Goal: Information Seeking & Learning: Learn about a topic

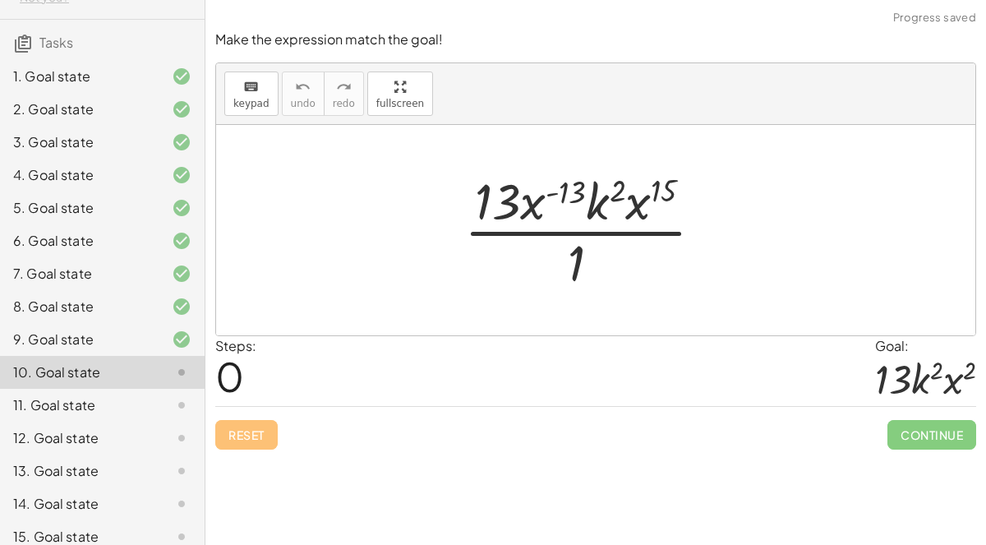
scroll to position [133, 0]
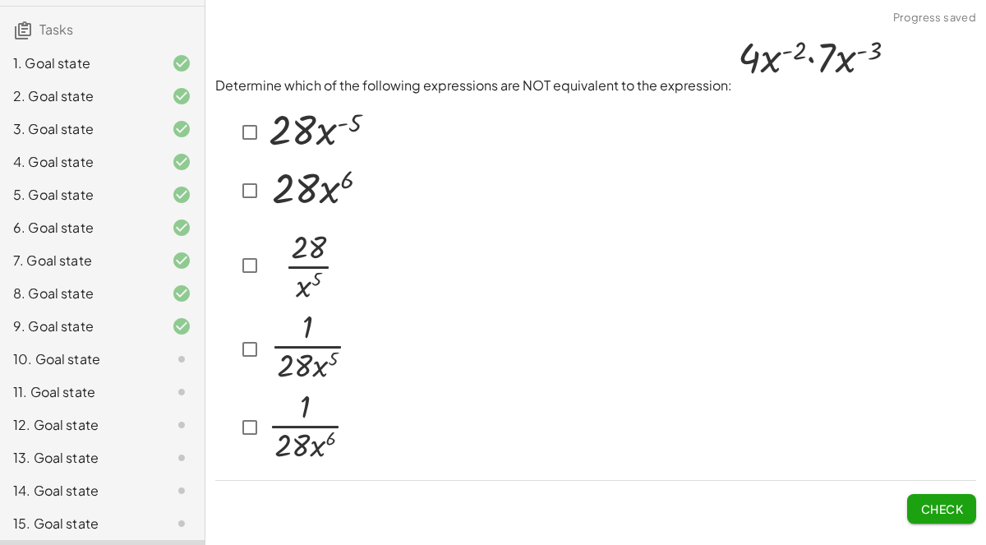
click at [88, 349] on div "10. Goal state" at bounding box center [79, 359] width 132 height 20
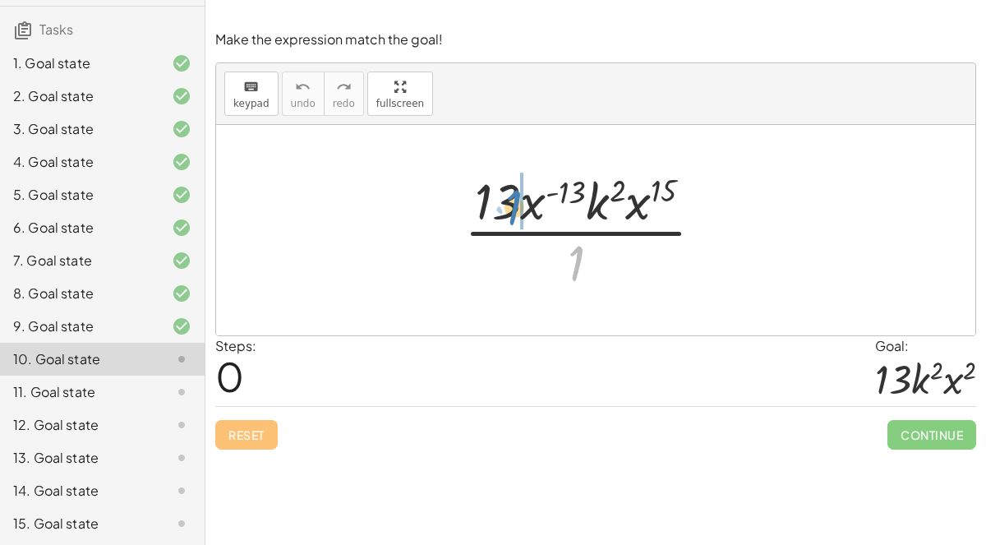
drag, startPoint x: 580, startPoint y: 253, endPoint x: 518, endPoint y: 197, distance: 83.8
click at [518, 197] on div at bounding box center [590, 230] width 269 height 127
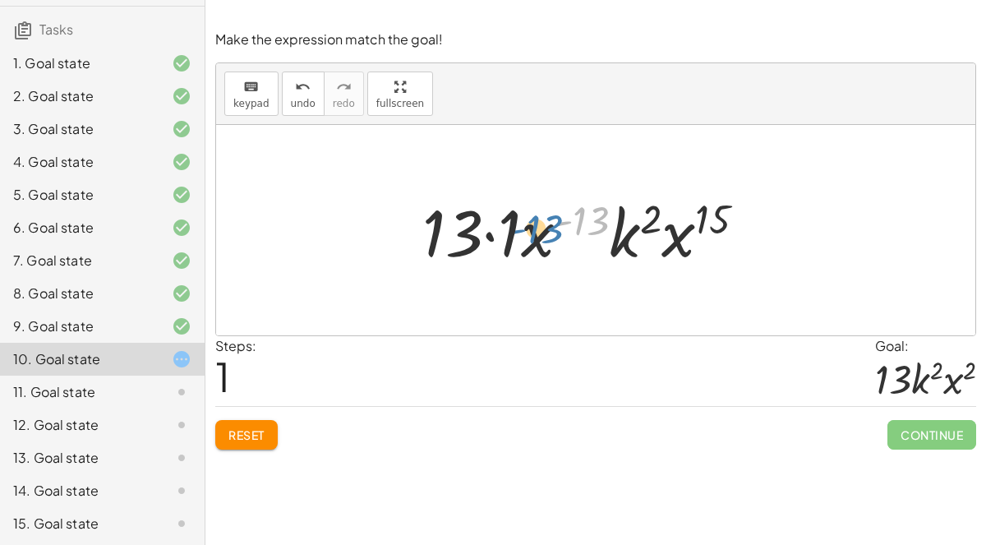
drag, startPoint x: 588, startPoint y: 227, endPoint x: 583, endPoint y: 243, distance: 17.4
click at [583, 243] on div at bounding box center [590, 230] width 353 height 85
drag, startPoint x: 540, startPoint y: 236, endPoint x: 496, endPoint y: 239, distance: 43.7
click at [496, 239] on div at bounding box center [590, 230] width 353 height 85
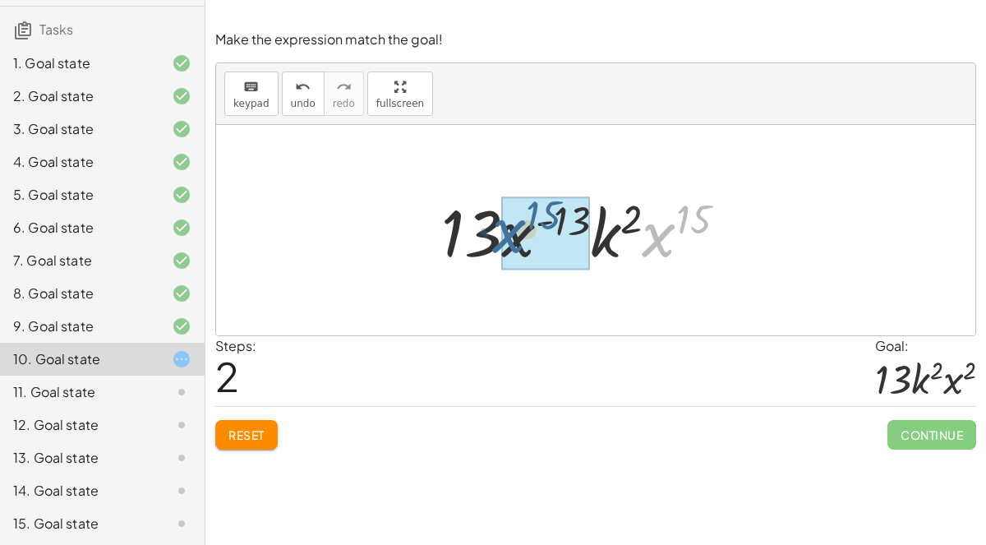
drag, startPoint x: 661, startPoint y: 237, endPoint x: 509, endPoint y: 233, distance: 151.2
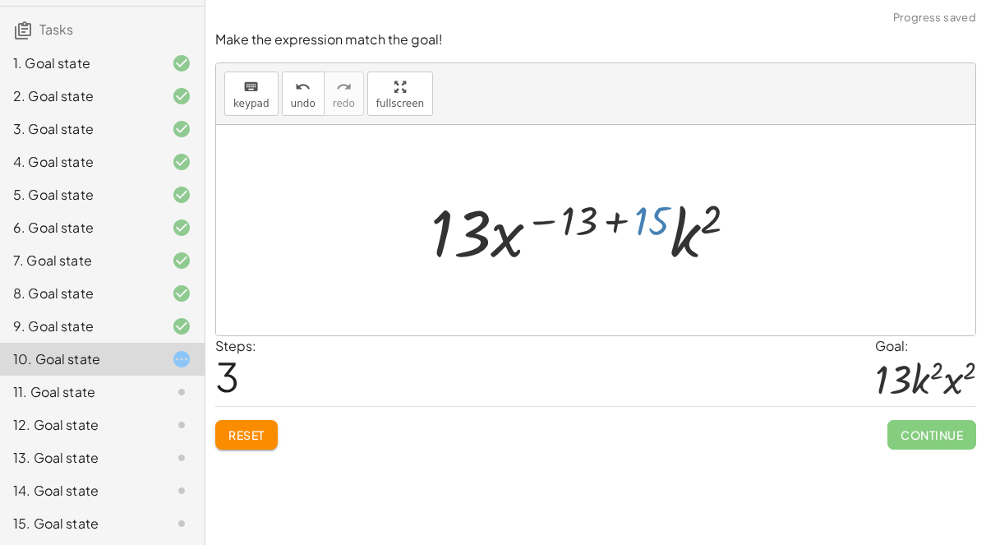
click at [643, 209] on div at bounding box center [590, 230] width 336 height 85
drag, startPoint x: 647, startPoint y: 210, endPoint x: 566, endPoint y: 218, distance: 81.0
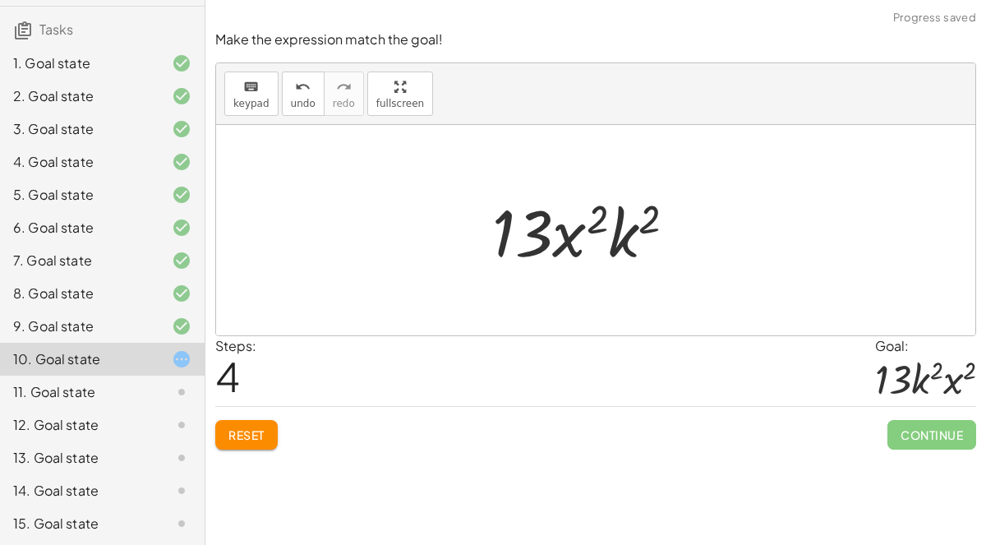
click at [934, 415] on div "Continue" at bounding box center [932, 428] width 89 height 43
drag, startPoint x: 625, startPoint y: 238, endPoint x: 549, endPoint y: 237, distance: 76.4
click at [549, 237] on div at bounding box center [591, 230] width 214 height 85
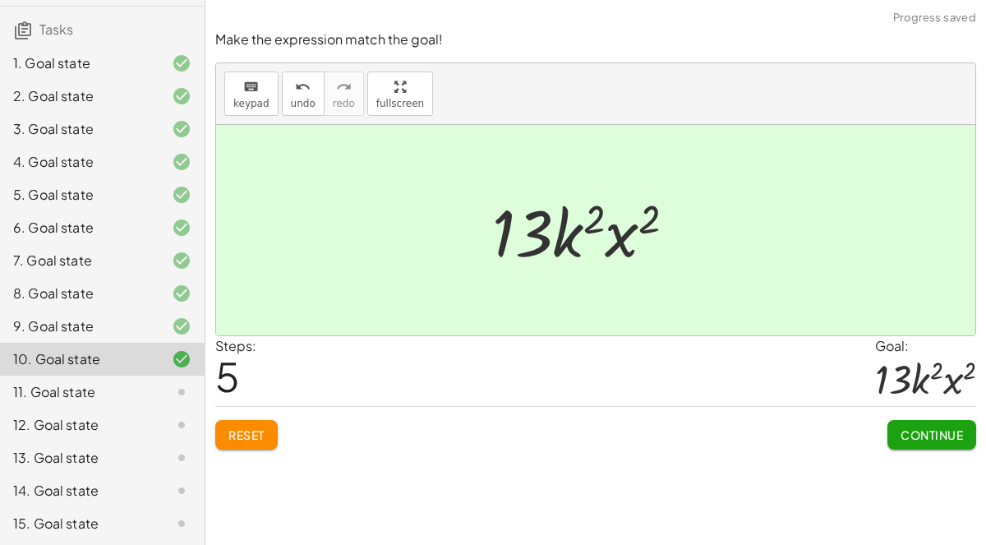
click at [916, 436] on span "Continue" at bounding box center [932, 434] width 62 height 15
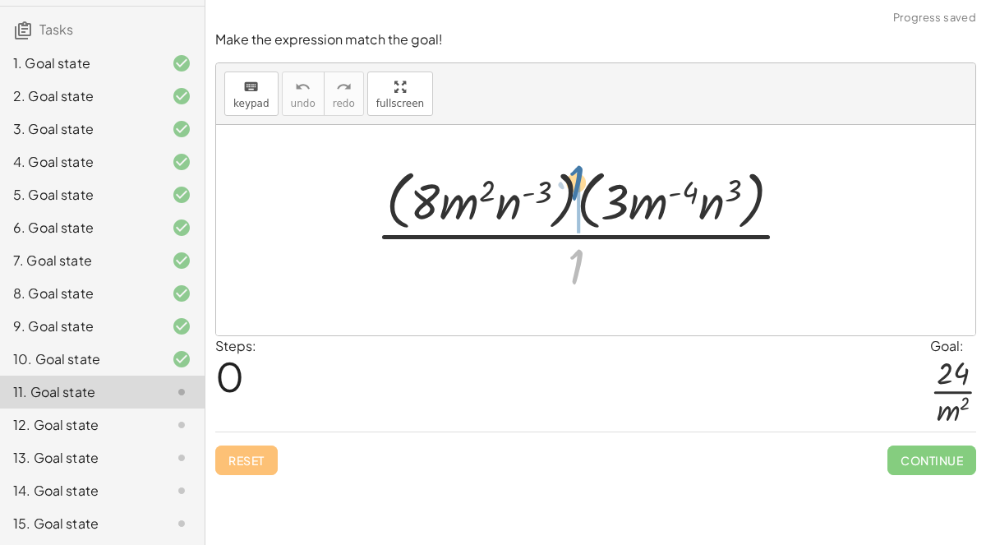
drag, startPoint x: 579, startPoint y: 258, endPoint x: 579, endPoint y: 175, distance: 83.0
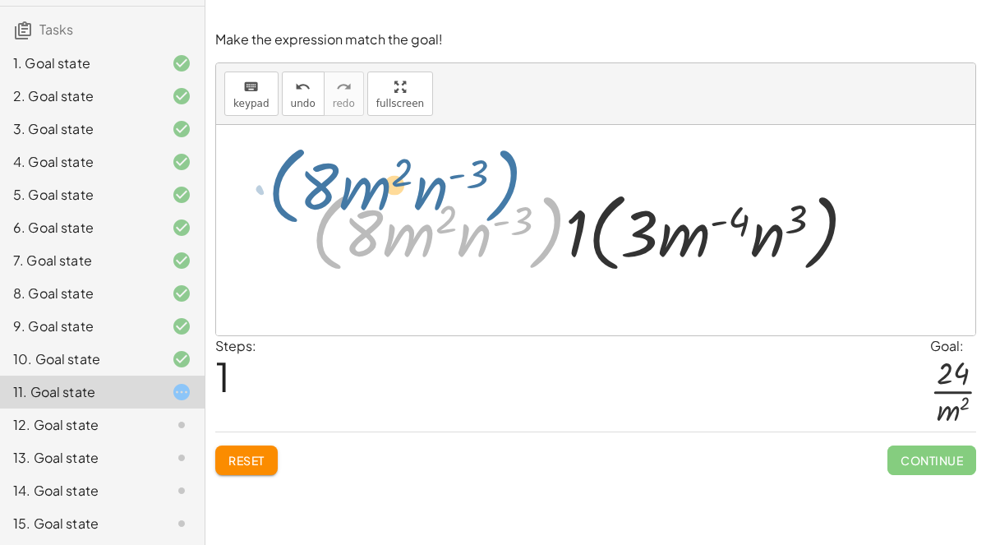
drag, startPoint x: 562, startPoint y: 220, endPoint x: 523, endPoint y: 177, distance: 58.8
click at [523, 177] on div "· ( · 8 · m 2 · n ( - 3 ) ) · ( · 3 · m ( - 4 ) · n 3 ) · 1 · ( · 8 · m 2 · n (…" at bounding box center [595, 230] width 759 height 210
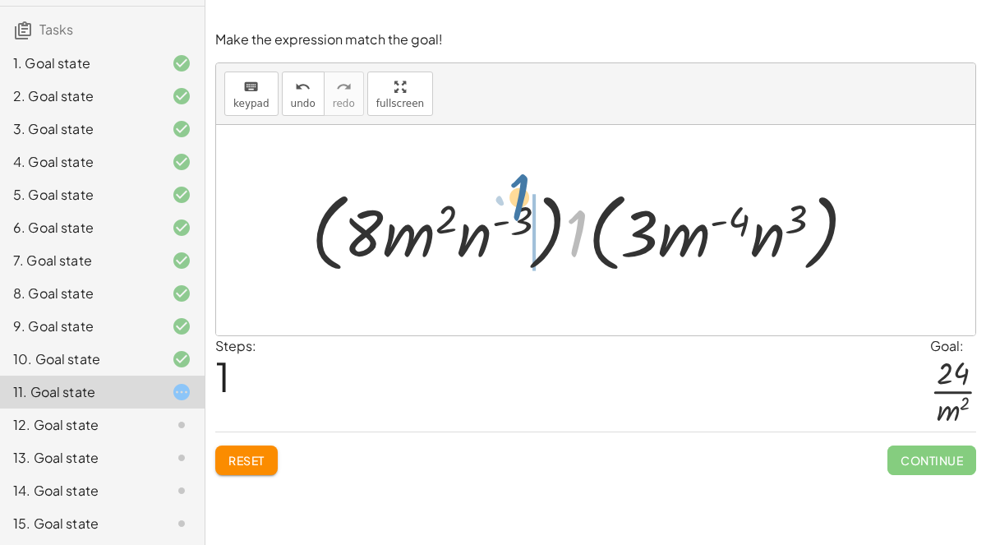
drag, startPoint x: 575, startPoint y: 226, endPoint x: 516, endPoint y: 191, distance: 68.5
click at [516, 191] on div at bounding box center [590, 230] width 574 height 95
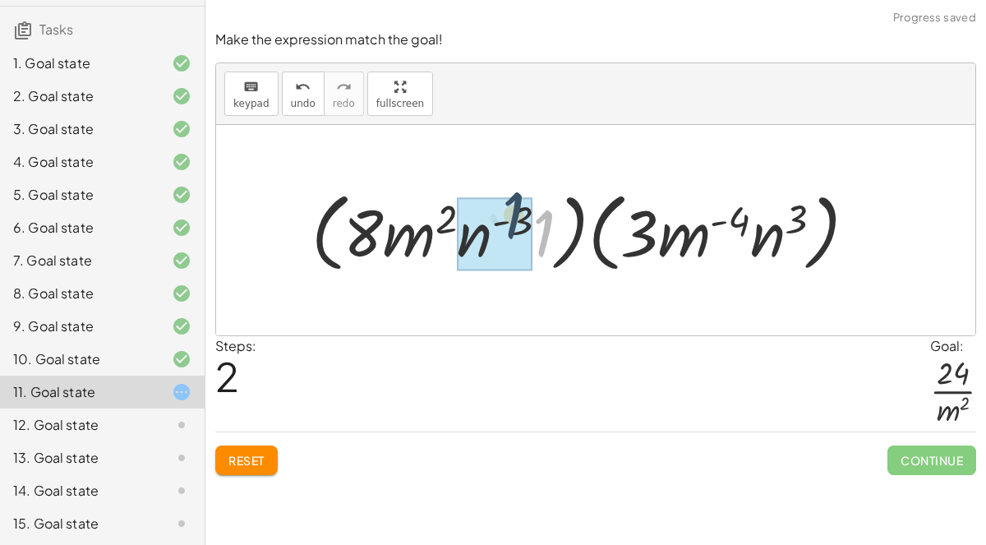
drag, startPoint x: 539, startPoint y: 229, endPoint x: 505, endPoint y: 210, distance: 39.0
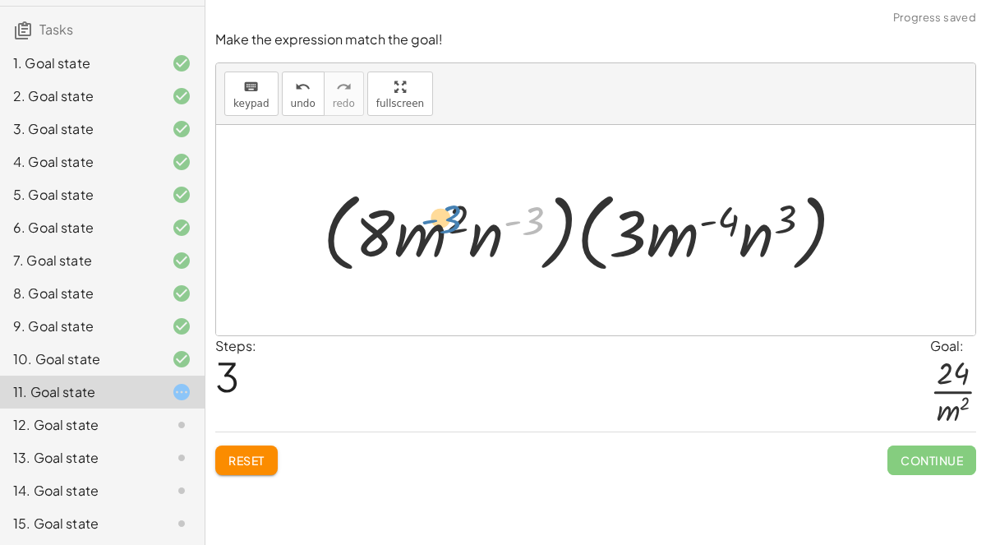
drag, startPoint x: 529, startPoint y: 227, endPoint x: 444, endPoint y: 226, distance: 85.5
click at [444, 226] on div at bounding box center [590, 230] width 551 height 95
drag, startPoint x: 459, startPoint y: 214, endPoint x: 426, endPoint y: 224, distance: 34.3
click at [426, 224] on div at bounding box center [590, 230] width 551 height 95
drag, startPoint x: 375, startPoint y: 221, endPoint x: 495, endPoint y: 219, distance: 120.0
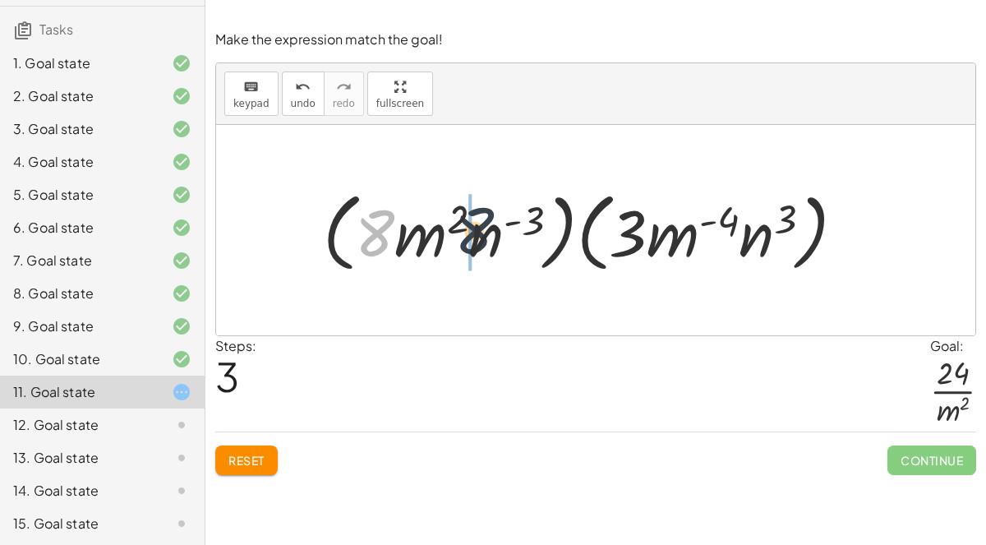
click at [495, 219] on div at bounding box center [590, 230] width 551 height 95
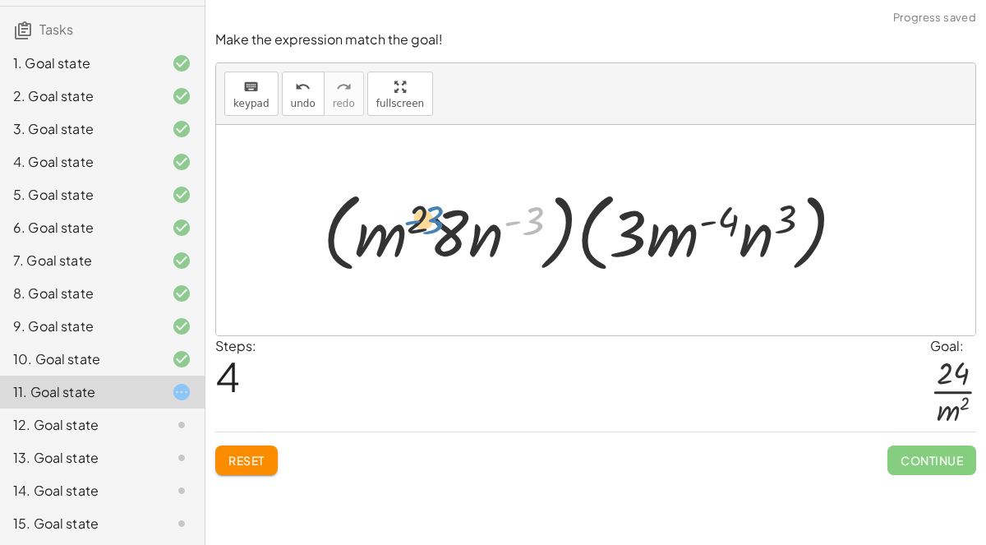
drag, startPoint x: 509, startPoint y: 233, endPoint x: 406, endPoint y: 233, distance: 102.7
click at [406, 233] on div at bounding box center [590, 230] width 551 height 95
drag, startPoint x: 633, startPoint y: 224, endPoint x: 686, endPoint y: 224, distance: 53.4
click at [686, 224] on div at bounding box center [590, 230] width 551 height 95
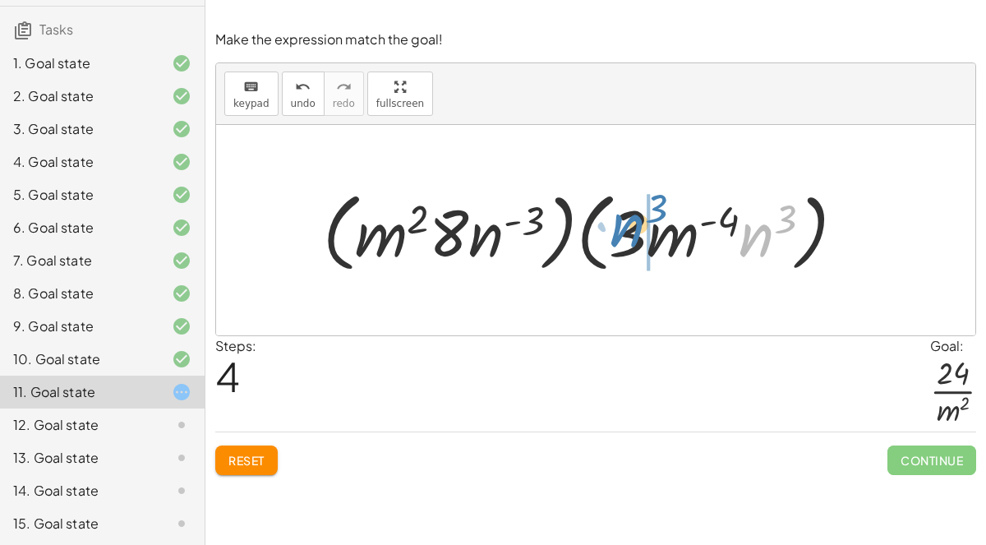
drag, startPoint x: 755, startPoint y: 233, endPoint x: 631, endPoint y: 225, distance: 124.4
click at [631, 225] on div at bounding box center [590, 230] width 551 height 95
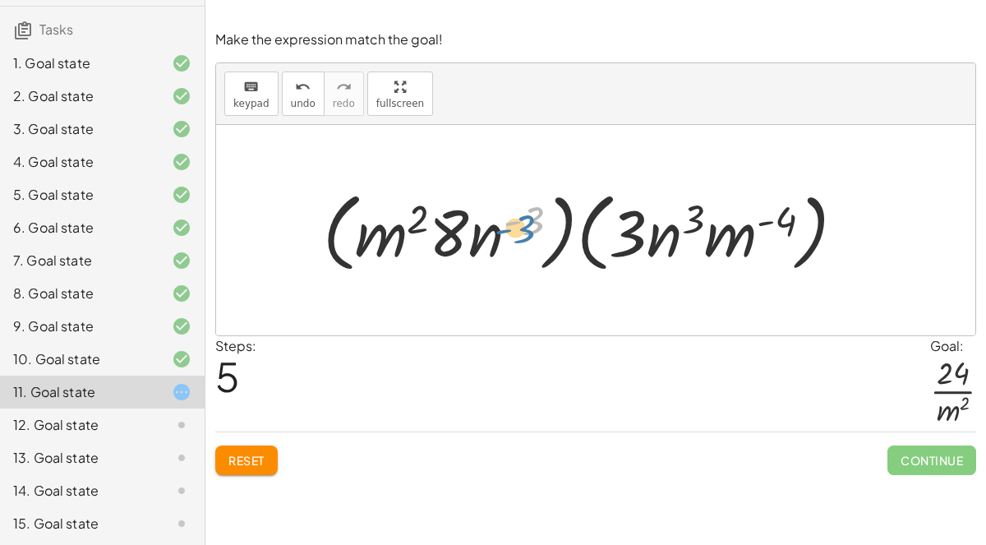
drag, startPoint x: 539, startPoint y: 216, endPoint x: 542, endPoint y: 228, distance: 12.0
click at [542, 228] on div at bounding box center [590, 230] width 551 height 95
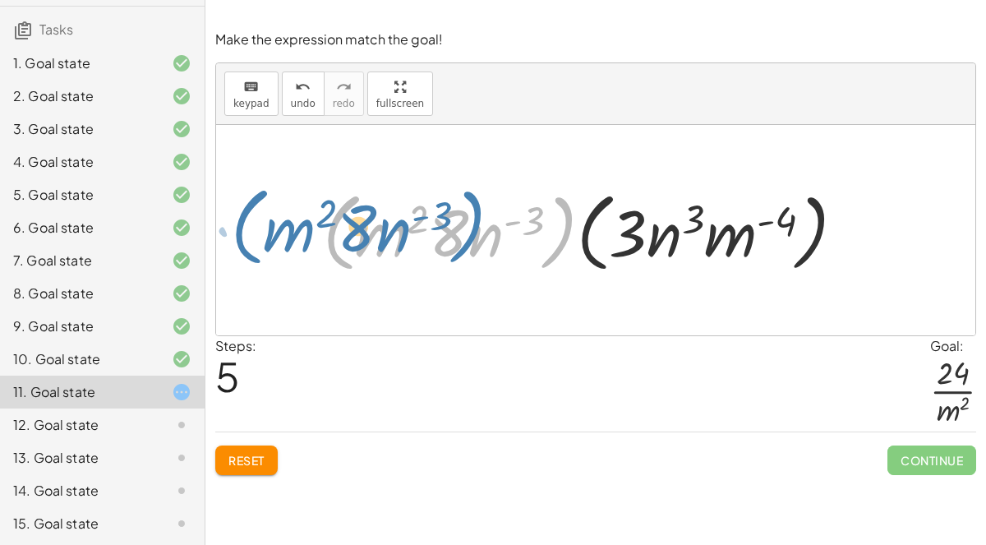
drag, startPoint x: 560, startPoint y: 233, endPoint x: 475, endPoint y: 230, distance: 84.7
click at [475, 230] on div at bounding box center [590, 230] width 551 height 95
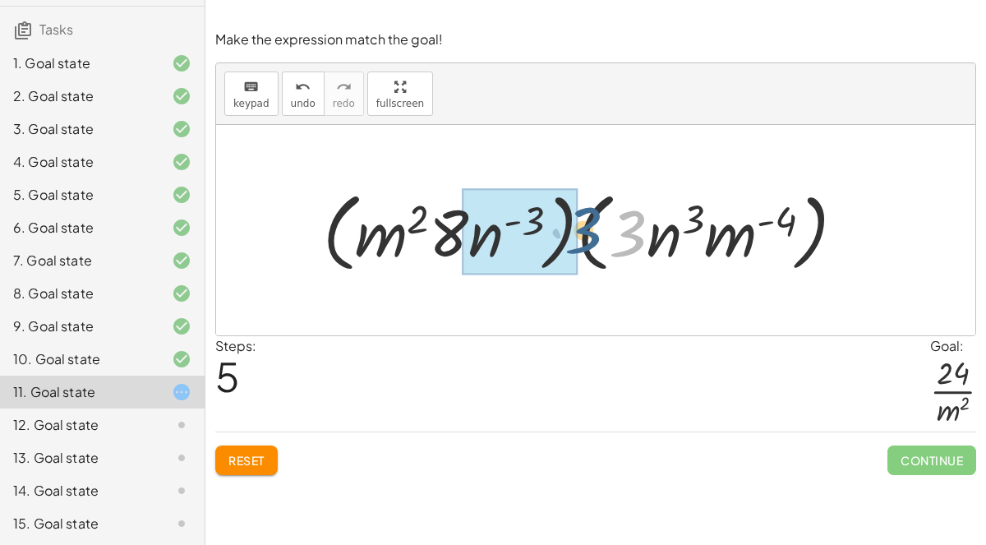
drag, startPoint x: 624, startPoint y: 243, endPoint x: 579, endPoint y: 240, distance: 44.5
click at [579, 240] on div at bounding box center [590, 230] width 551 height 95
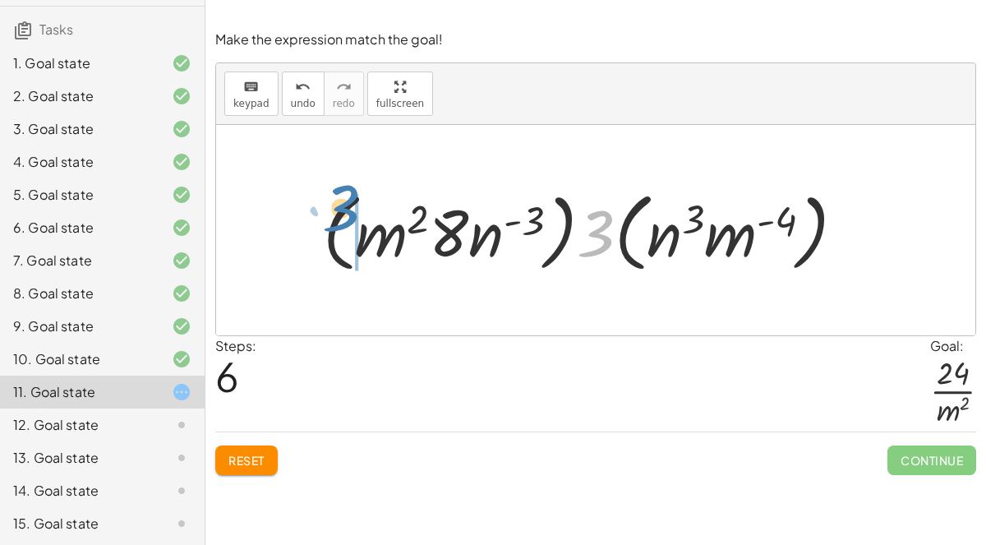
drag, startPoint x: 597, startPoint y: 228, endPoint x: 343, endPoint y: 203, distance: 255.1
click at [343, 203] on div at bounding box center [590, 230] width 551 height 95
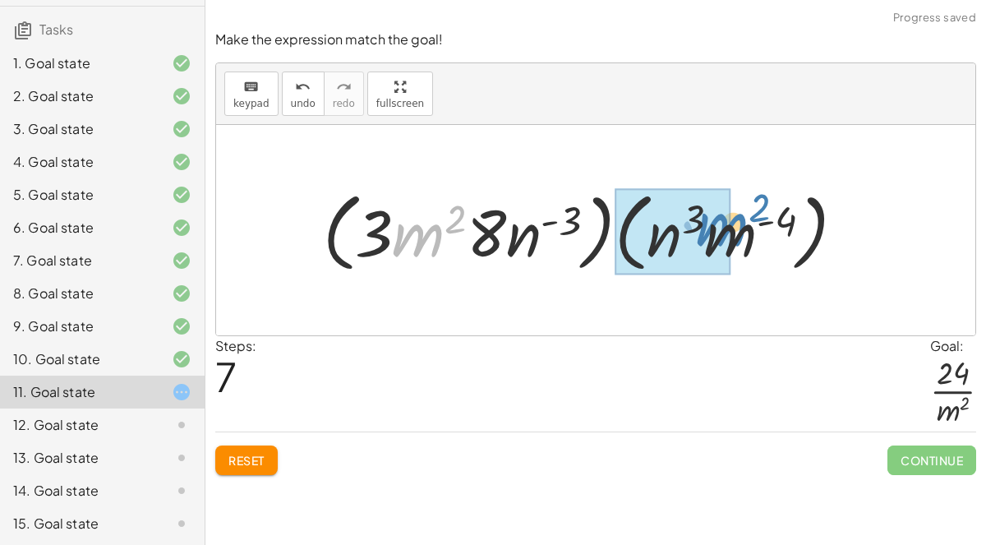
drag, startPoint x: 427, startPoint y: 224, endPoint x: 730, endPoint y: 213, distance: 302.6
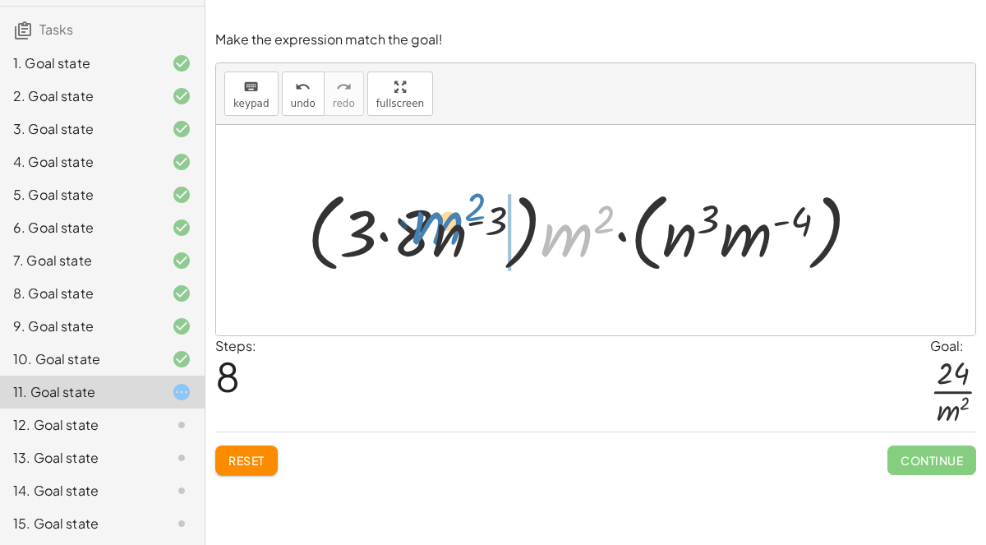
drag, startPoint x: 587, startPoint y: 225, endPoint x: 465, endPoint y: 214, distance: 122.2
click at [465, 214] on div at bounding box center [590, 230] width 583 height 95
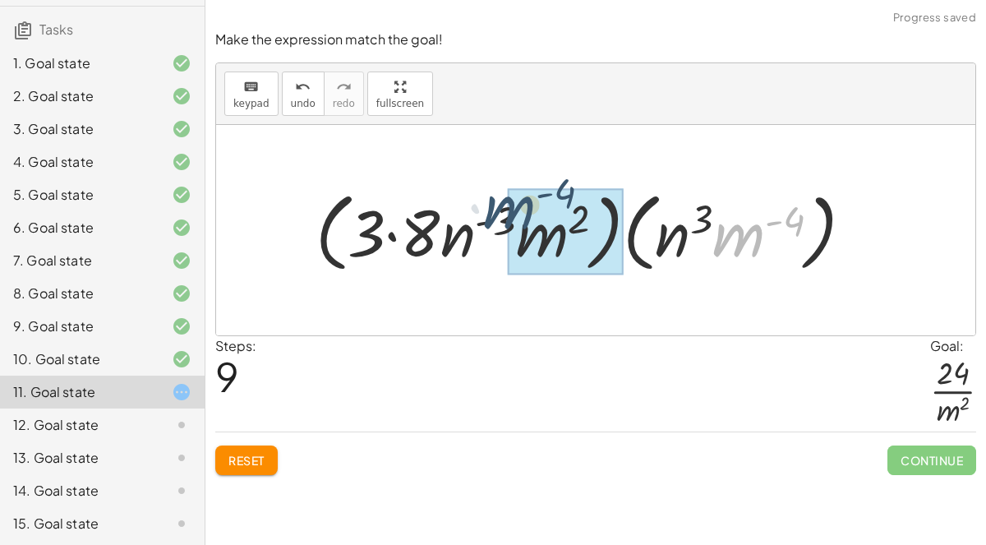
drag, startPoint x: 723, startPoint y: 231, endPoint x: 489, endPoint y: 205, distance: 235.6
click at [489, 205] on div at bounding box center [590, 230] width 567 height 95
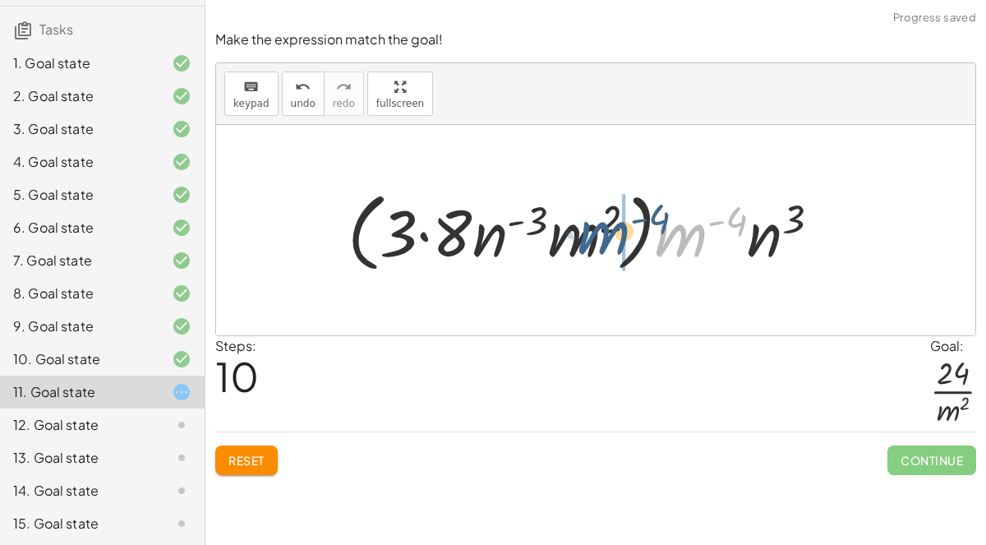
drag, startPoint x: 680, startPoint y: 239, endPoint x: 602, endPoint y: 237, distance: 78.9
click at [602, 237] on div at bounding box center [590, 230] width 502 height 95
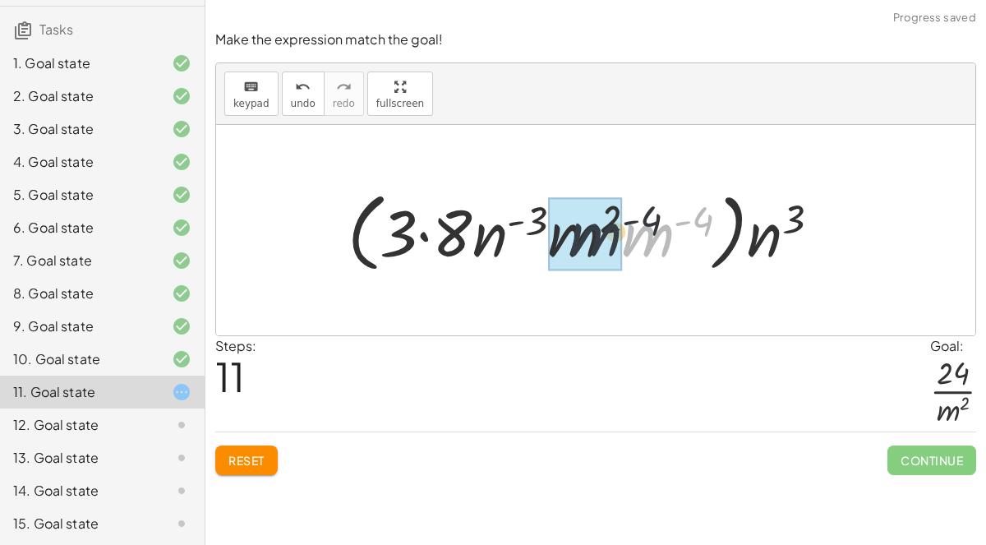
drag, startPoint x: 650, startPoint y: 242, endPoint x: 582, endPoint y: 240, distance: 68.3
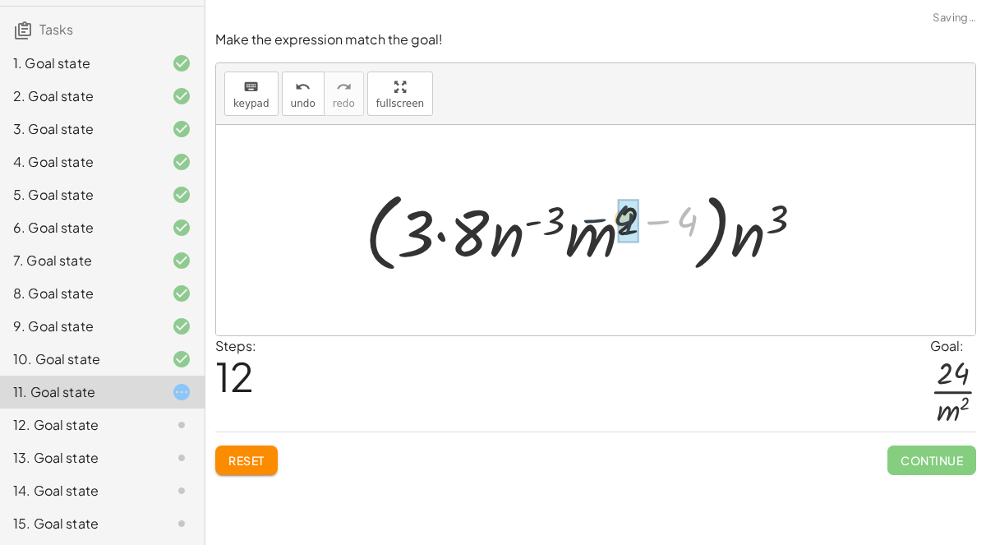
drag, startPoint x: 684, startPoint y: 215, endPoint x: 625, endPoint y: 214, distance: 59.2
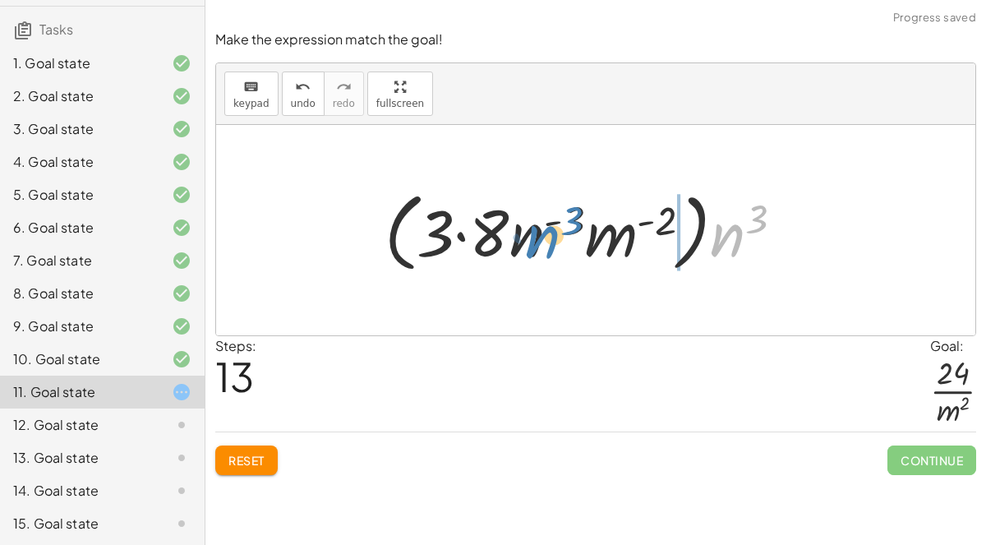
drag, startPoint x: 721, startPoint y: 228, endPoint x: 537, endPoint y: 230, distance: 183.3
click at [537, 230] on div at bounding box center [590, 230] width 428 height 95
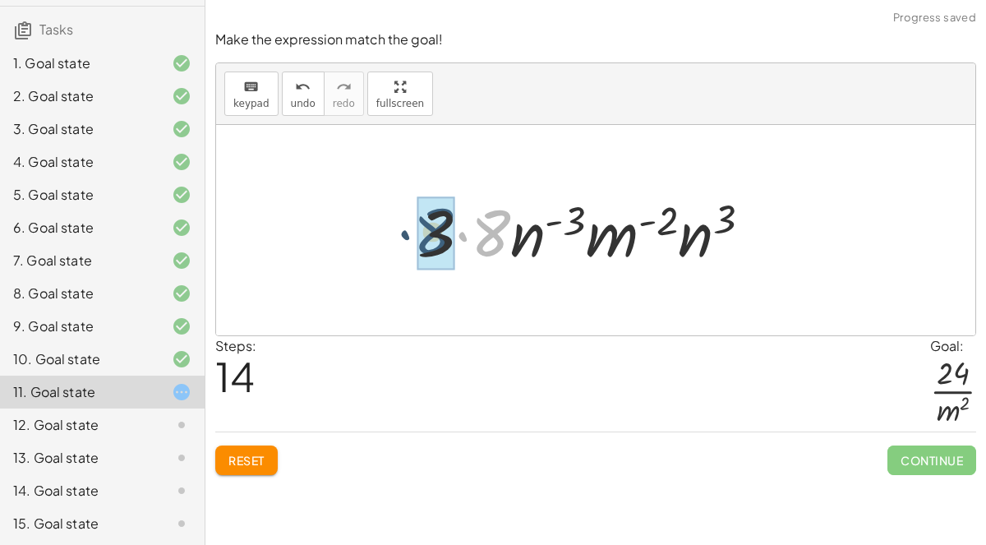
drag, startPoint x: 498, startPoint y: 229, endPoint x: 440, endPoint y: 228, distance: 58.4
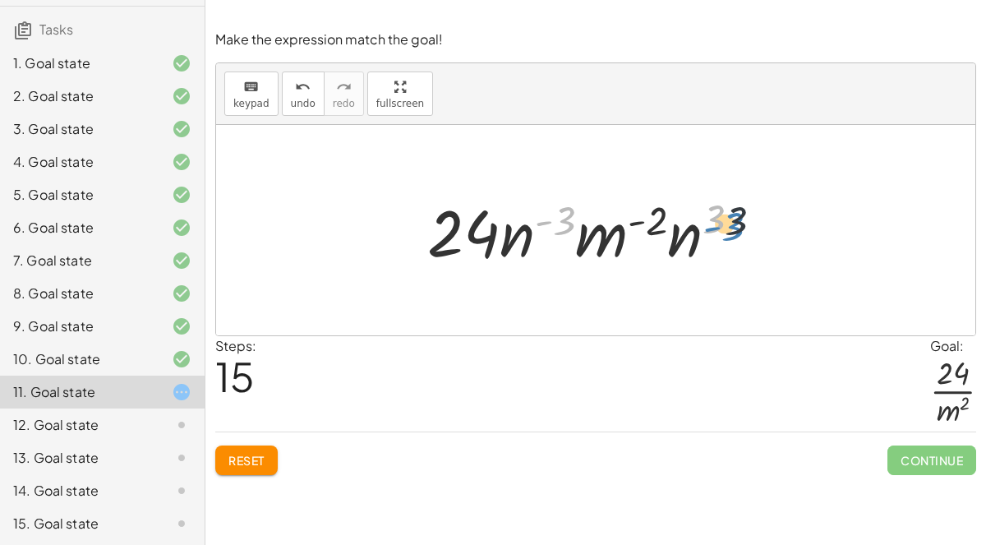
drag, startPoint x: 565, startPoint y: 214, endPoint x: 734, endPoint y: 219, distance: 169.4
click at [734, 219] on div at bounding box center [590, 230] width 343 height 85
drag, startPoint x: 605, startPoint y: 233, endPoint x: 631, endPoint y: 243, distance: 28.1
click at [631, 243] on div at bounding box center [590, 230] width 343 height 85
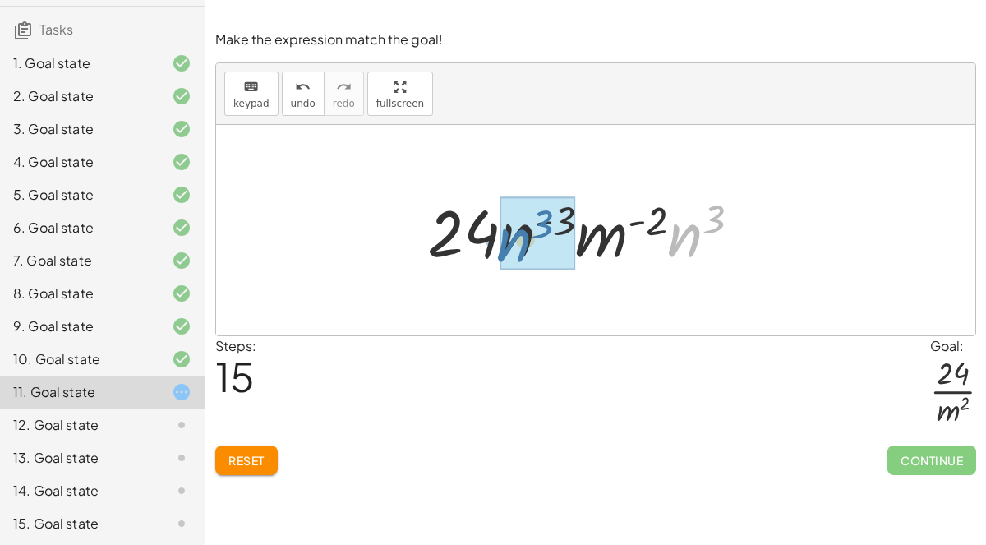
drag, startPoint x: 684, startPoint y: 228, endPoint x: 514, endPoint y: 233, distance: 170.2
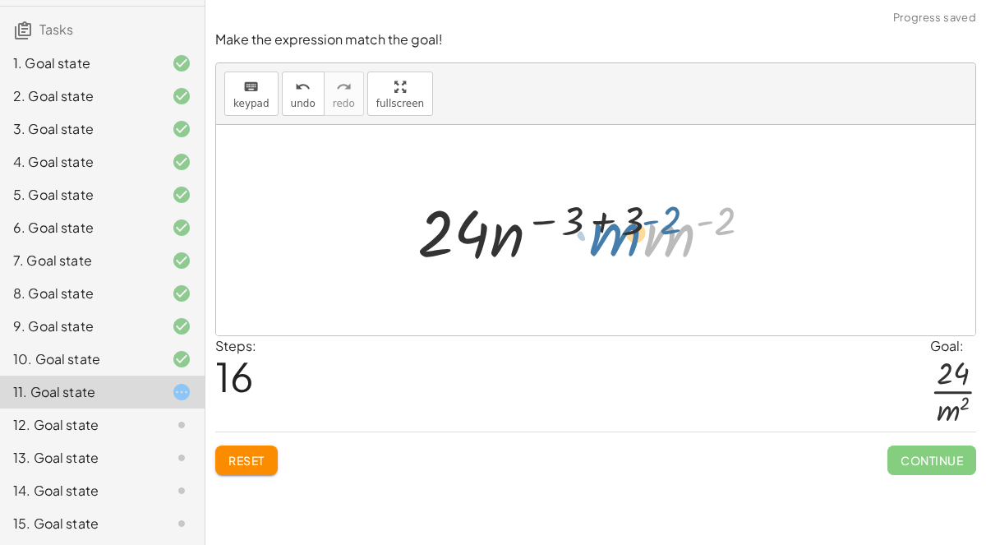
drag, startPoint x: 644, startPoint y: 210, endPoint x: 589, endPoint y: 210, distance: 55.1
click at [589, 210] on div at bounding box center [590, 230] width 363 height 85
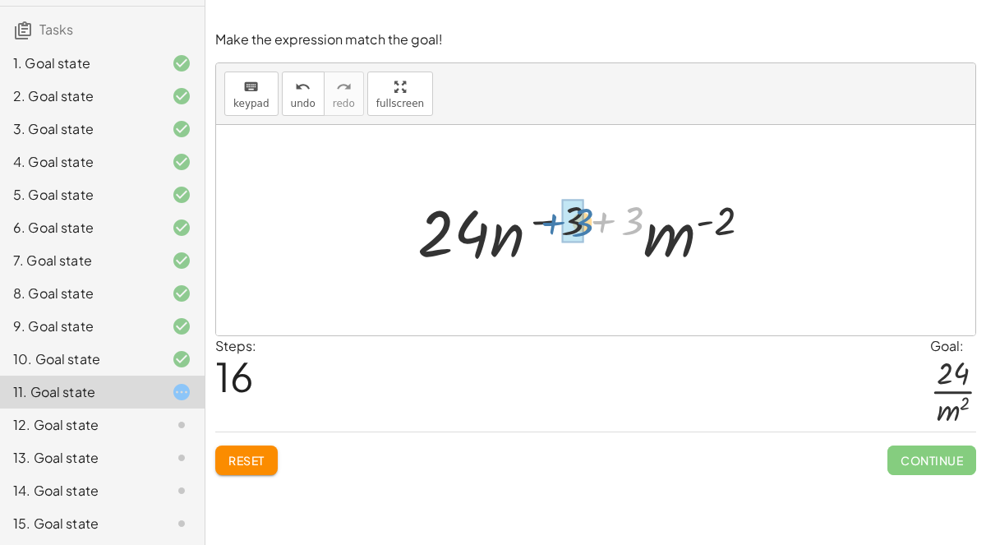
drag, startPoint x: 626, startPoint y: 215, endPoint x: 567, endPoint y: 217, distance: 59.2
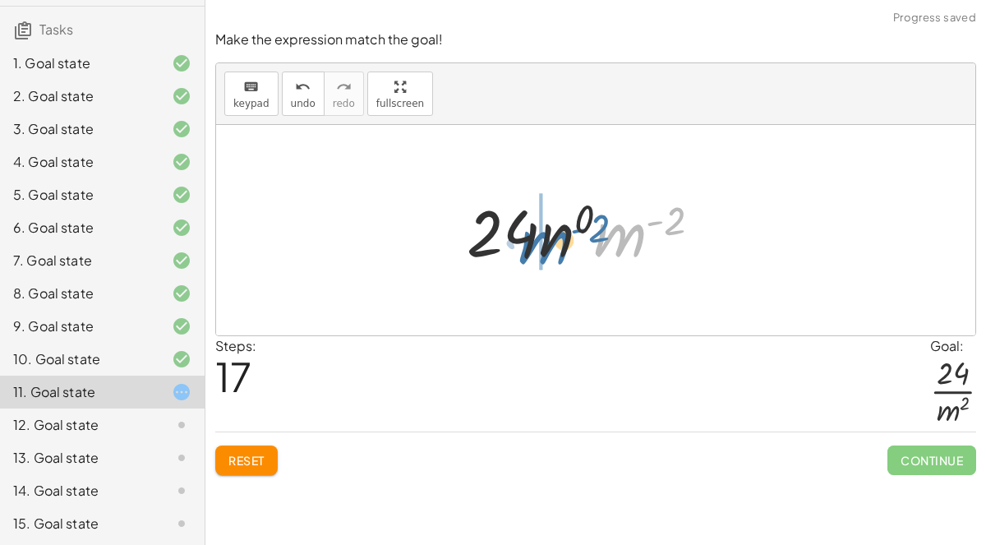
drag, startPoint x: 626, startPoint y: 230, endPoint x: 551, endPoint y: 237, distance: 75.9
click at [551, 237] on div at bounding box center [591, 230] width 265 height 85
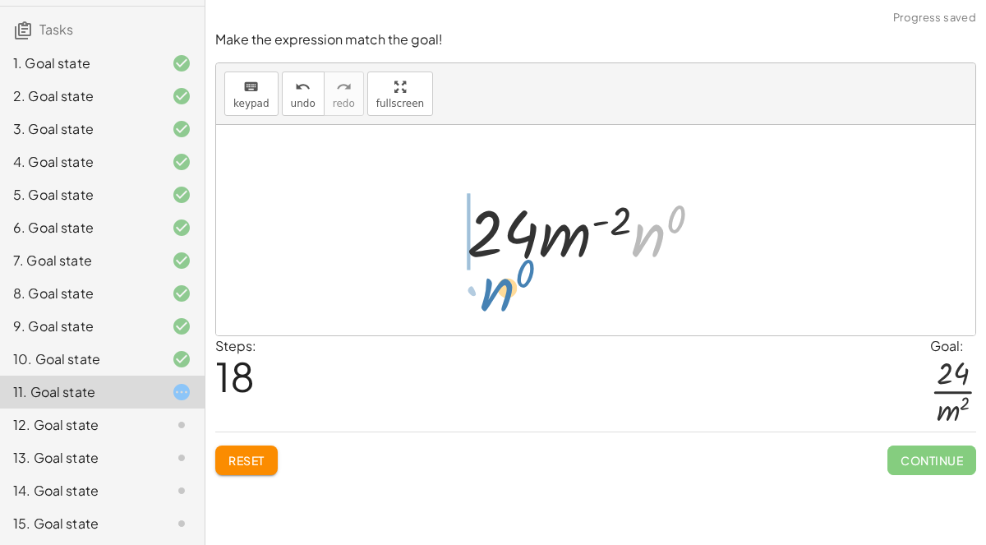
drag, startPoint x: 658, startPoint y: 224, endPoint x: 520, endPoint y: 279, distance: 148.9
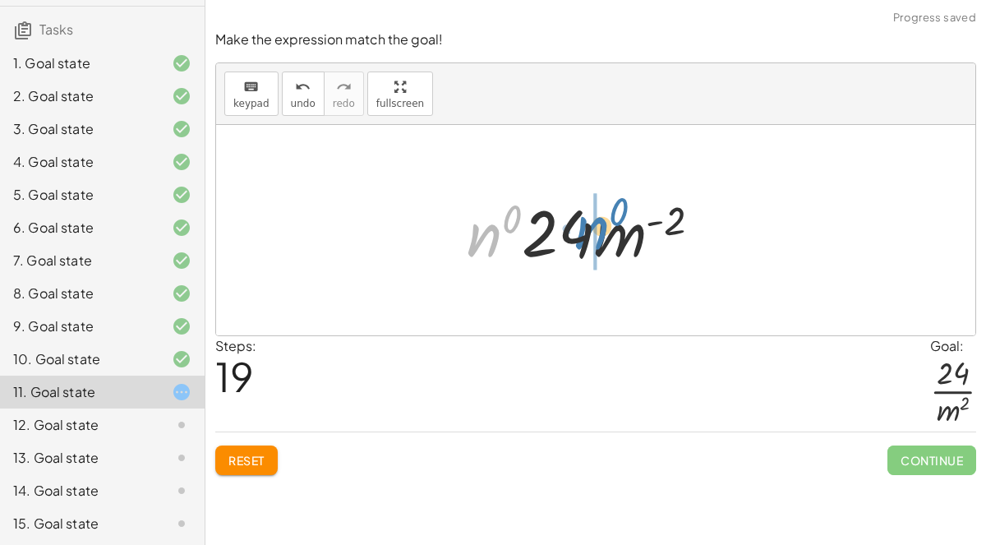
drag, startPoint x: 483, startPoint y: 228, endPoint x: 591, endPoint y: 221, distance: 107.9
click at [591, 221] on div at bounding box center [591, 230] width 265 height 85
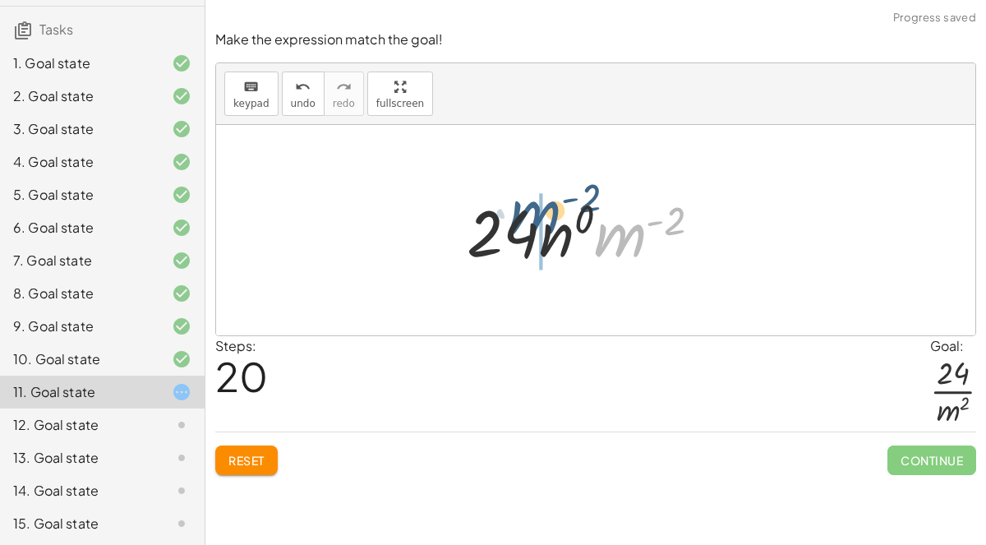
drag, startPoint x: 616, startPoint y: 242, endPoint x: 534, endPoint y: 222, distance: 84.7
click at [534, 222] on div at bounding box center [591, 230] width 265 height 85
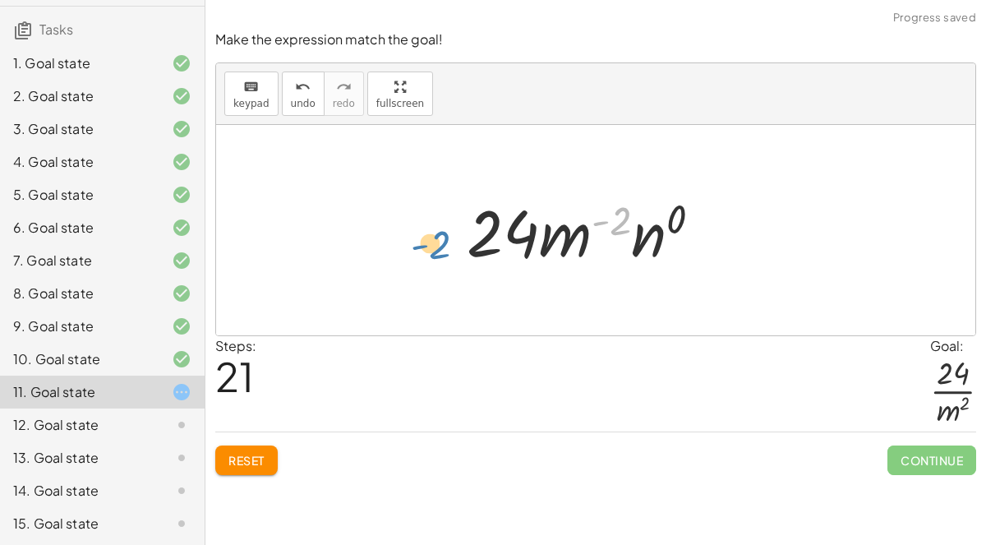
drag, startPoint x: 602, startPoint y: 217, endPoint x: 437, endPoint y: 242, distance: 166.3
click at [230, 471] on button "Reset" at bounding box center [246, 460] width 62 height 30
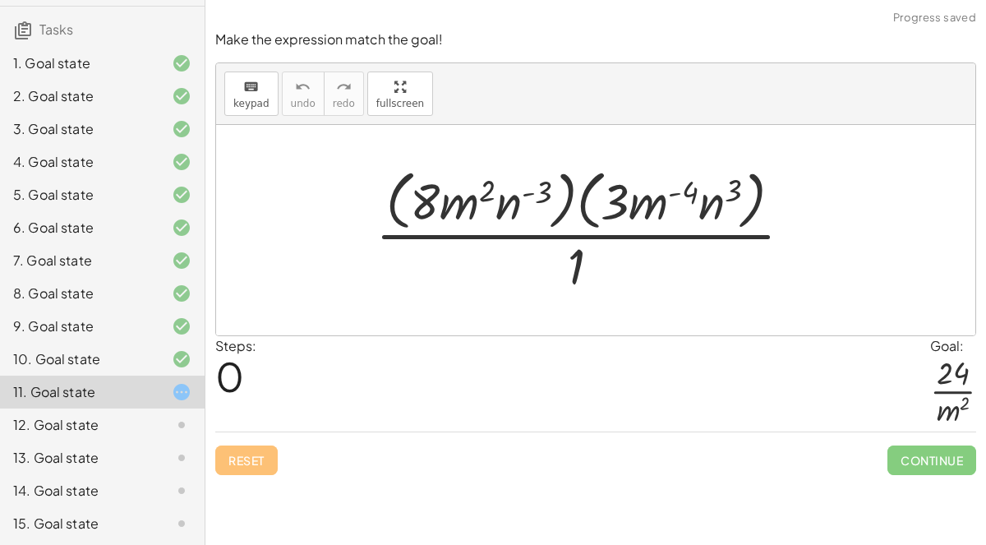
click at [163, 415] on div at bounding box center [168, 425] width 46 height 20
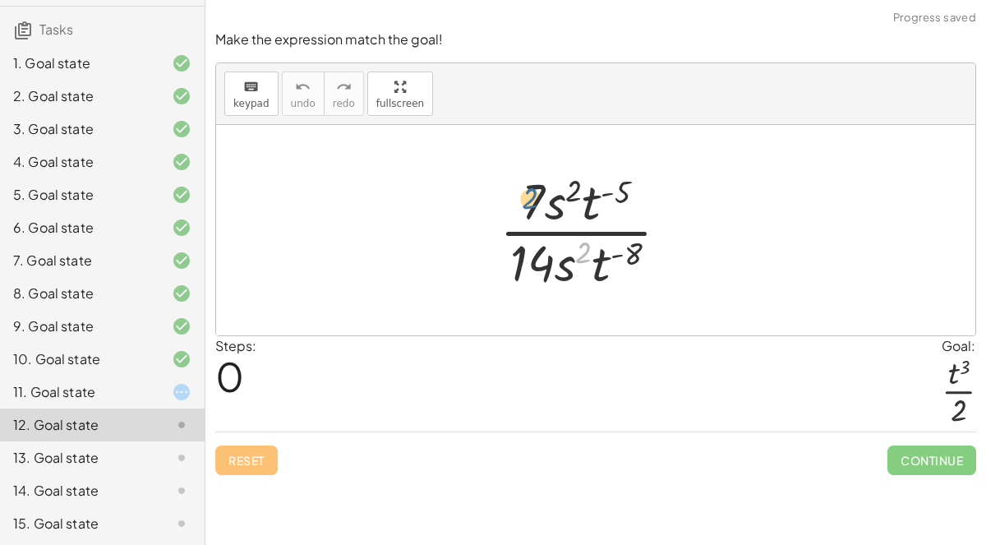
drag, startPoint x: 587, startPoint y: 253, endPoint x: 555, endPoint y: 208, distance: 55.4
click at [555, 208] on div at bounding box center [590, 230] width 199 height 127
drag, startPoint x: 596, startPoint y: 254, endPoint x: 568, endPoint y: 194, distance: 66.2
click at [568, 194] on div at bounding box center [590, 230] width 199 height 127
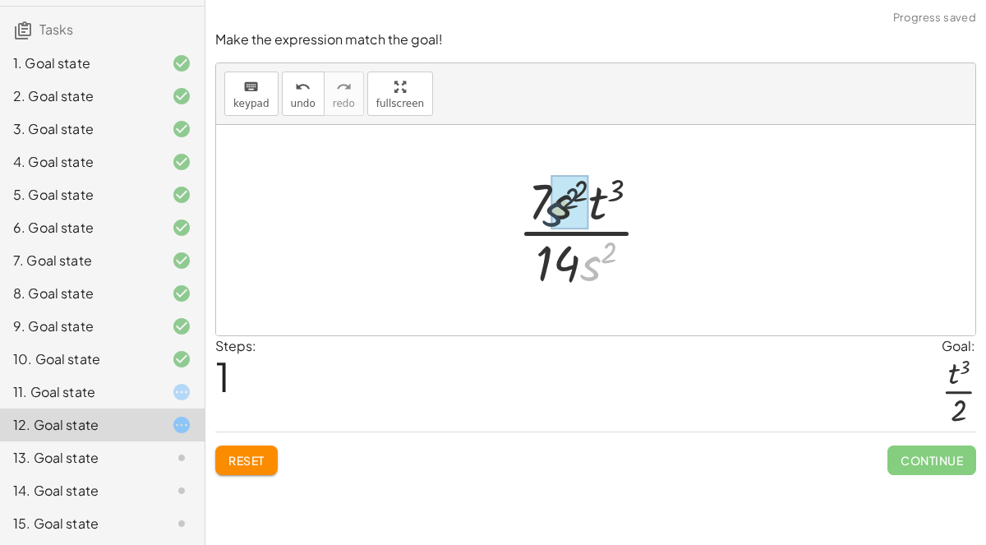
drag, startPoint x: 594, startPoint y: 254, endPoint x: 572, endPoint y: 224, distance: 37.0
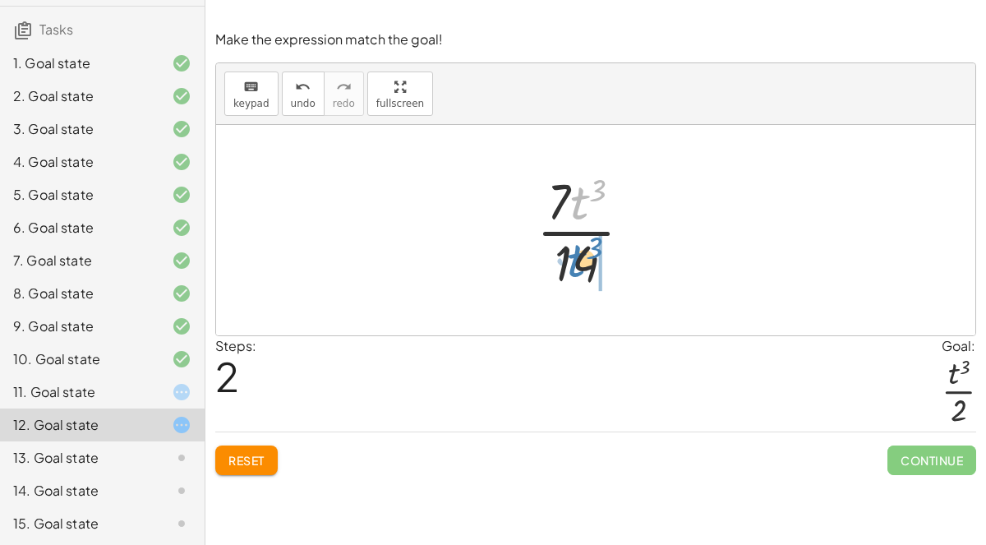
drag, startPoint x: 576, startPoint y: 201, endPoint x: 574, endPoint y: 259, distance: 57.5
click at [574, 259] on div at bounding box center [590, 230] width 125 height 127
click at [574, 259] on div at bounding box center [590, 230] width 160 height 127
drag, startPoint x: 570, startPoint y: 252, endPoint x: 595, endPoint y: 183, distance: 73.3
click at [595, 183] on div at bounding box center [590, 230] width 160 height 127
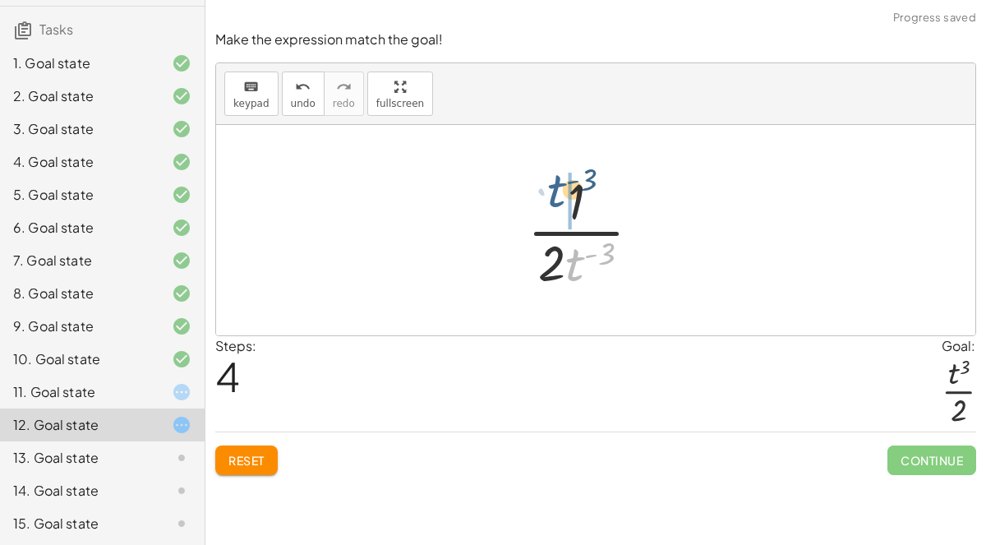
drag, startPoint x: 570, startPoint y: 256, endPoint x: 563, endPoint y: 187, distance: 70.2
click at [563, 187] on div at bounding box center [590, 230] width 143 height 127
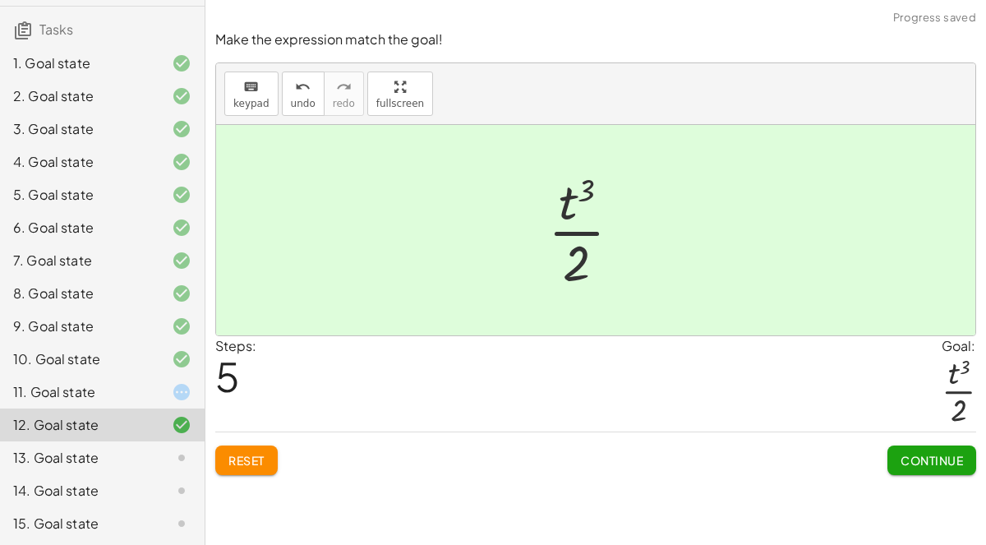
click at [923, 445] on span "Continue" at bounding box center [932, 460] width 89 height 30
click at [934, 456] on span "Continue" at bounding box center [932, 460] width 62 height 15
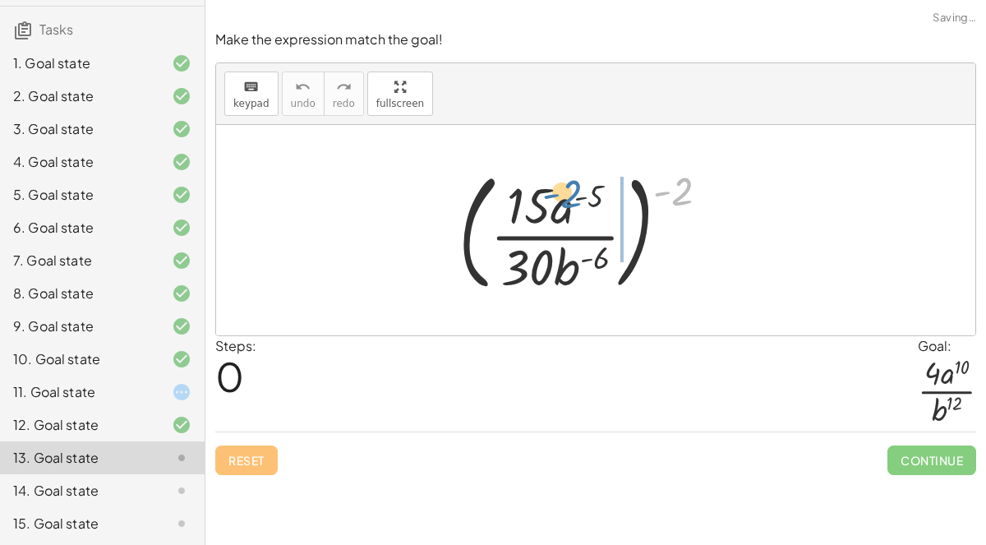
drag, startPoint x: 680, startPoint y: 182, endPoint x: 573, endPoint y: 188, distance: 107.8
click at [573, 188] on div at bounding box center [590, 230] width 280 height 136
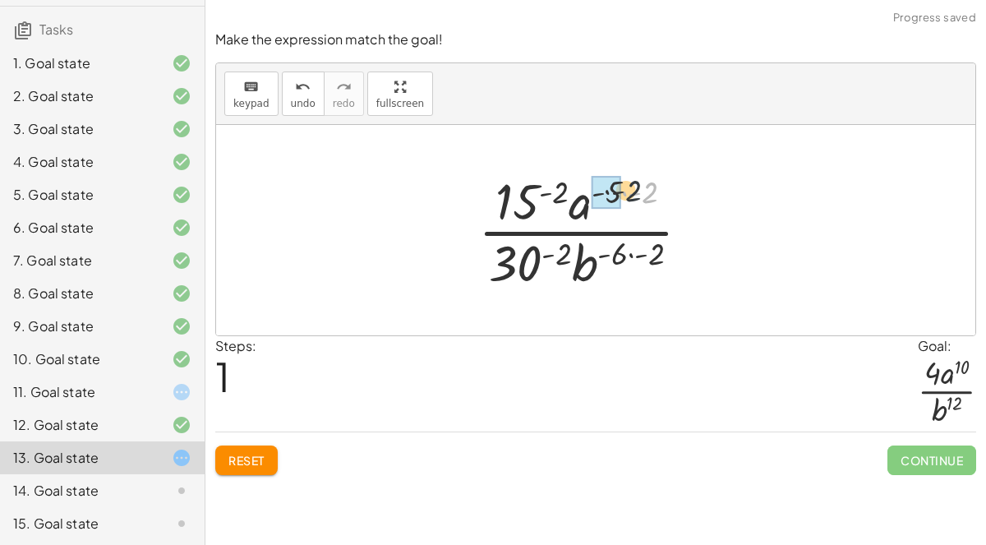
drag, startPoint x: 649, startPoint y: 187, endPoint x: 620, endPoint y: 184, distance: 28.9
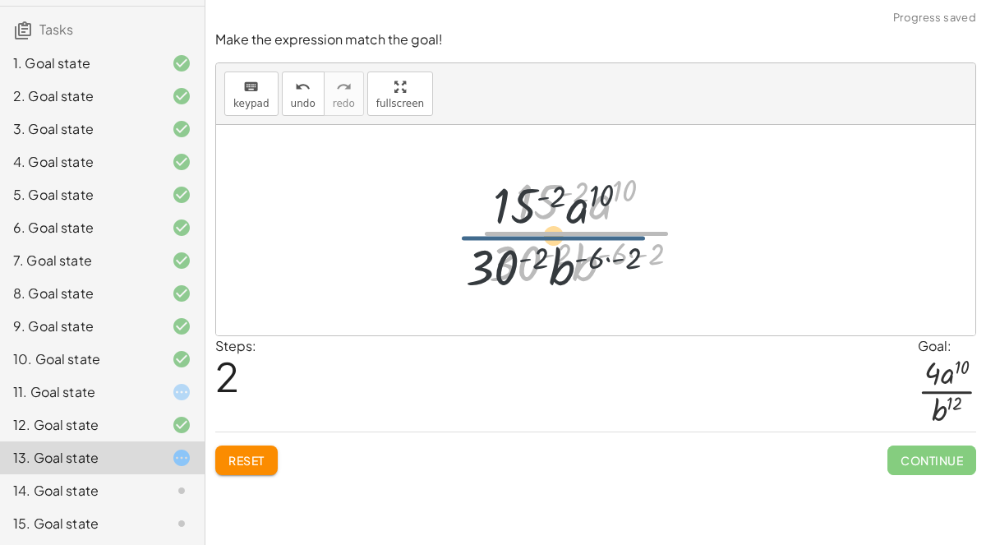
drag, startPoint x: 654, startPoint y: 236, endPoint x: 628, endPoint y: 242, distance: 26.9
click at [628, 242] on div at bounding box center [591, 230] width 242 height 127
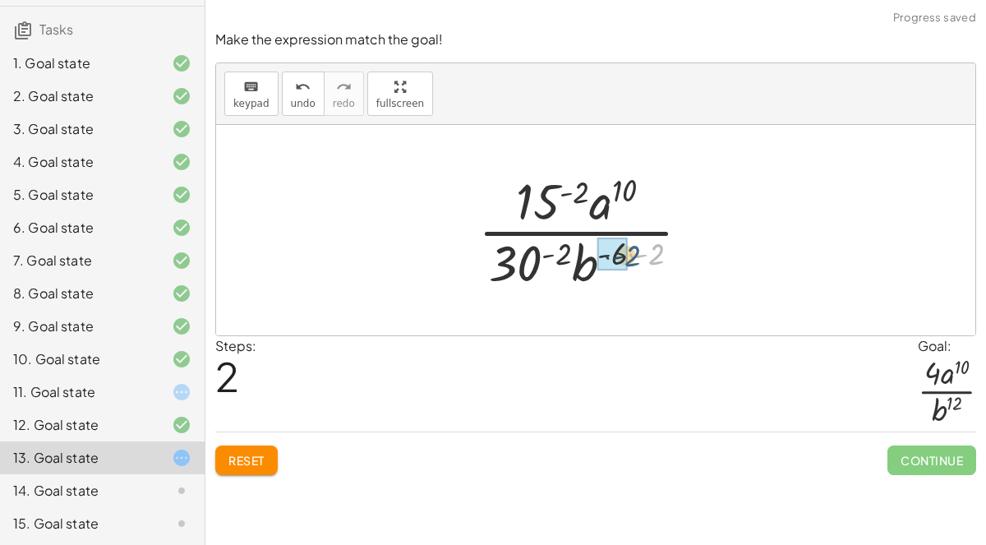
drag, startPoint x: 652, startPoint y: 249, endPoint x: 615, endPoint y: 251, distance: 37.0
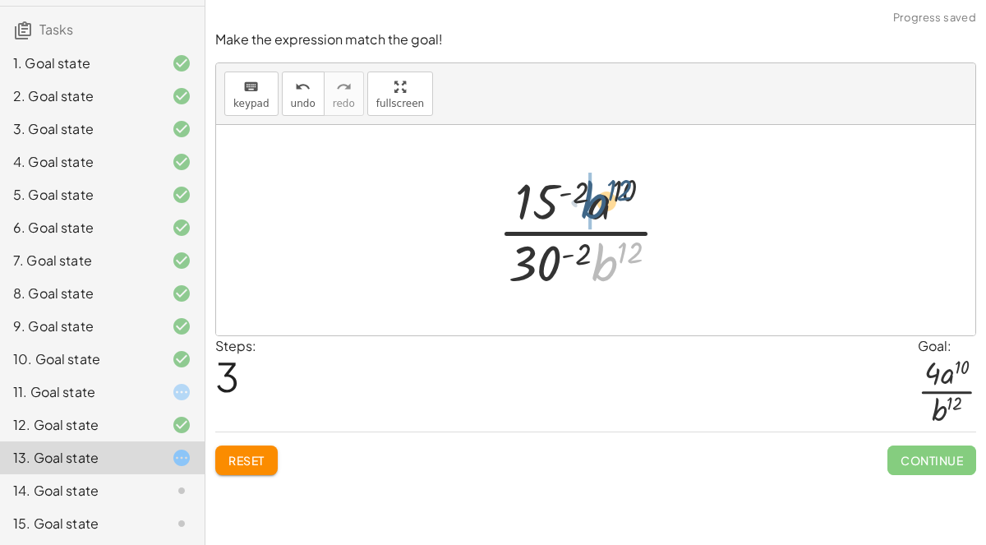
drag, startPoint x: 599, startPoint y: 263, endPoint x: 588, endPoint y: 200, distance: 64.2
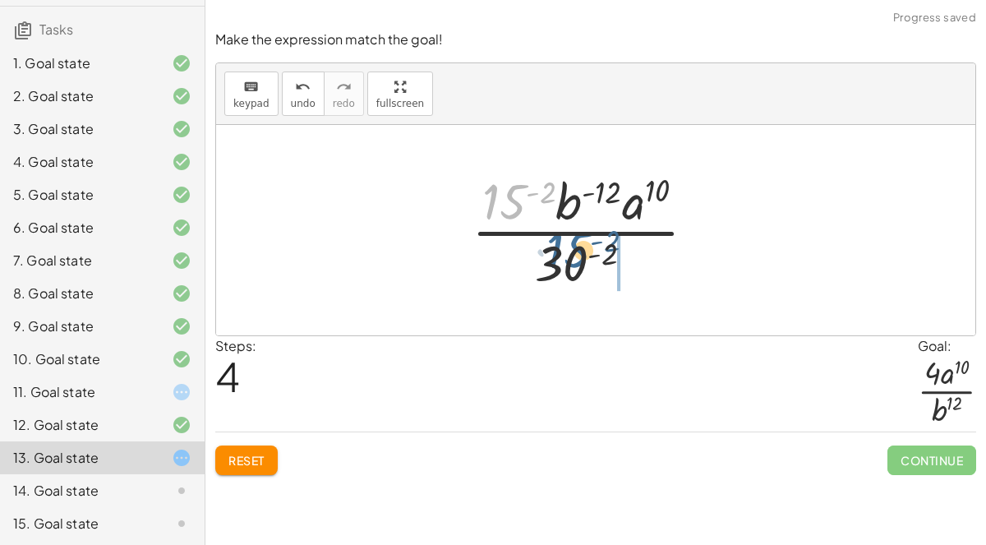
drag, startPoint x: 496, startPoint y: 207, endPoint x: 564, endPoint y: 268, distance: 91.4
click at [564, 268] on div at bounding box center [590, 230] width 254 height 127
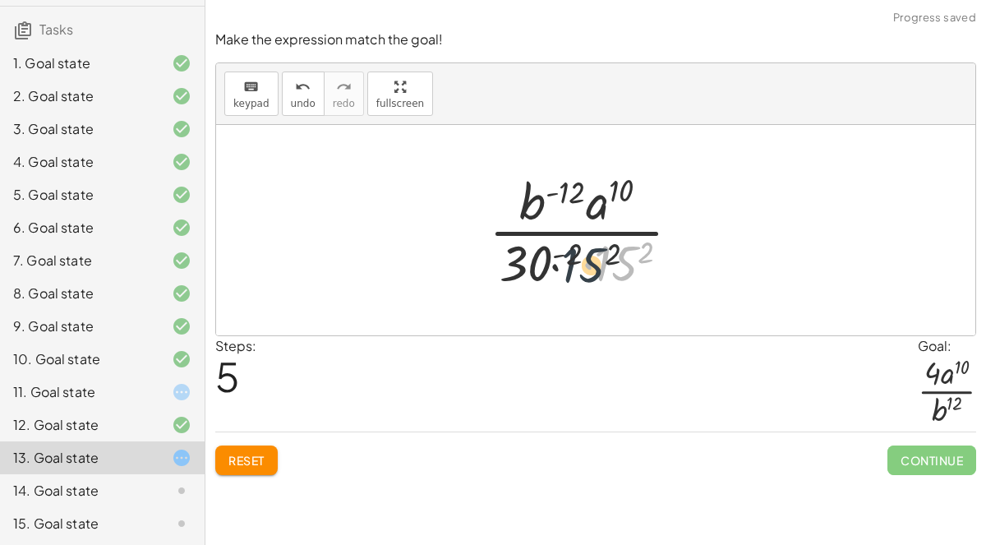
drag, startPoint x: 627, startPoint y: 250, endPoint x: 547, endPoint y: 257, distance: 80.1
click at [547, 257] on div at bounding box center [591, 230] width 221 height 127
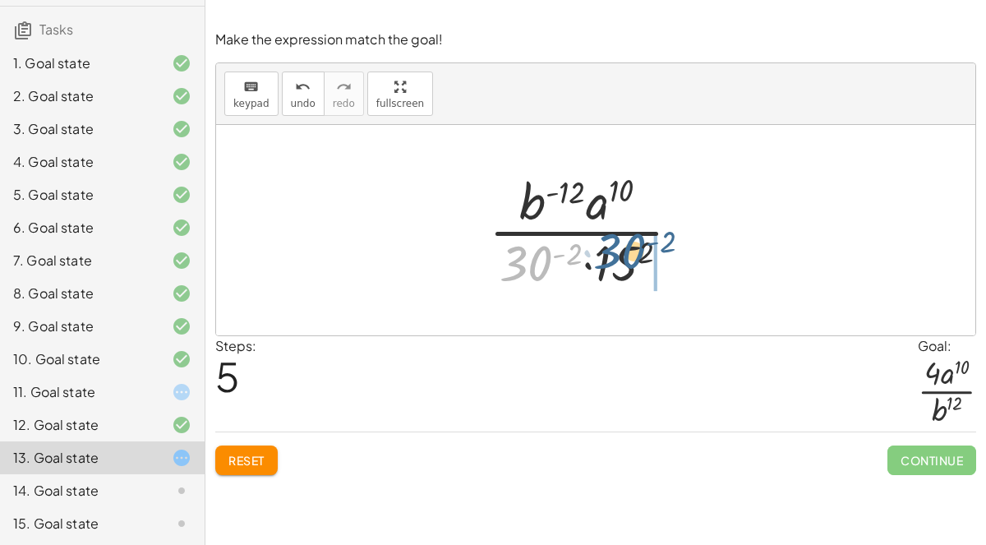
drag, startPoint x: 520, startPoint y: 256, endPoint x: 615, endPoint y: 244, distance: 95.2
click at [615, 244] on div at bounding box center [591, 230] width 221 height 127
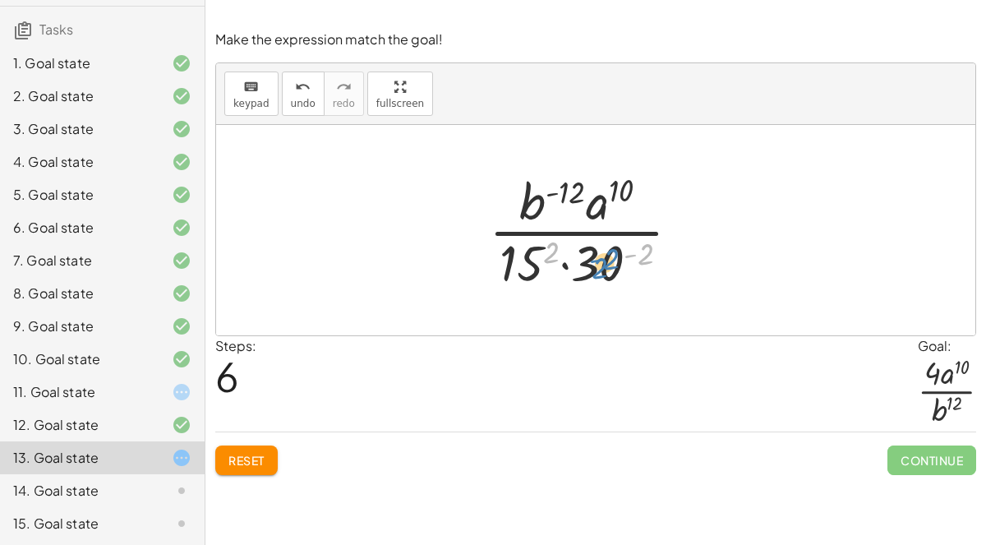
drag, startPoint x: 643, startPoint y: 249, endPoint x: 629, endPoint y: 252, distance: 14.4
click at [629, 252] on div at bounding box center [591, 230] width 221 height 127
drag, startPoint x: 555, startPoint y: 247, endPoint x: 650, endPoint y: 239, distance: 95.7
click at [650, 239] on div at bounding box center [591, 230] width 221 height 127
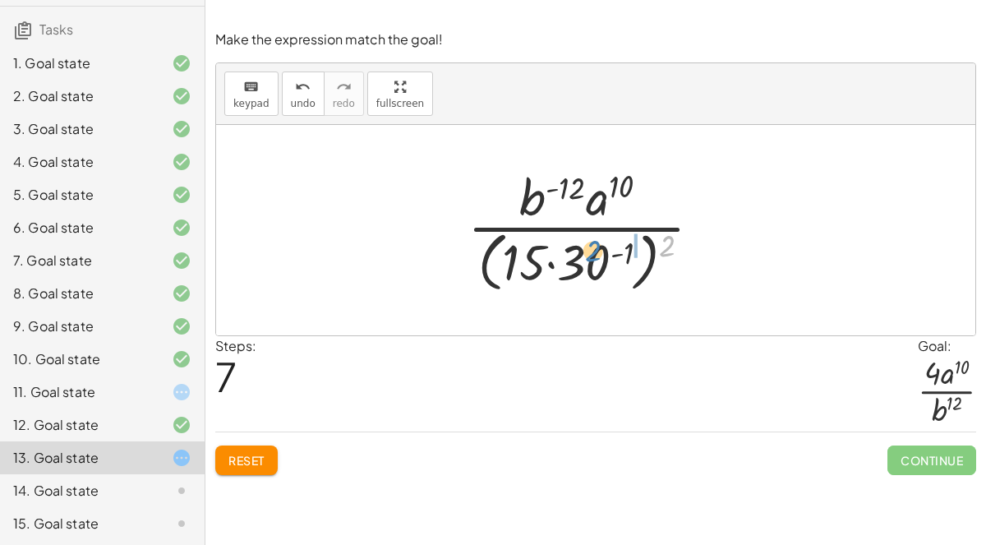
drag, startPoint x: 663, startPoint y: 237, endPoint x: 591, endPoint y: 242, distance: 72.5
click at [591, 242] on div at bounding box center [591, 230] width 264 height 134
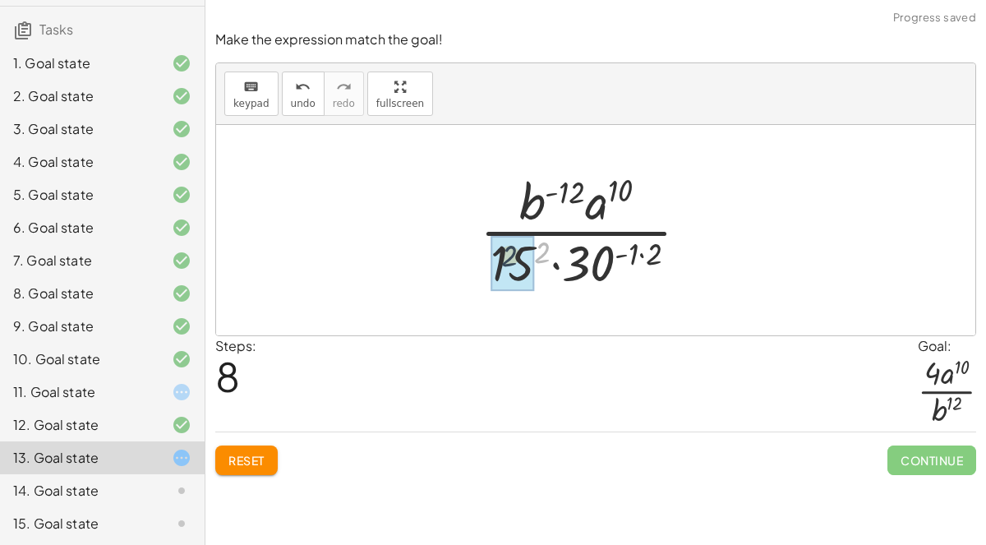
drag, startPoint x: 542, startPoint y: 251, endPoint x: 505, endPoint y: 255, distance: 38.0
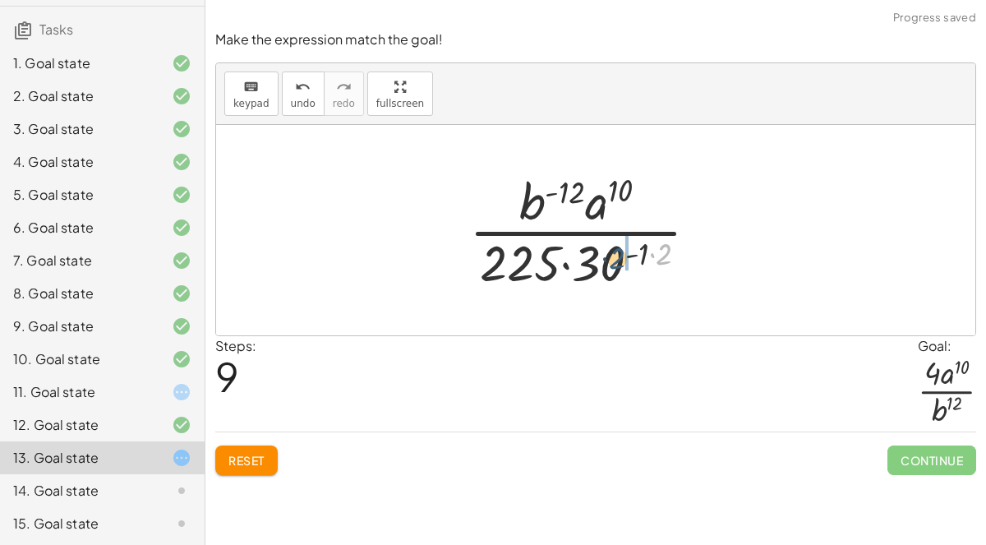
drag, startPoint x: 663, startPoint y: 247, endPoint x: 614, endPoint y: 251, distance: 49.6
click at [614, 251] on div at bounding box center [590, 230] width 259 height 127
drag, startPoint x: 663, startPoint y: 250, endPoint x: 634, endPoint y: 251, distance: 28.8
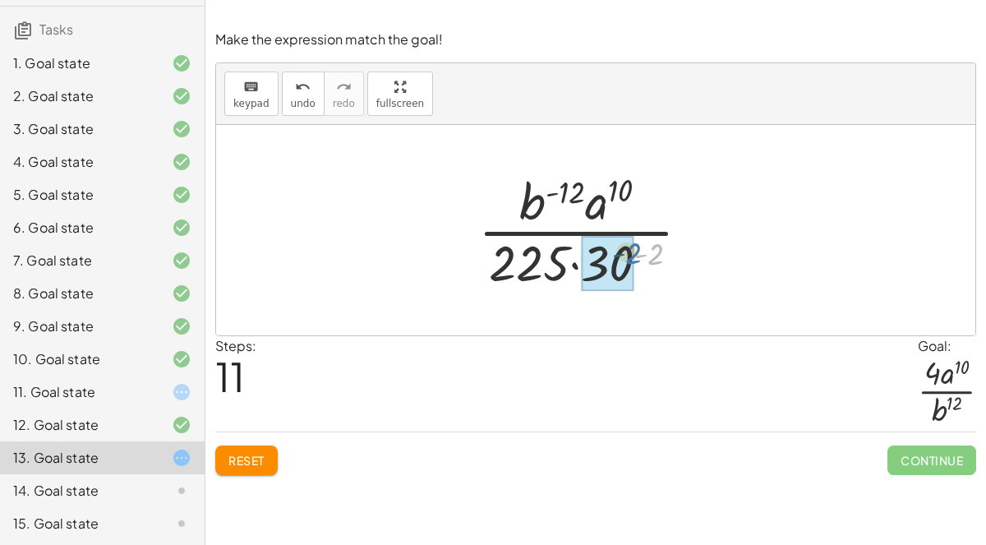
drag, startPoint x: 664, startPoint y: 255, endPoint x: 624, endPoint y: 255, distance: 40.3
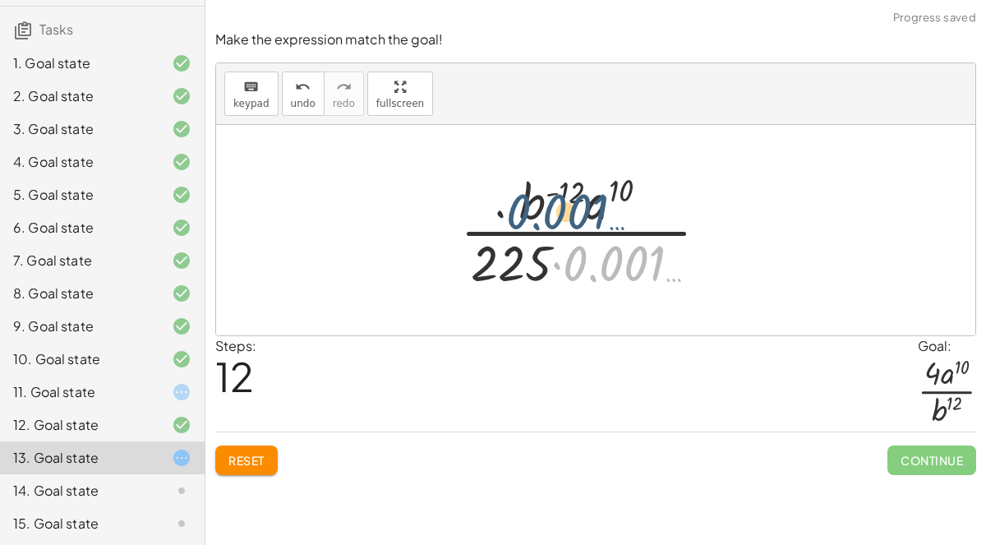
drag, startPoint x: 620, startPoint y: 263, endPoint x: 559, endPoint y: 206, distance: 83.7
click at [559, 206] on div at bounding box center [591, 230] width 278 height 127
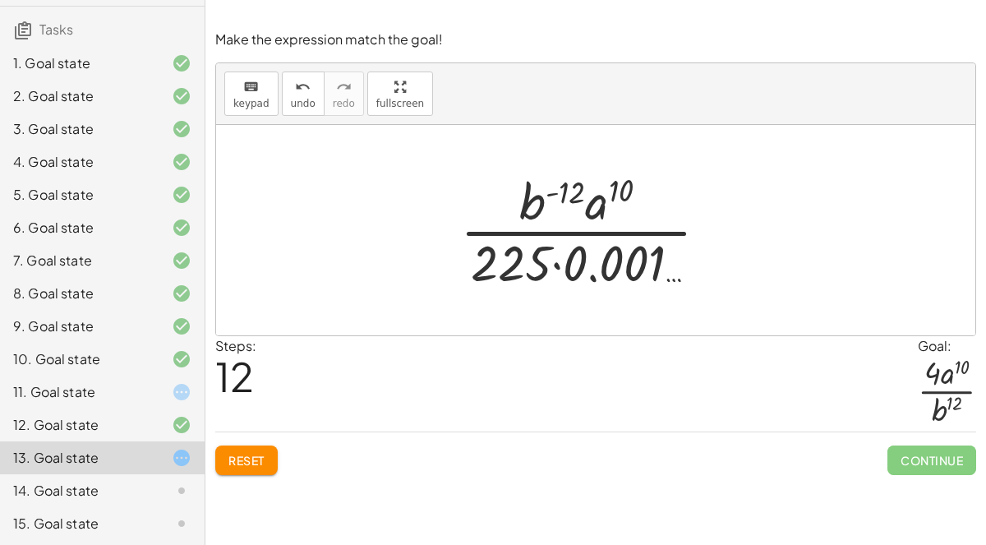
click at [258, 464] on span "Reset" at bounding box center [246, 460] width 36 height 15
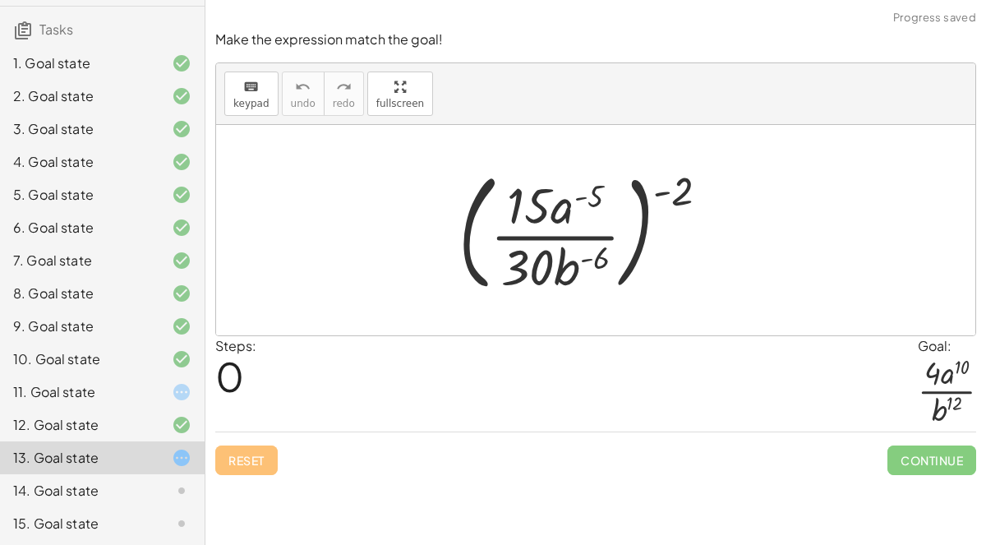
click at [91, 481] on div "14. Goal state" at bounding box center [79, 491] width 132 height 20
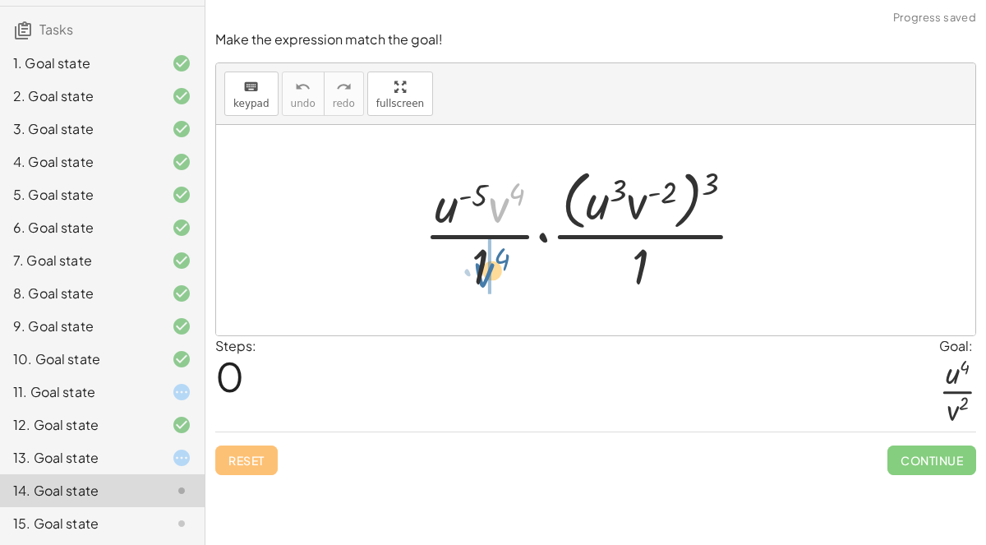
drag, startPoint x: 502, startPoint y: 205, endPoint x: 485, endPoint y: 274, distance: 71.9
click at [485, 274] on div at bounding box center [591, 230] width 351 height 134
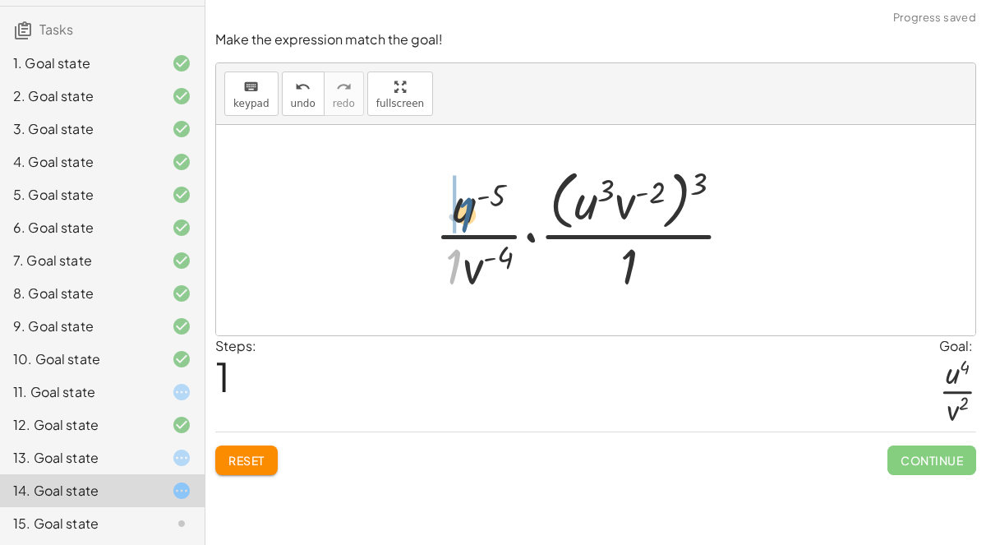
drag, startPoint x: 450, startPoint y: 258, endPoint x: 470, endPoint y: 205, distance: 56.5
click at [470, 205] on div at bounding box center [590, 230] width 328 height 134
drag, startPoint x: 496, startPoint y: 256, endPoint x: 518, endPoint y: 188, distance: 70.9
click at [518, 188] on div at bounding box center [591, 230] width 330 height 134
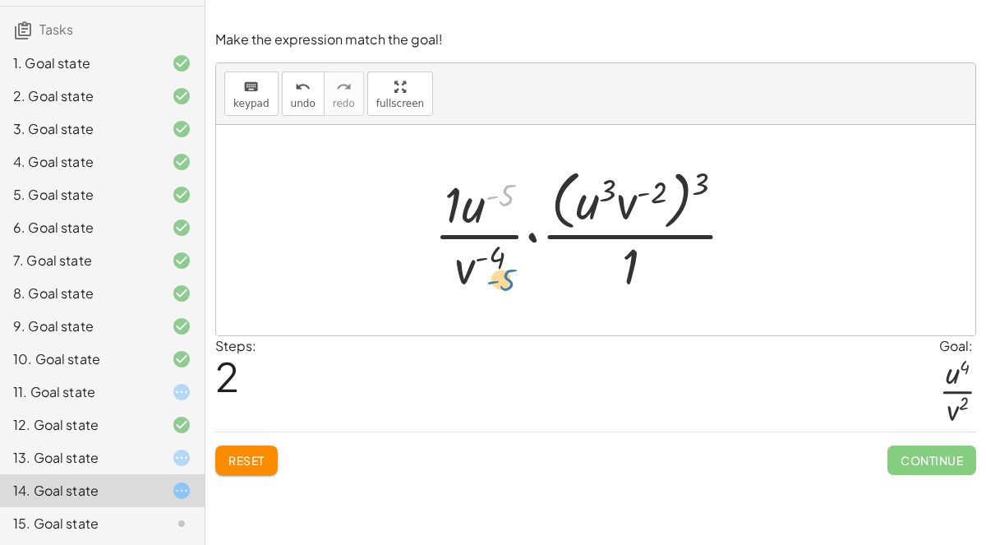
drag, startPoint x: 504, startPoint y: 183, endPoint x: 504, endPoint y: 268, distance: 84.6
click at [504, 268] on div at bounding box center [591, 230] width 330 height 134
drag, startPoint x: 470, startPoint y: 212, endPoint x: 503, endPoint y: 270, distance: 67.0
click at [503, 270] on div at bounding box center [591, 230] width 330 height 134
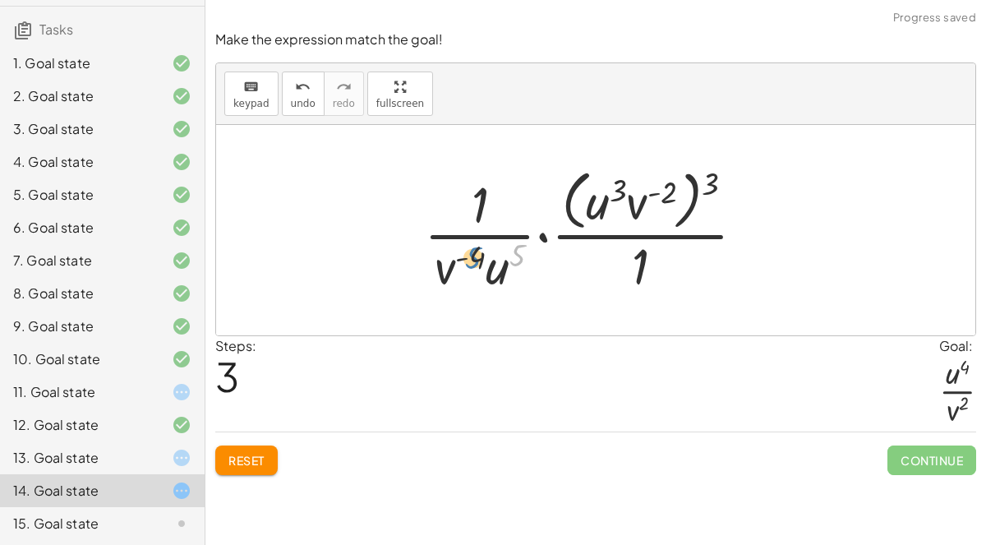
drag, startPoint x: 514, startPoint y: 258, endPoint x: 479, endPoint y: 261, distance: 35.5
click at [479, 261] on div at bounding box center [591, 230] width 351 height 134
drag, startPoint x: 481, startPoint y: 192, endPoint x: 499, endPoint y: 260, distance: 69.8
click at [499, 260] on div at bounding box center [591, 230] width 351 height 134
click at [240, 458] on span "Reset" at bounding box center [246, 460] width 36 height 15
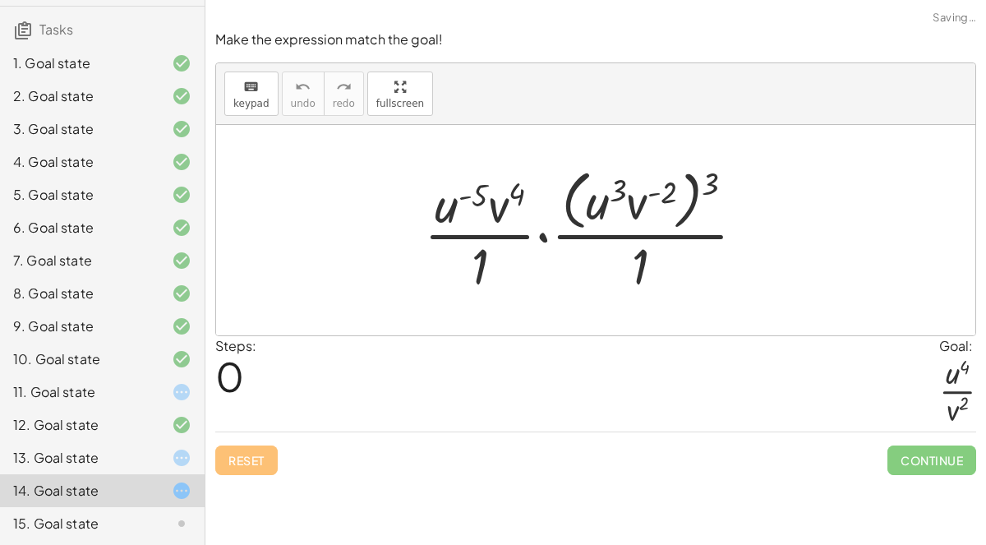
click at [136, 514] on div "15. Goal state" at bounding box center [79, 524] width 132 height 20
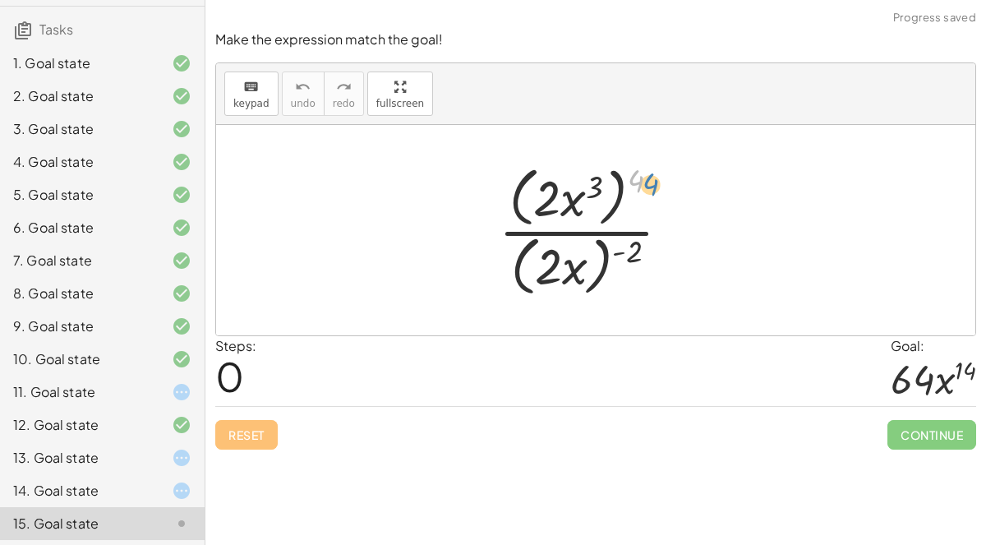
drag, startPoint x: 635, startPoint y: 170, endPoint x: 647, endPoint y: 173, distance: 11.8
click at [650, 173] on div at bounding box center [591, 229] width 201 height 141
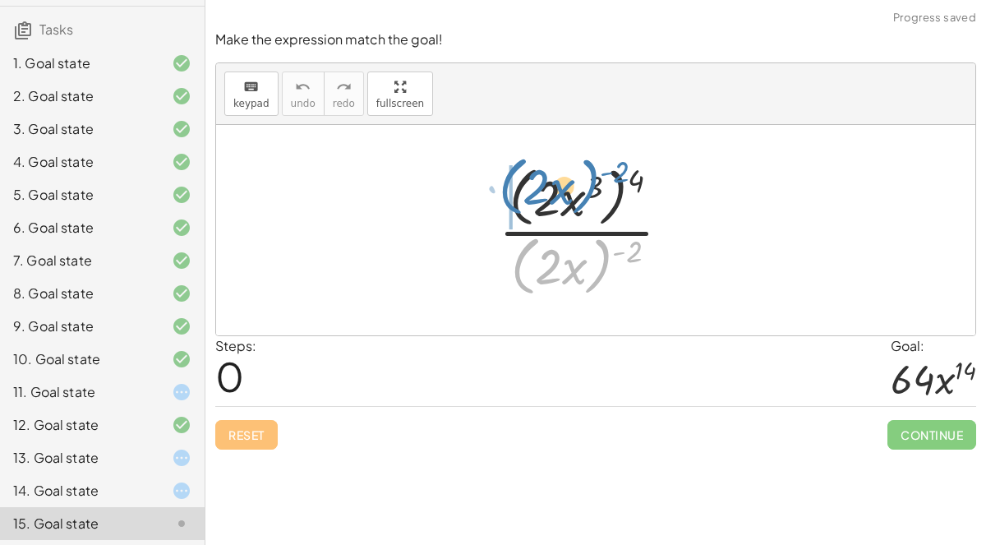
drag, startPoint x: 588, startPoint y: 281, endPoint x: 575, endPoint y: 201, distance: 80.7
click at [575, 201] on div at bounding box center [591, 229] width 201 height 141
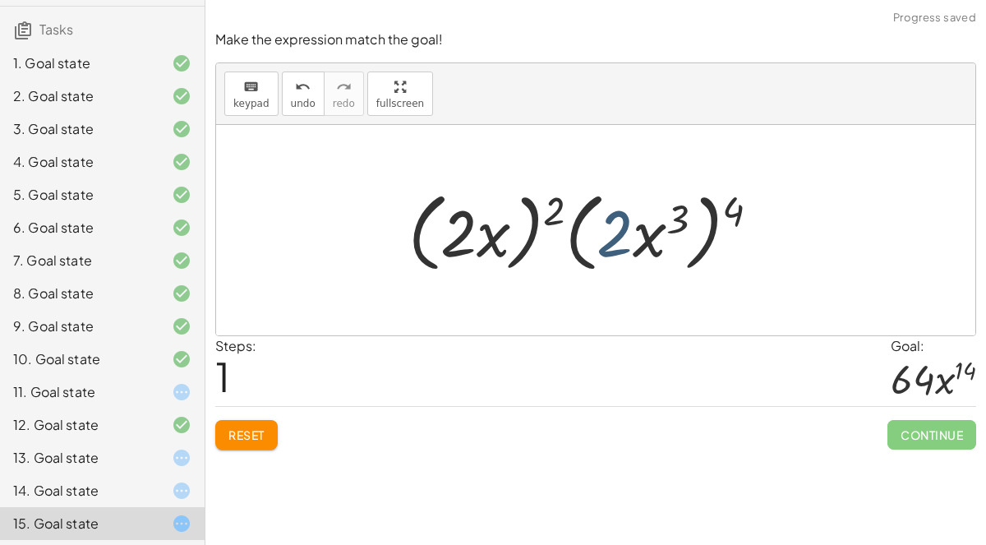
click at [616, 226] on div at bounding box center [590, 230] width 381 height 95
click at [237, 432] on span "Reset" at bounding box center [246, 434] width 36 height 15
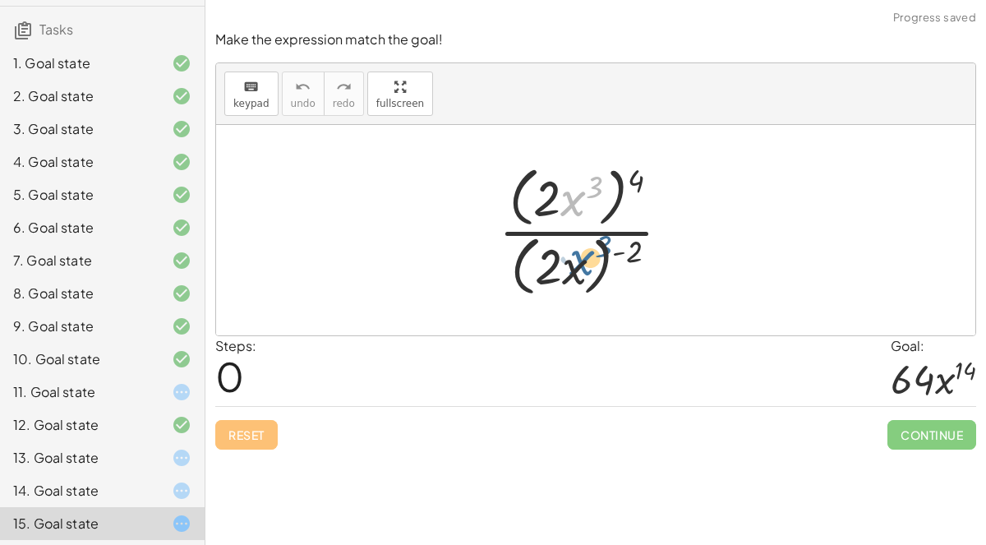
drag, startPoint x: 580, startPoint y: 211, endPoint x: 588, endPoint y: 274, distance: 63.8
click at [588, 274] on div at bounding box center [591, 229] width 201 height 141
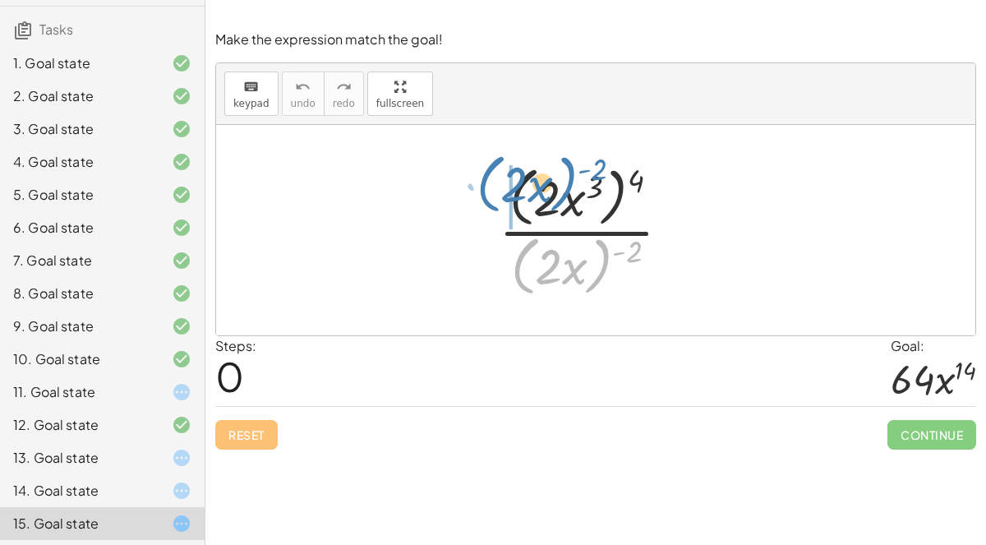
drag, startPoint x: 595, startPoint y: 274, endPoint x: 559, endPoint y: 192, distance: 89.8
click at [559, 192] on div at bounding box center [591, 229] width 201 height 141
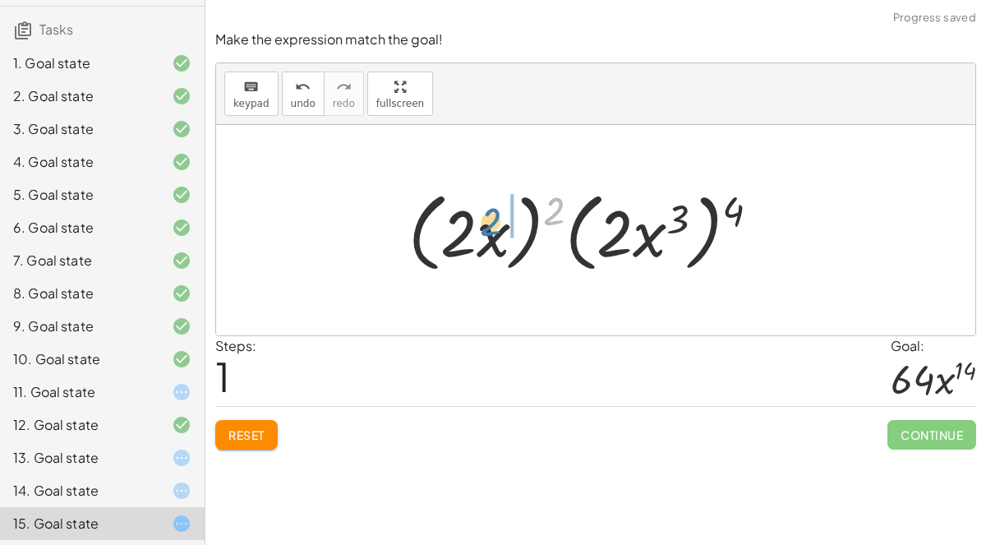
drag, startPoint x: 555, startPoint y: 202, endPoint x: 491, endPoint y: 214, distance: 65.1
click at [491, 214] on div at bounding box center [590, 230] width 381 height 95
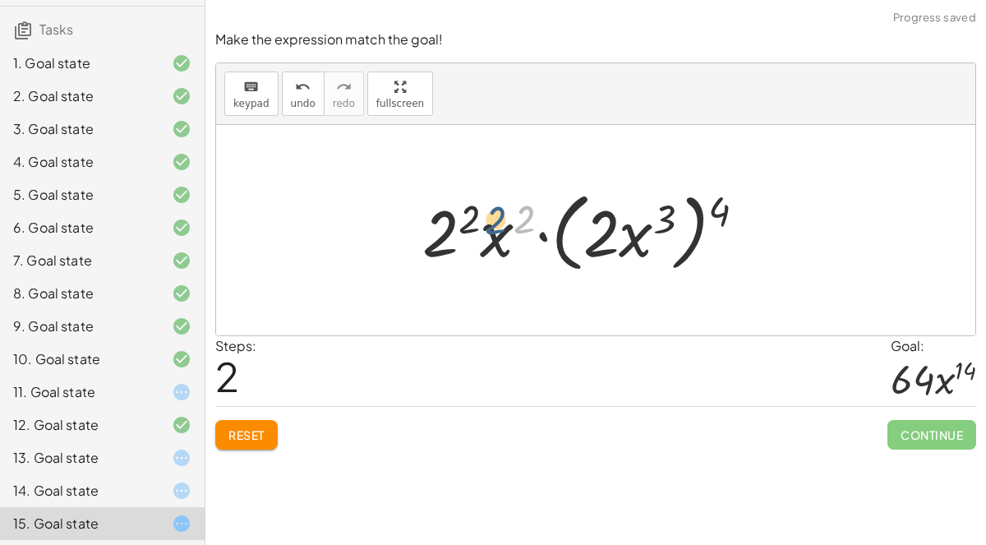
drag, startPoint x: 523, startPoint y: 216, endPoint x: 511, endPoint y: 220, distance: 13.0
click at [511, 220] on div at bounding box center [590, 230] width 353 height 95
drag, startPoint x: 468, startPoint y: 218, endPoint x: 441, endPoint y: 226, distance: 28.3
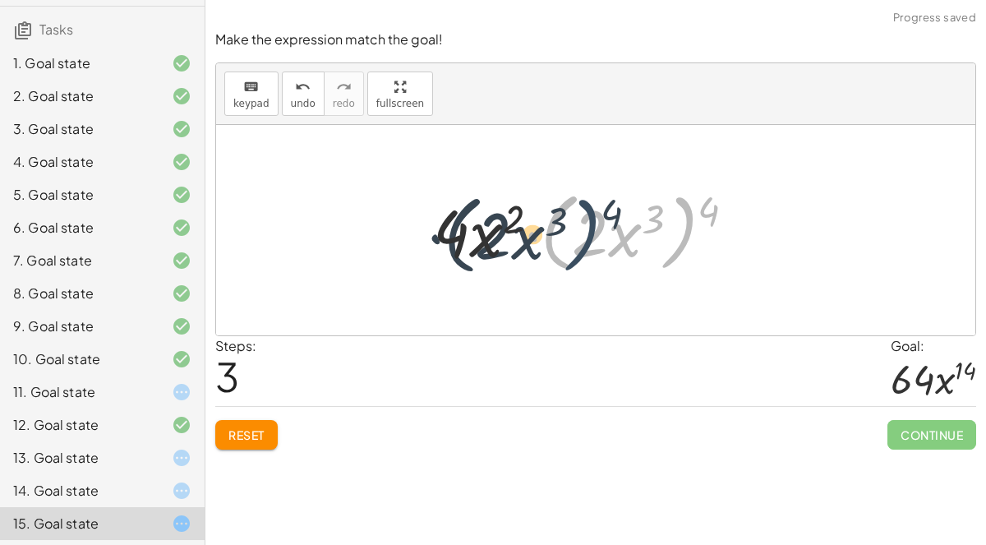
drag, startPoint x: 694, startPoint y: 201, endPoint x: 587, endPoint y: 206, distance: 107.8
click at [587, 206] on div at bounding box center [591, 230] width 332 height 95
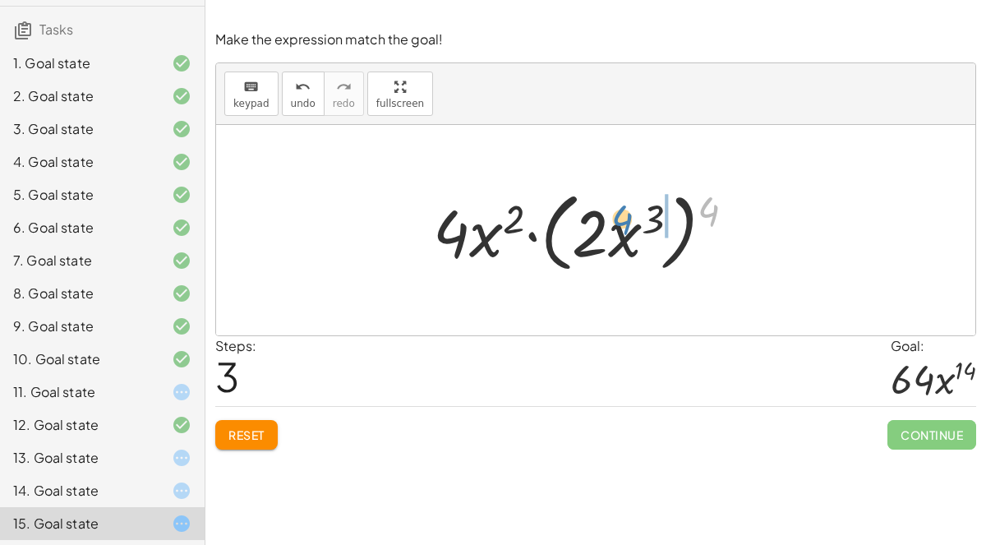
drag, startPoint x: 712, startPoint y: 200, endPoint x: 622, endPoint y: 208, distance: 89.9
click at [622, 208] on div at bounding box center [591, 230] width 332 height 95
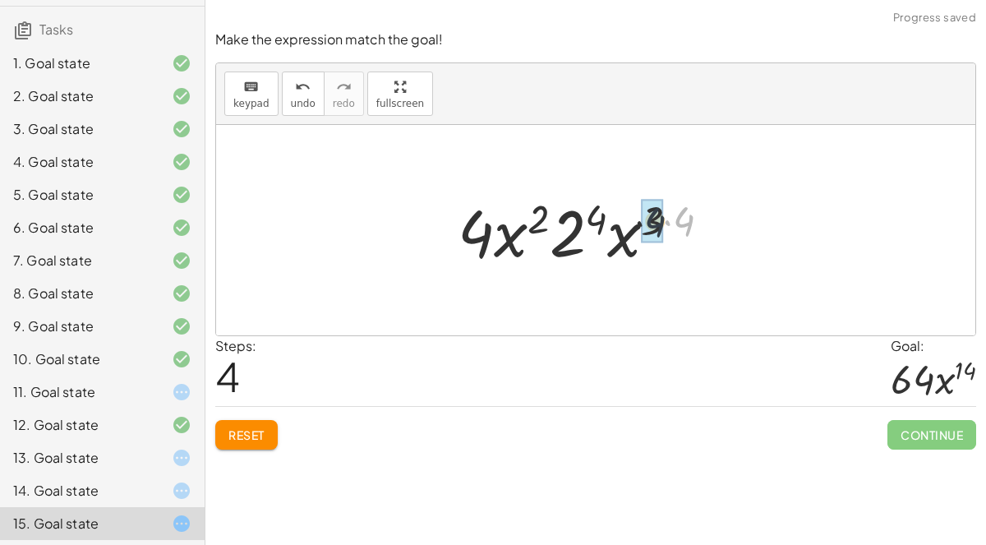
drag, startPoint x: 681, startPoint y: 212, endPoint x: 641, endPoint y: 213, distance: 40.3
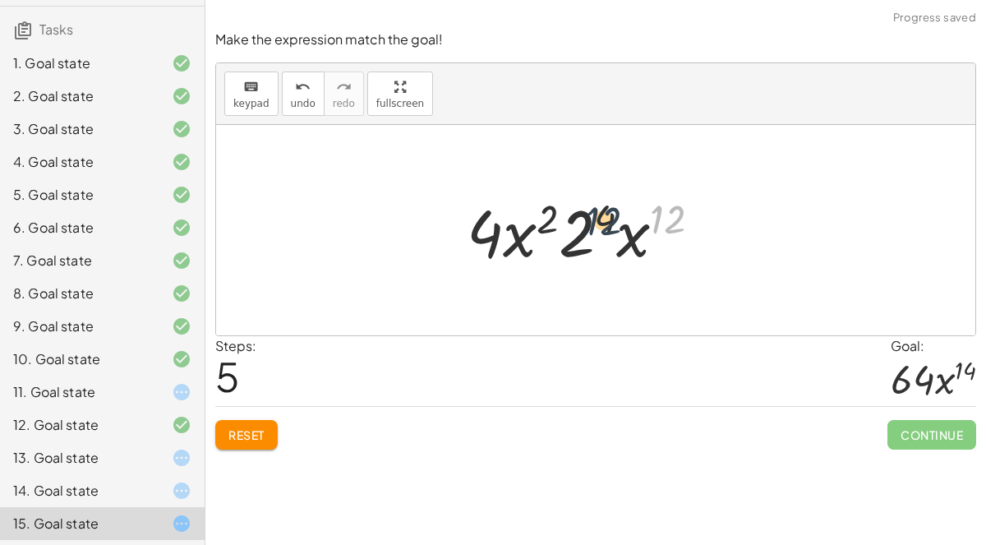
drag, startPoint x: 679, startPoint y: 219, endPoint x: 618, endPoint y: 220, distance: 60.8
click at [618, 220] on div at bounding box center [591, 230] width 264 height 85
drag, startPoint x: 603, startPoint y: 216, endPoint x: 574, endPoint y: 220, distance: 29.1
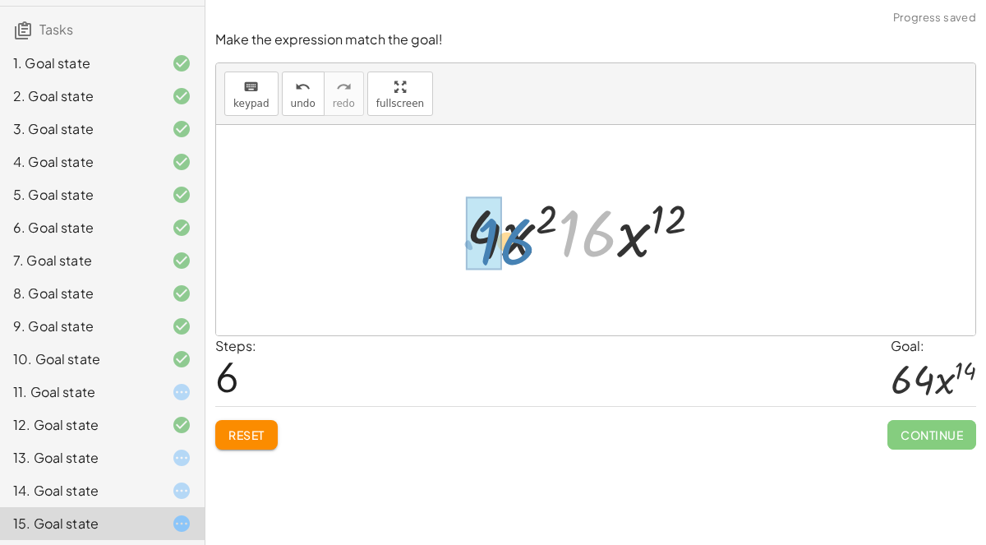
drag, startPoint x: 582, startPoint y: 228, endPoint x: 496, endPoint y: 237, distance: 85.9
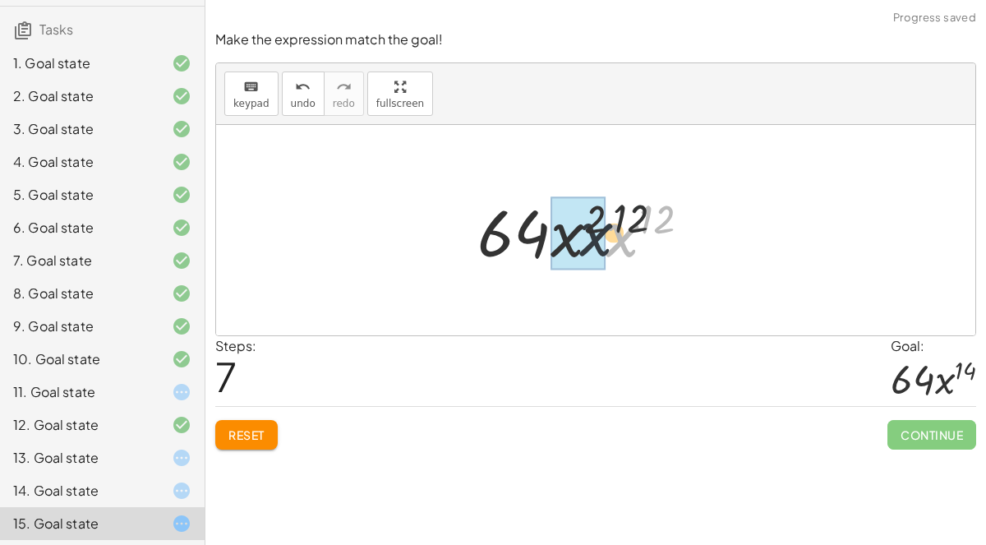
drag, startPoint x: 624, startPoint y: 233, endPoint x: 572, endPoint y: 231, distance: 51.8
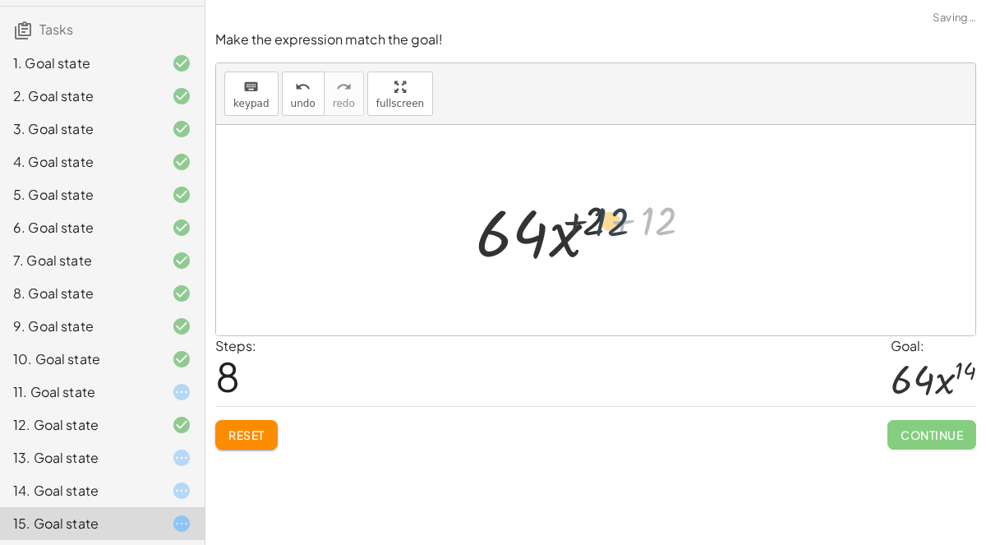
drag, startPoint x: 657, startPoint y: 210, endPoint x: 608, endPoint y: 210, distance: 49.3
click at [608, 210] on div at bounding box center [591, 230] width 246 height 85
drag, startPoint x: 595, startPoint y: 213, endPoint x: 650, endPoint y: 210, distance: 55.1
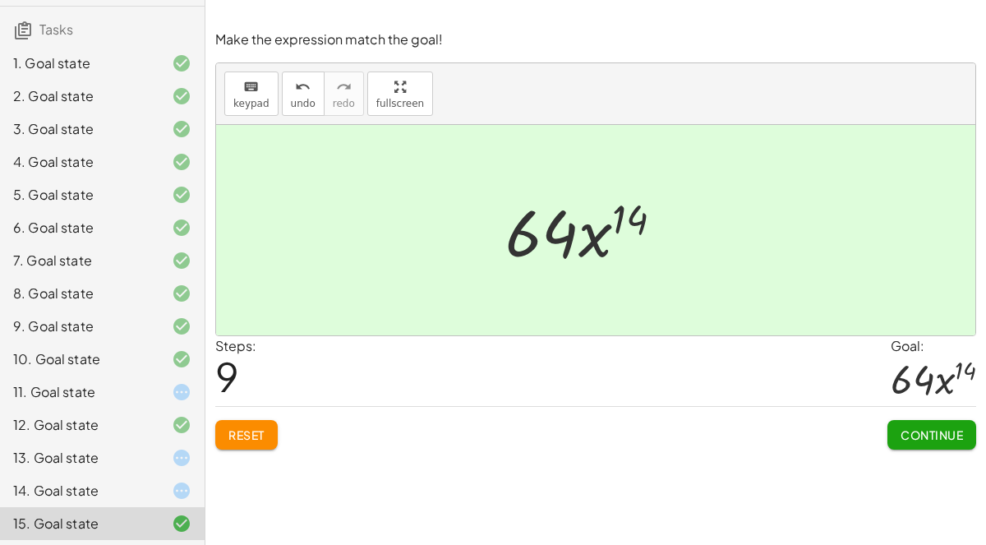
click at [958, 435] on span "Continue" at bounding box center [932, 434] width 62 height 15
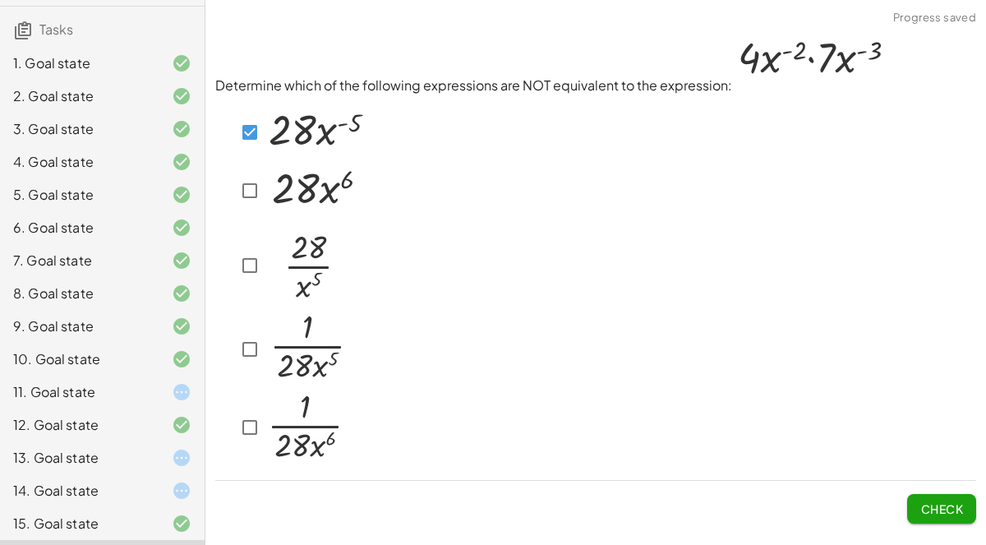
click at [923, 503] on span "Check" at bounding box center [941, 508] width 43 height 15
click at [950, 517] on button "Check" at bounding box center [941, 509] width 69 height 30
click at [939, 509] on span "Check" at bounding box center [941, 508] width 43 height 15
click at [924, 506] on span "Check" at bounding box center [941, 508] width 43 height 15
click at [919, 500] on button "Check" at bounding box center [941, 509] width 69 height 30
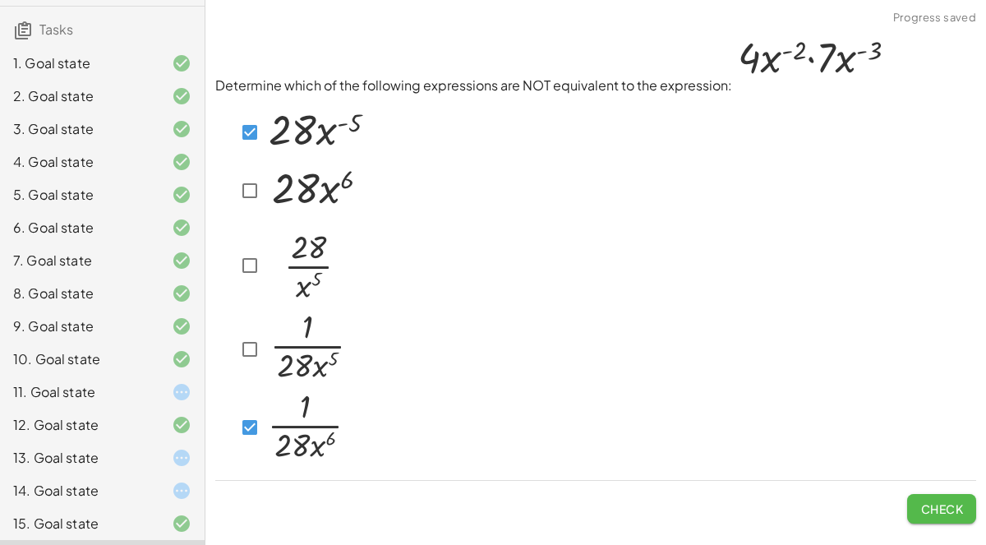
click at [931, 501] on span "Check" at bounding box center [941, 508] width 43 height 15
click at [927, 505] on span "Check" at bounding box center [941, 508] width 43 height 15
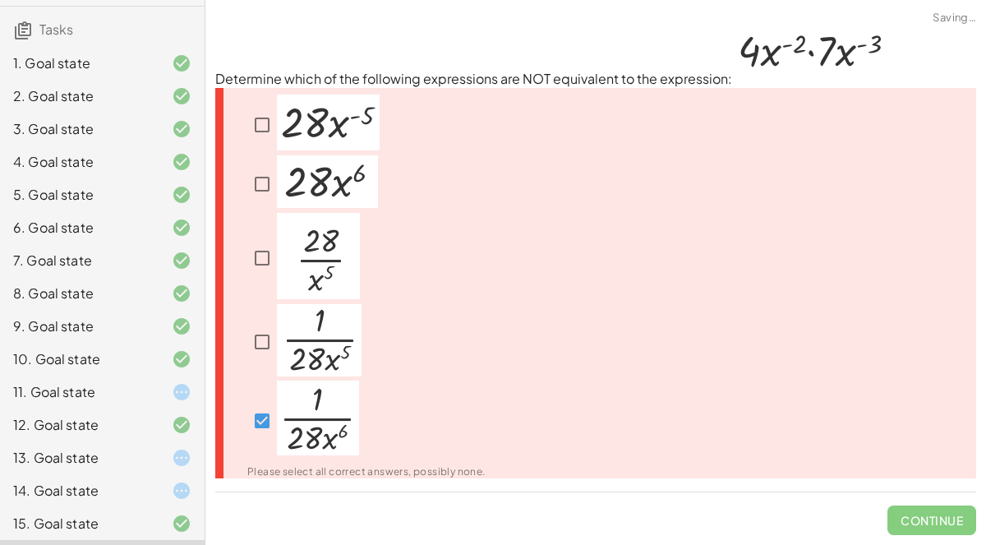
click at [926, 505] on span "Continue" at bounding box center [932, 513] width 89 height 43
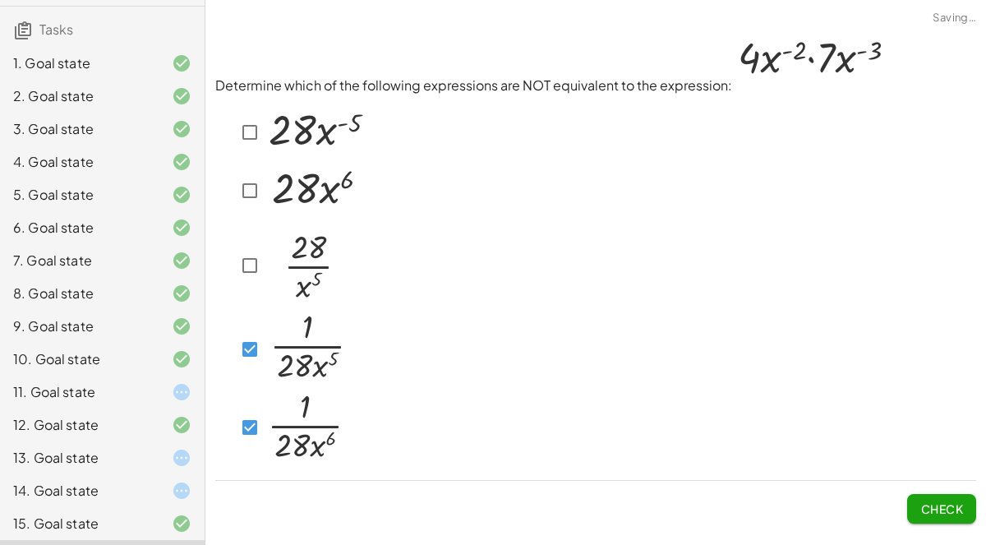
click at [932, 494] on button "Check" at bounding box center [941, 509] width 69 height 30
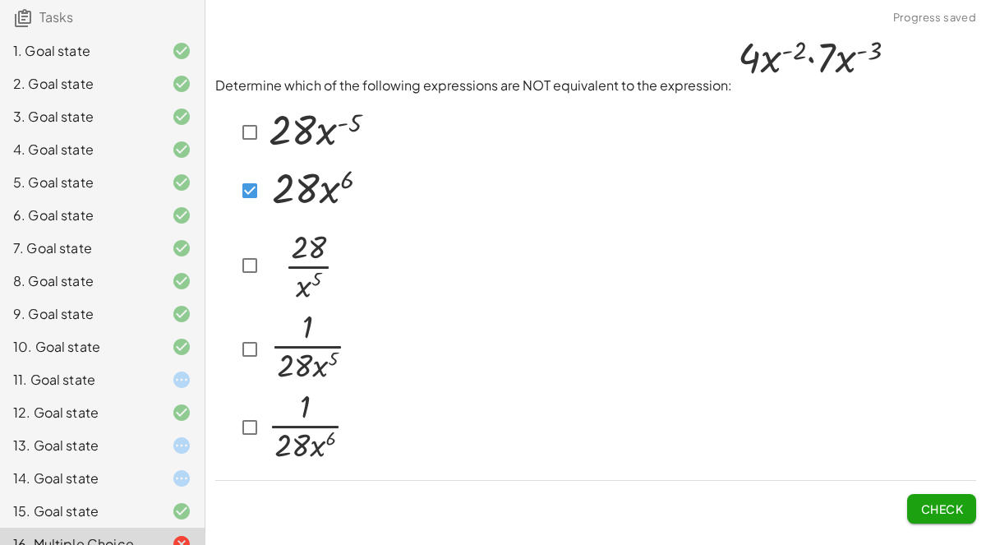
click at [918, 501] on button "Check" at bounding box center [941, 509] width 69 height 30
click at [932, 507] on span "Check" at bounding box center [941, 508] width 43 height 15
click at [943, 496] on button "Check" at bounding box center [941, 509] width 69 height 30
click at [837, 61] on img at bounding box center [810, 60] width 157 height 60
click at [140, 370] on div "11. Goal state" at bounding box center [79, 380] width 132 height 20
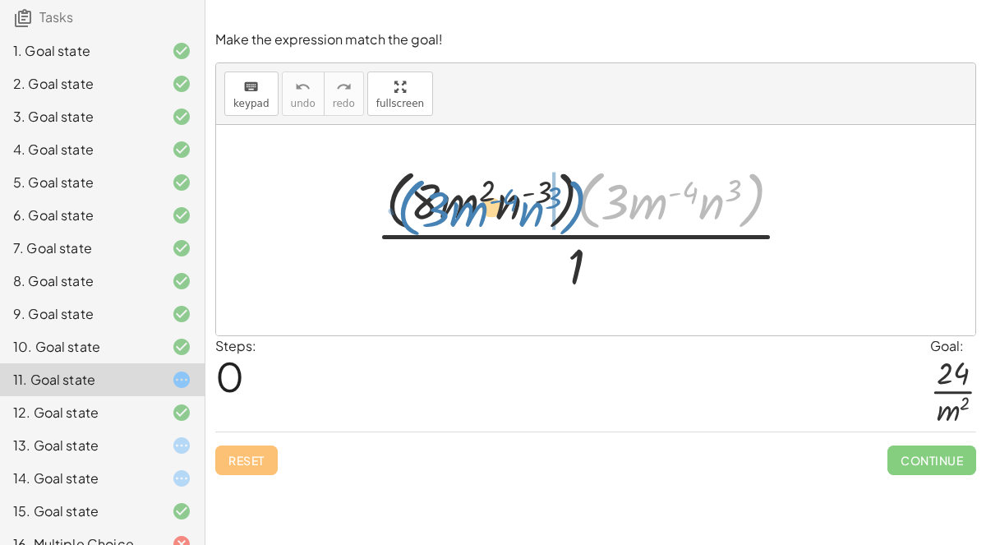
drag, startPoint x: 585, startPoint y: 213, endPoint x: 408, endPoint y: 220, distance: 177.7
click at [408, 220] on div at bounding box center [590, 230] width 446 height 134
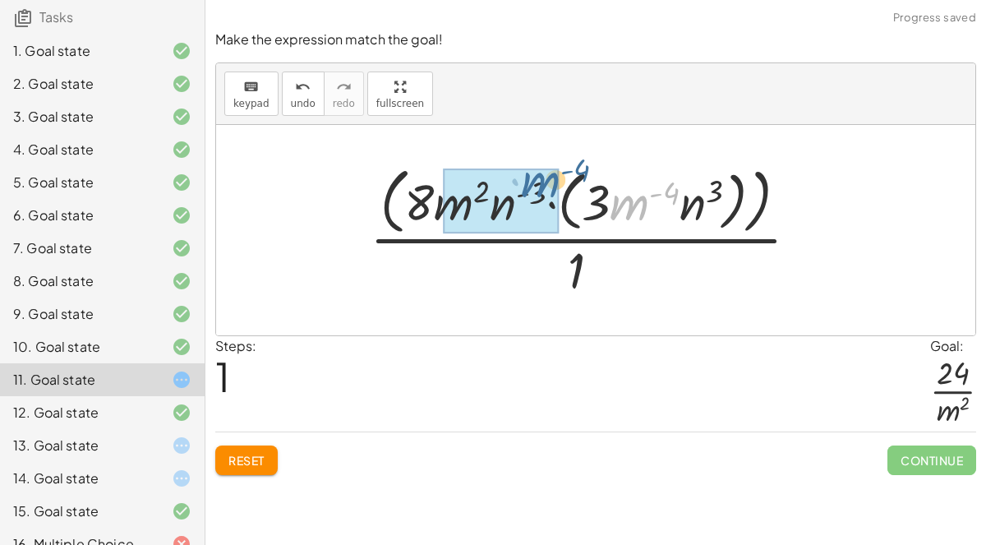
drag, startPoint x: 620, startPoint y: 213, endPoint x: 529, endPoint y: 191, distance: 93.7
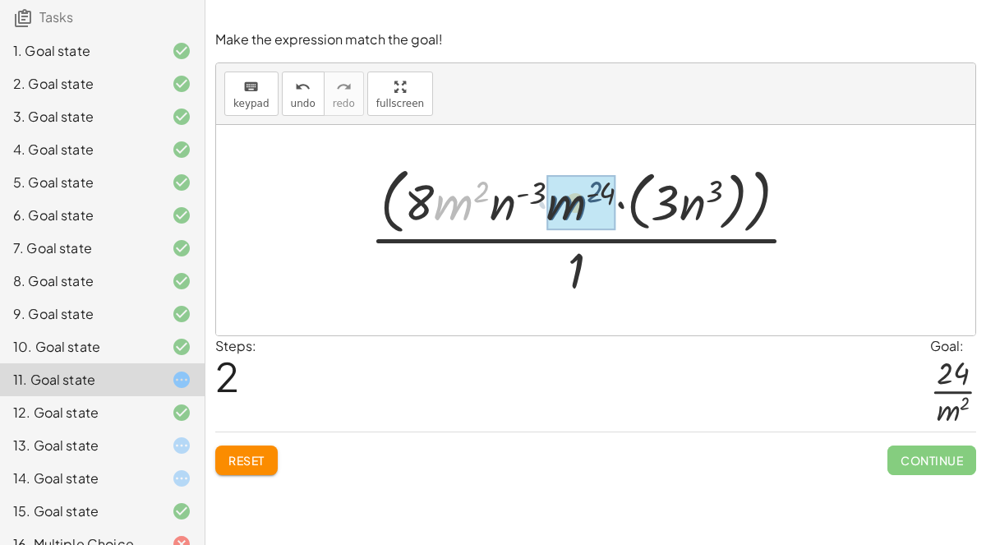
drag, startPoint x: 452, startPoint y: 195, endPoint x: 566, endPoint y: 196, distance: 114.2
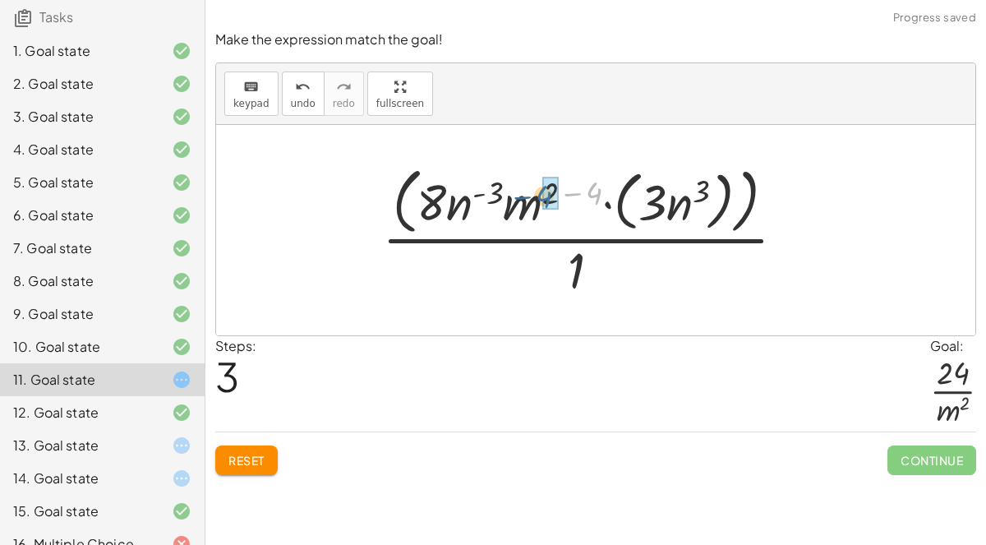
drag, startPoint x: 596, startPoint y: 190, endPoint x: 546, endPoint y: 193, distance: 49.4
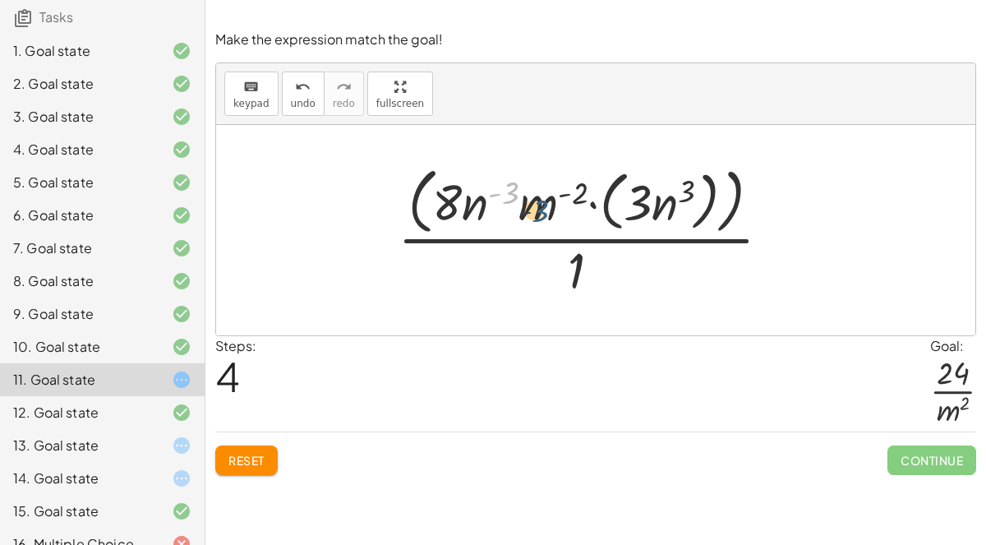
drag, startPoint x: 514, startPoint y: 208, endPoint x: 553, endPoint y: 237, distance: 49.3
click at [553, 237] on div at bounding box center [591, 229] width 403 height 141
drag, startPoint x: 537, startPoint y: 203, endPoint x: 597, endPoint y: 268, distance: 89.0
click at [597, 268] on div at bounding box center [591, 229] width 403 height 141
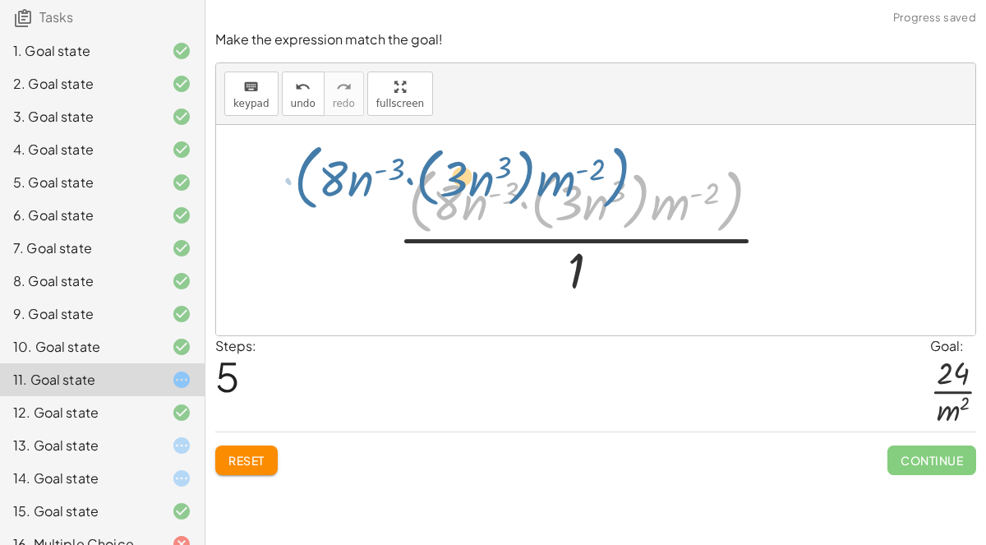
drag, startPoint x: 733, startPoint y: 196, endPoint x: 629, endPoint y: 178, distance: 105.3
click at [629, 178] on div at bounding box center [591, 229] width 403 height 141
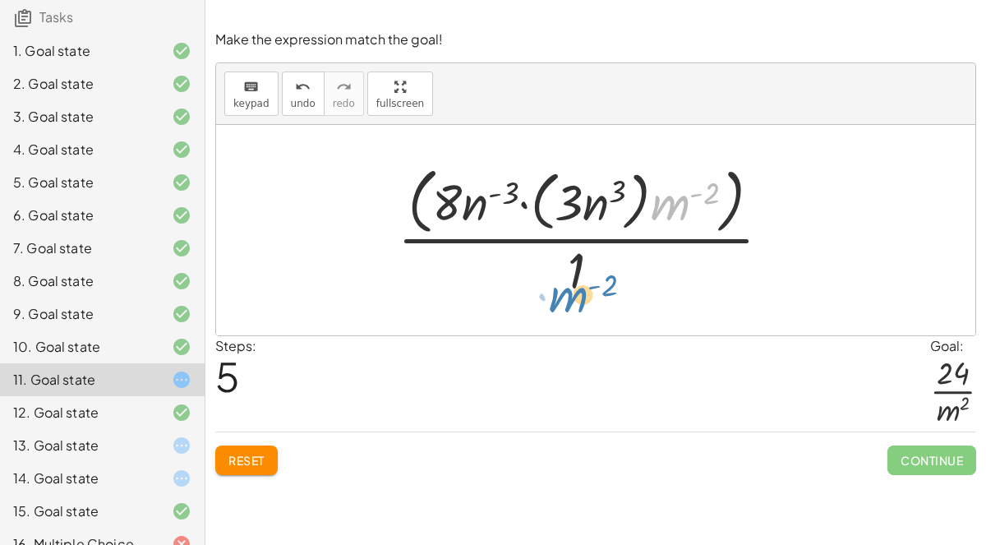
drag, startPoint x: 673, startPoint y: 200, endPoint x: 570, endPoint y: 293, distance: 138.5
click at [570, 293] on div at bounding box center [591, 229] width 403 height 141
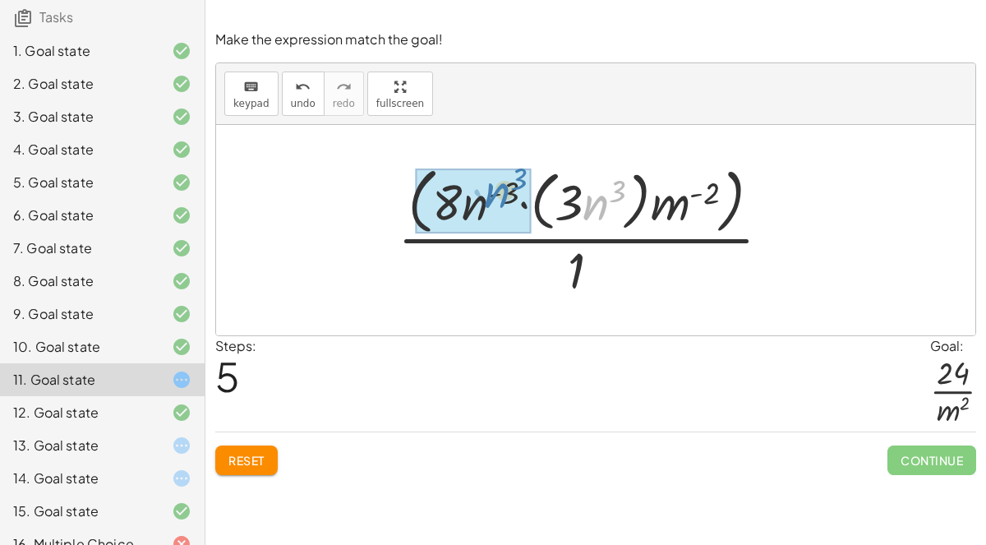
drag, startPoint x: 597, startPoint y: 190, endPoint x: 496, endPoint y: 178, distance: 100.9
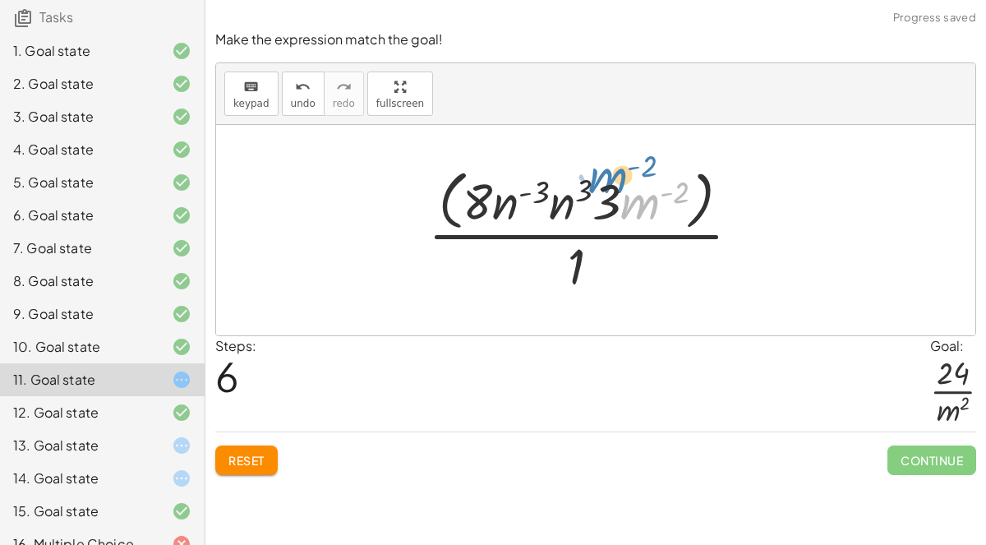
drag, startPoint x: 627, startPoint y: 191, endPoint x: 666, endPoint y: 257, distance: 76.2
click at [666, 257] on div at bounding box center [591, 230] width 342 height 134
click at [579, 182] on div at bounding box center [591, 230] width 342 height 134
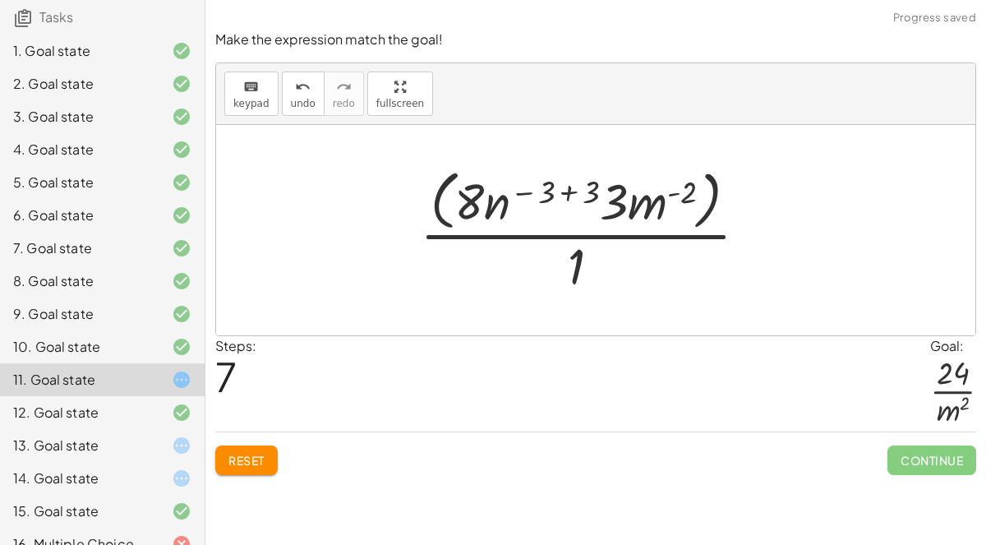
click at [546, 185] on div at bounding box center [590, 230] width 357 height 134
click at [592, 187] on div at bounding box center [590, 230] width 357 height 134
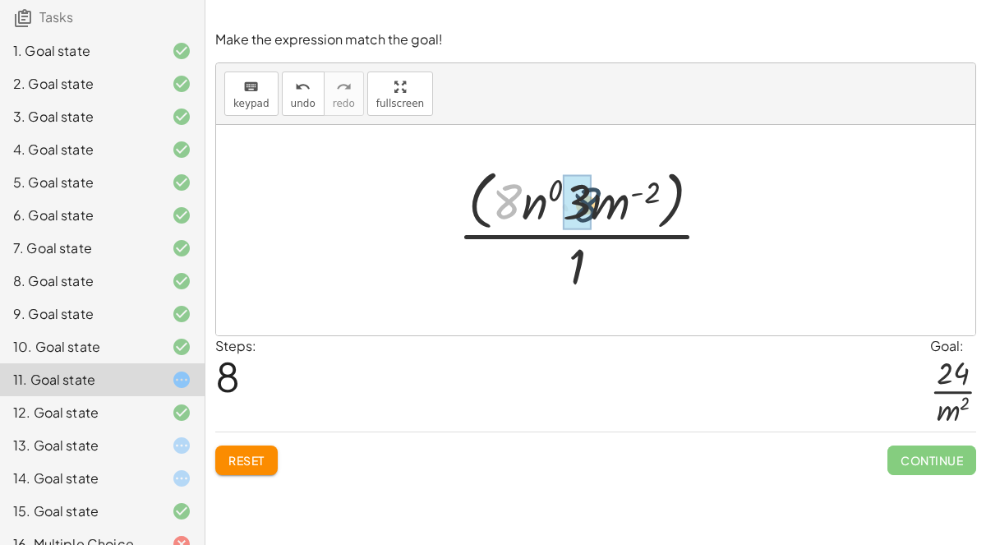
drag, startPoint x: 514, startPoint y: 184, endPoint x: 594, endPoint y: 187, distance: 80.6
click at [594, 187] on div at bounding box center [592, 230] width 284 height 134
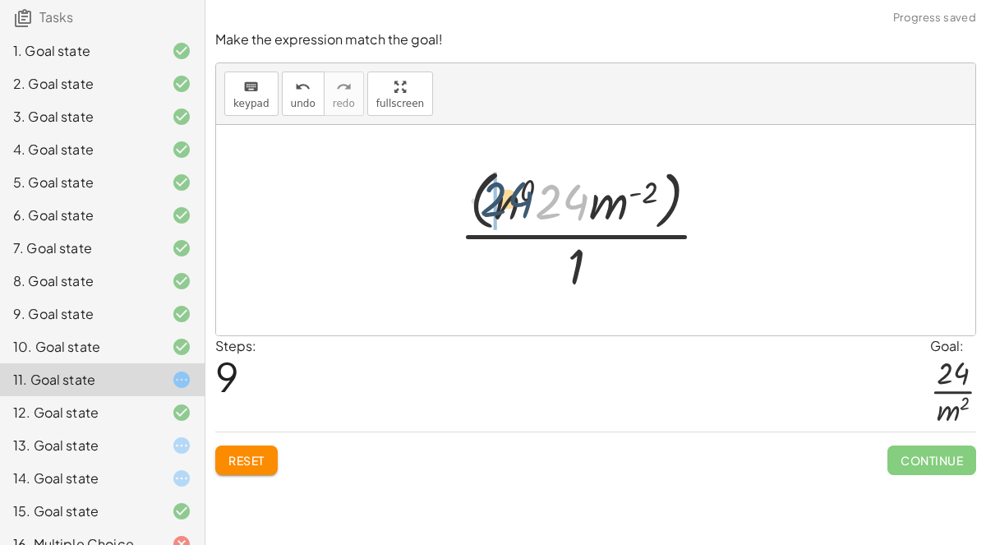
drag, startPoint x: 569, startPoint y: 191, endPoint x: 512, endPoint y: 190, distance: 56.7
click at [512, 190] on div at bounding box center [590, 230] width 279 height 134
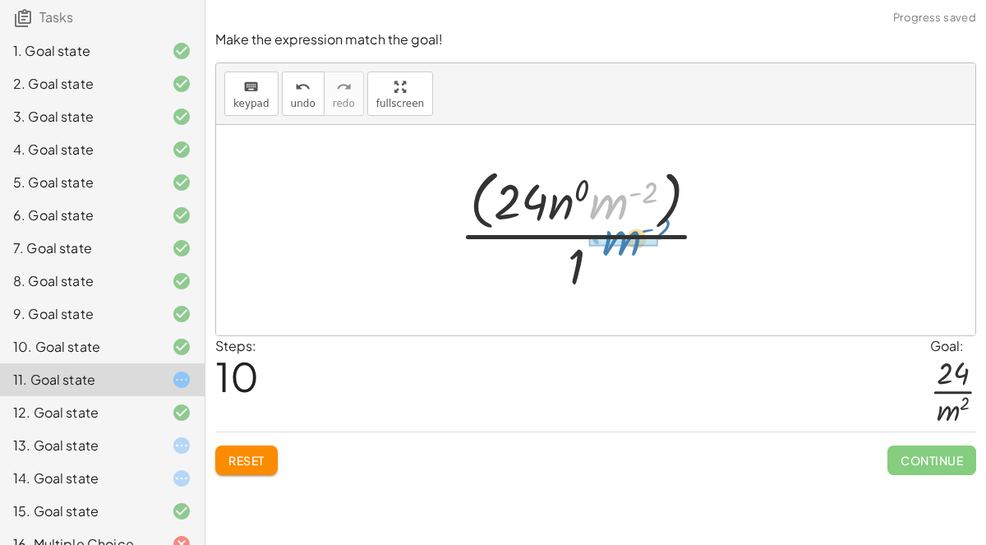
drag, startPoint x: 615, startPoint y: 203, endPoint x: 626, endPoint y: 242, distance: 40.1
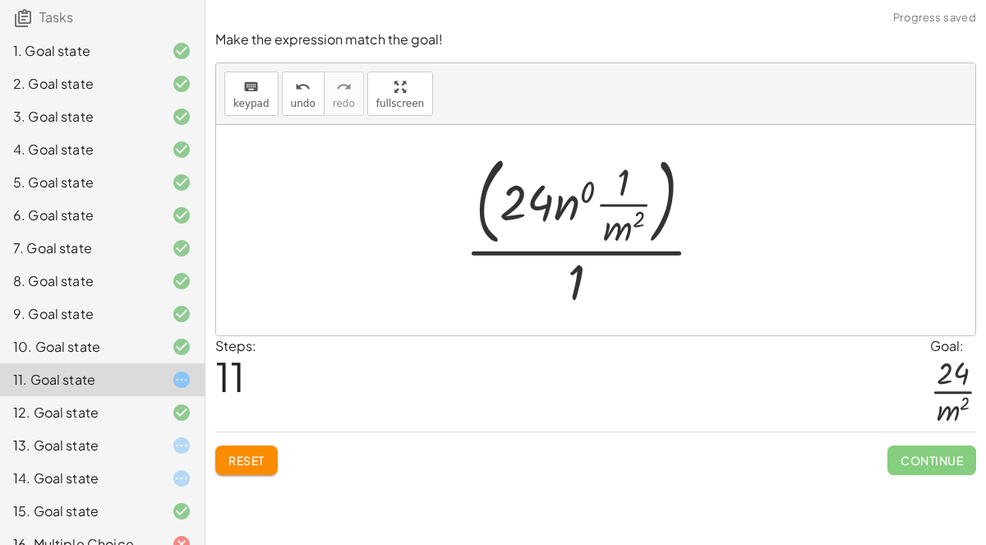
click at [562, 201] on div at bounding box center [591, 230] width 268 height 166
click at [563, 202] on div at bounding box center [591, 230] width 268 height 166
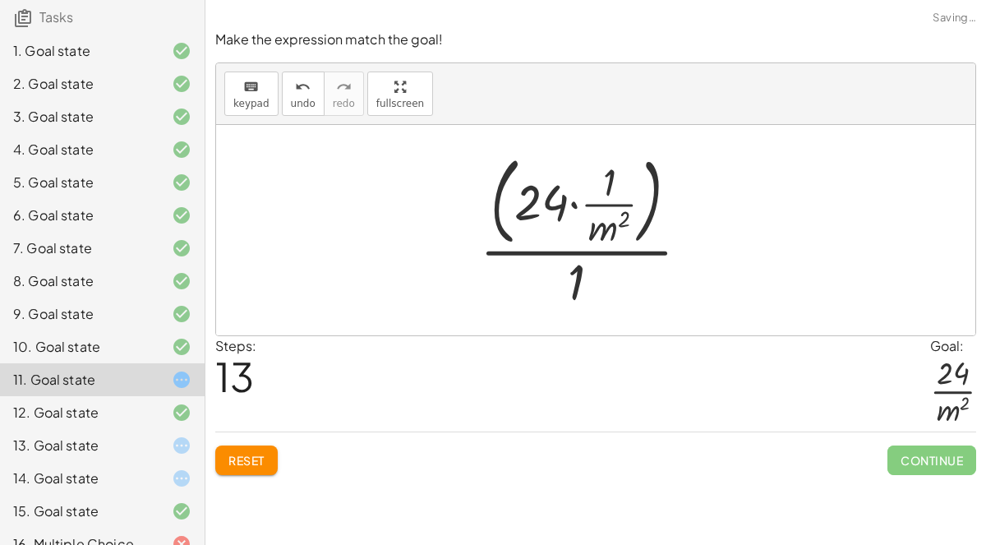
click at [607, 227] on div at bounding box center [591, 230] width 239 height 166
click at [606, 174] on div at bounding box center [591, 230] width 239 height 166
drag, startPoint x: 610, startPoint y: 223, endPoint x: 564, endPoint y: 282, distance: 75.0
click at [564, 282] on div at bounding box center [591, 230] width 239 height 166
drag, startPoint x: 608, startPoint y: 178, endPoint x: 549, endPoint y: 206, distance: 65.4
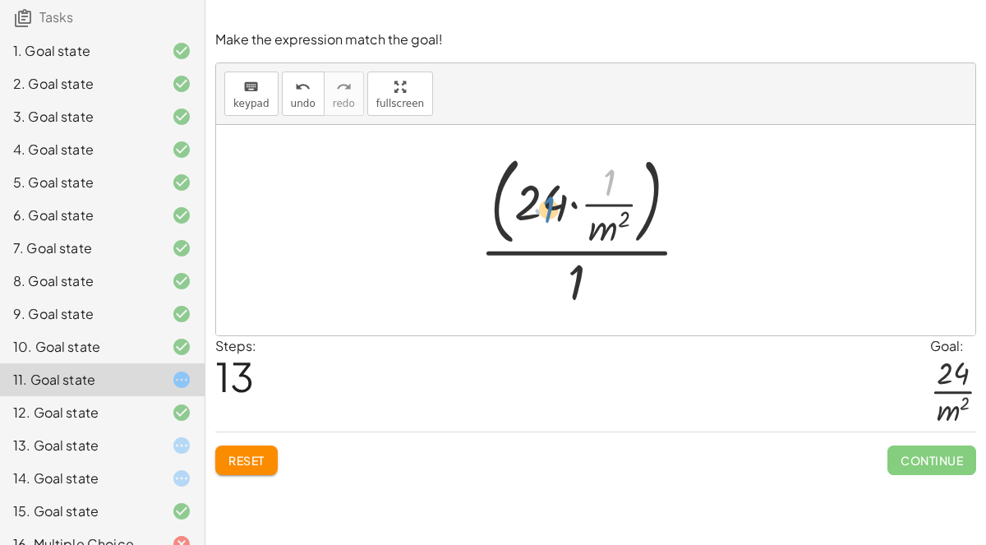
click at [549, 206] on div at bounding box center [591, 230] width 239 height 166
click at [616, 202] on div at bounding box center [591, 230] width 239 height 166
click at [594, 201] on div at bounding box center [591, 230] width 239 height 166
click at [568, 201] on div at bounding box center [591, 230] width 239 height 166
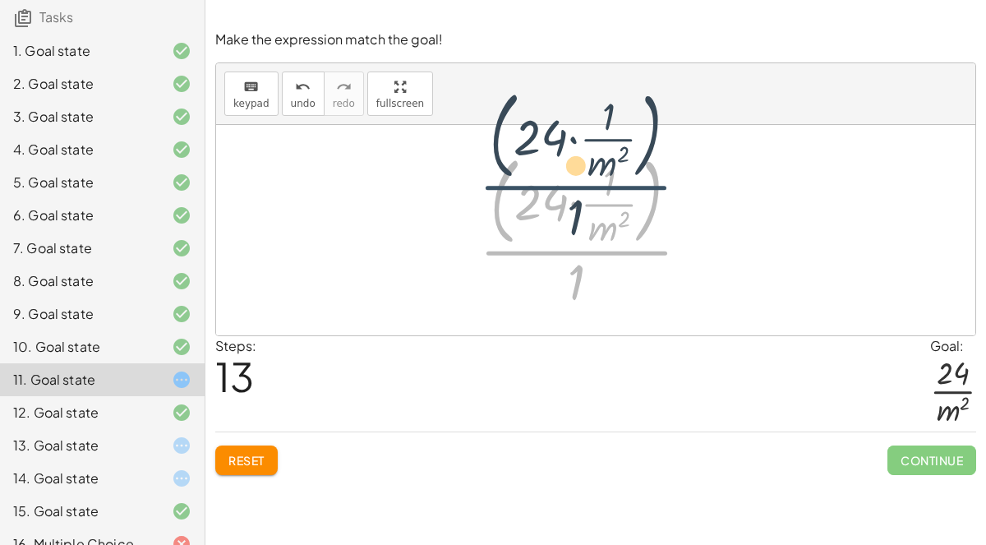
drag, startPoint x: 574, startPoint y: 265, endPoint x: 579, endPoint y: 204, distance: 61.8
click at [579, 204] on div at bounding box center [591, 230] width 239 height 166
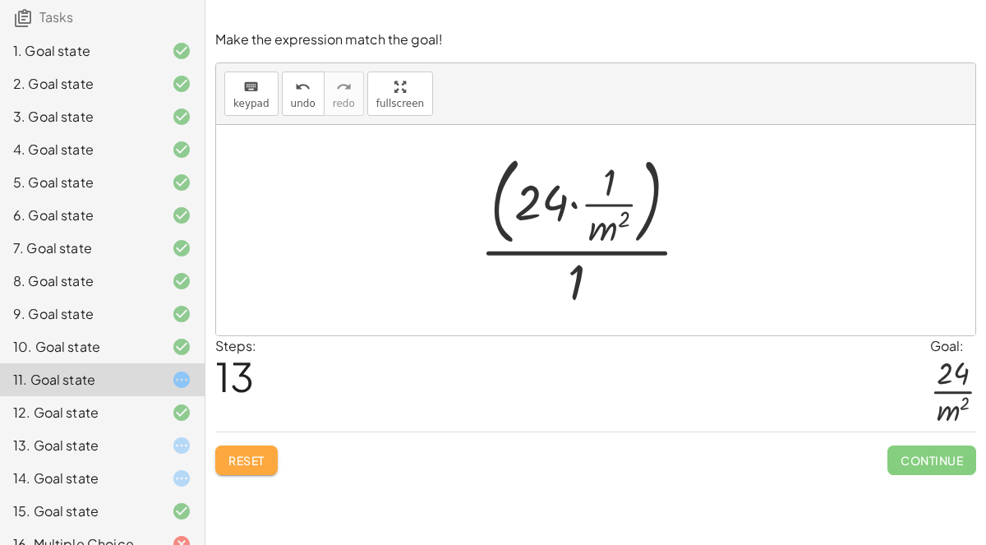
click at [262, 446] on button "Reset" at bounding box center [246, 460] width 62 height 30
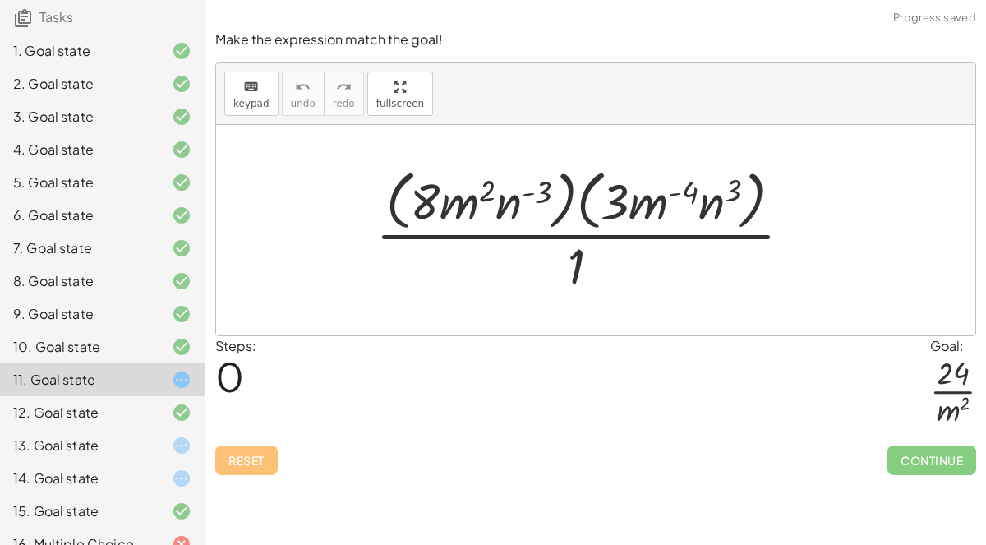
click at [595, 211] on div at bounding box center [590, 230] width 446 height 134
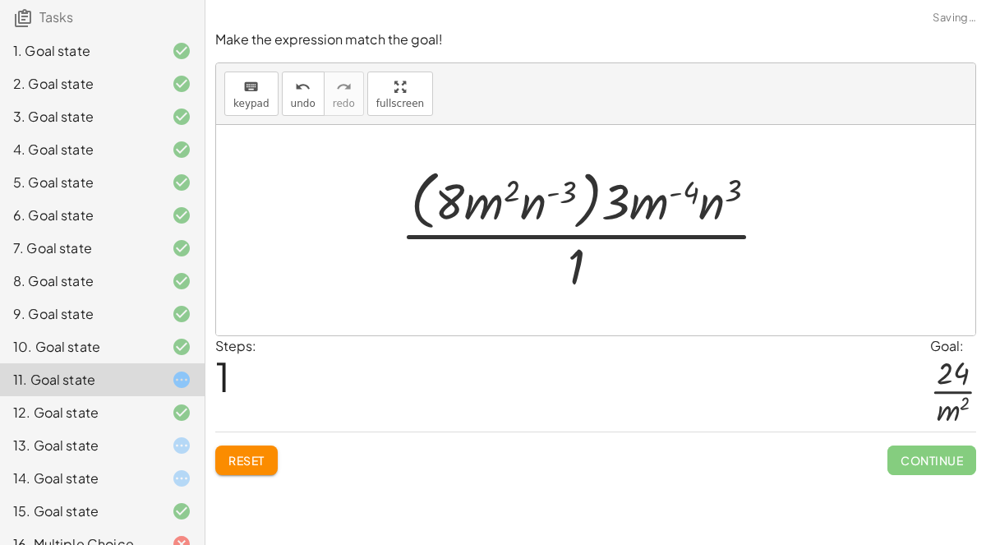
click at [571, 205] on div at bounding box center [591, 230] width 398 height 134
click at [499, 203] on div at bounding box center [591, 230] width 398 height 134
click at [508, 187] on div at bounding box center [591, 230] width 398 height 134
click at [559, 196] on div at bounding box center [591, 230] width 398 height 134
drag, startPoint x: 655, startPoint y: 205, endPoint x: 498, endPoint y: 207, distance: 157.0
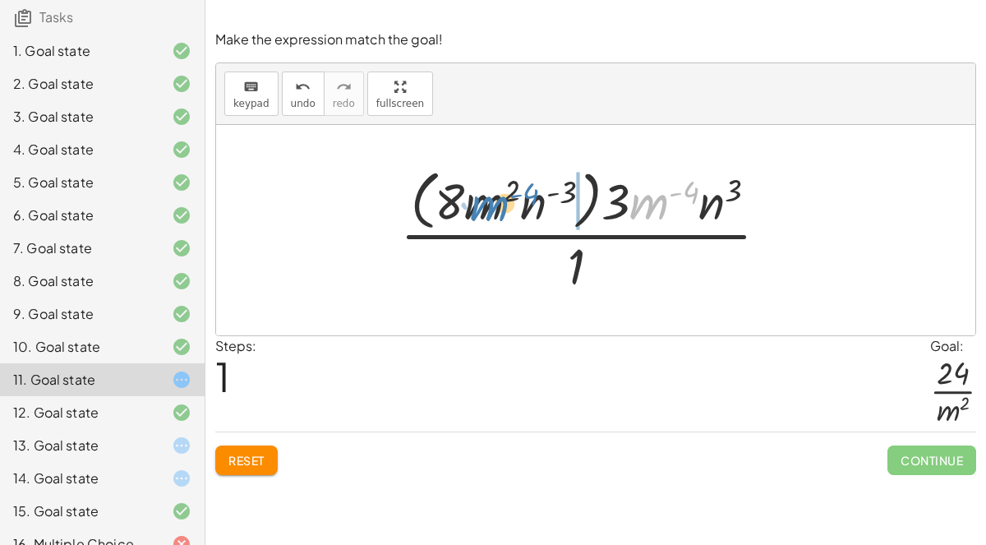
click at [498, 207] on div at bounding box center [591, 230] width 398 height 134
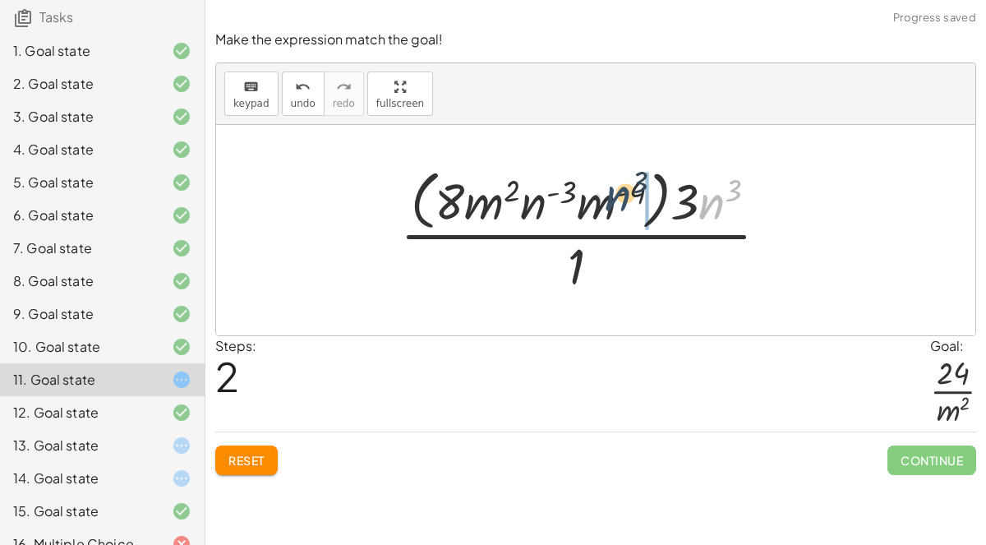
drag, startPoint x: 708, startPoint y: 200, endPoint x: 609, endPoint y: 191, distance: 99.0
click at [609, 191] on div at bounding box center [591, 230] width 398 height 134
drag, startPoint x: 722, startPoint y: 199, endPoint x: 605, endPoint y: 189, distance: 117.9
click at [605, 189] on div at bounding box center [591, 230] width 398 height 134
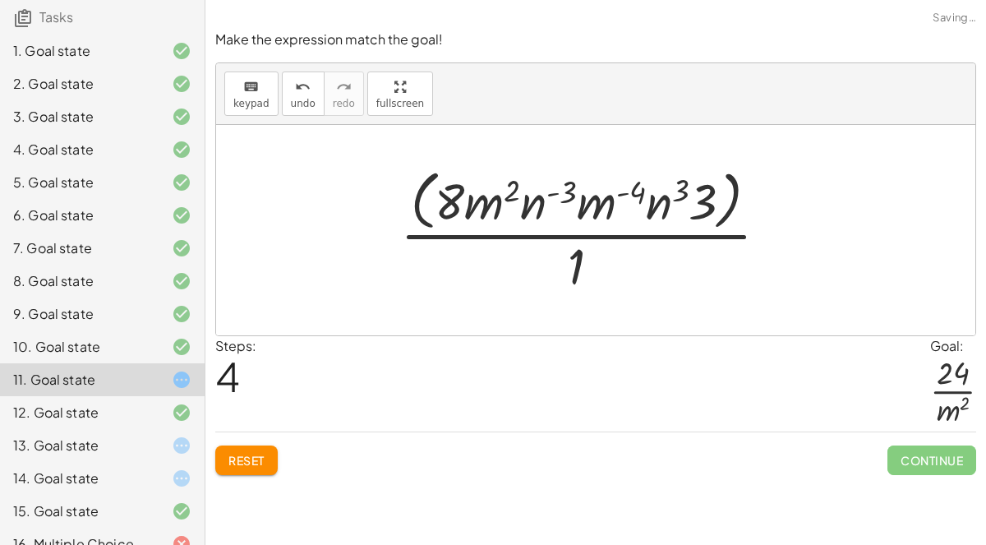
click at [680, 182] on div at bounding box center [591, 230] width 398 height 134
click at [639, 187] on div at bounding box center [591, 230] width 398 height 134
drag, startPoint x: 605, startPoint y: 197, endPoint x: 505, endPoint y: 193, distance: 99.5
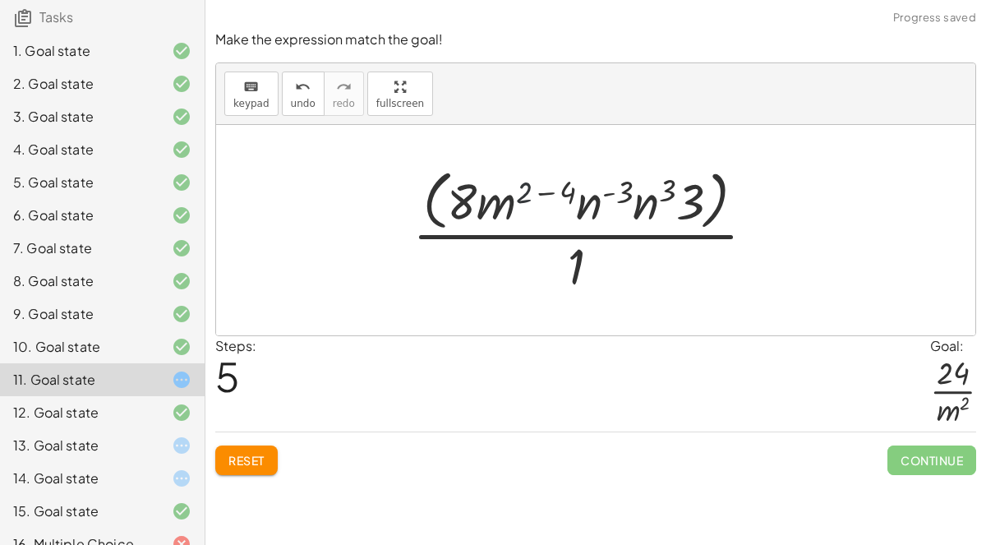
click at [522, 189] on div at bounding box center [590, 230] width 372 height 134
click at [570, 191] on div at bounding box center [590, 230] width 372 height 134
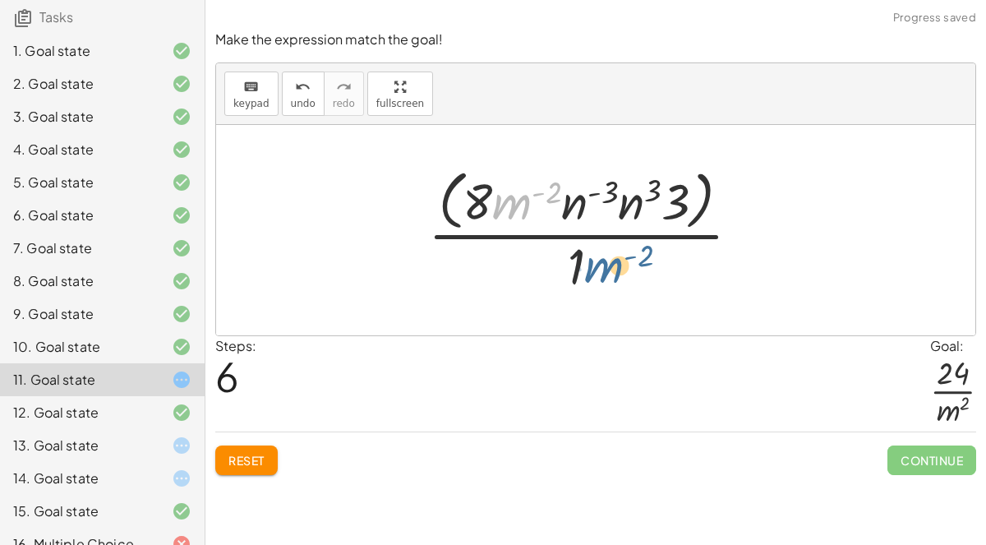
drag, startPoint x: 509, startPoint y: 207, endPoint x: 597, endPoint y: 268, distance: 106.9
click at [597, 268] on div at bounding box center [591, 230] width 342 height 134
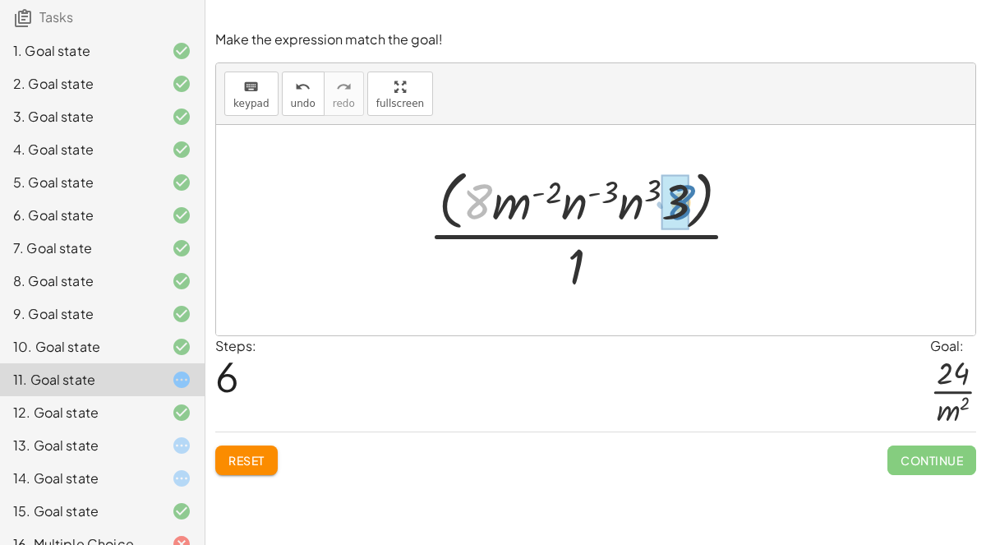
drag, startPoint x: 482, startPoint y: 184, endPoint x: 683, endPoint y: 185, distance: 201.3
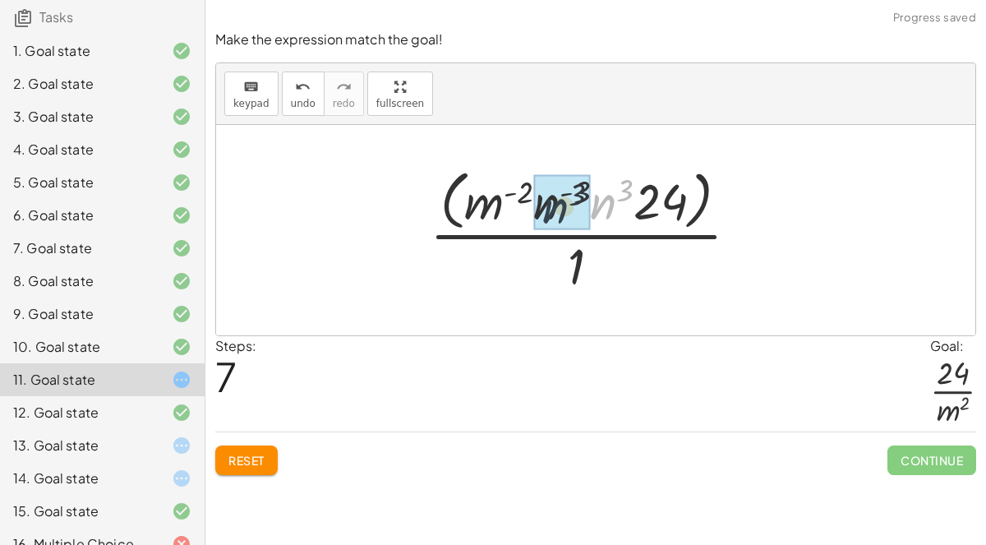
drag, startPoint x: 613, startPoint y: 192, endPoint x: 557, endPoint y: 197, distance: 56.1
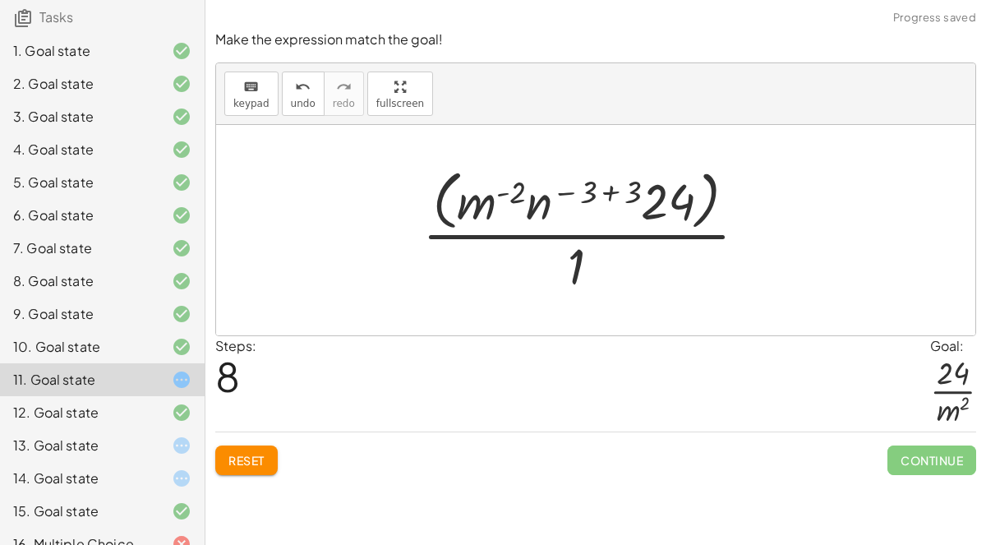
click at [637, 187] on div at bounding box center [591, 230] width 354 height 134
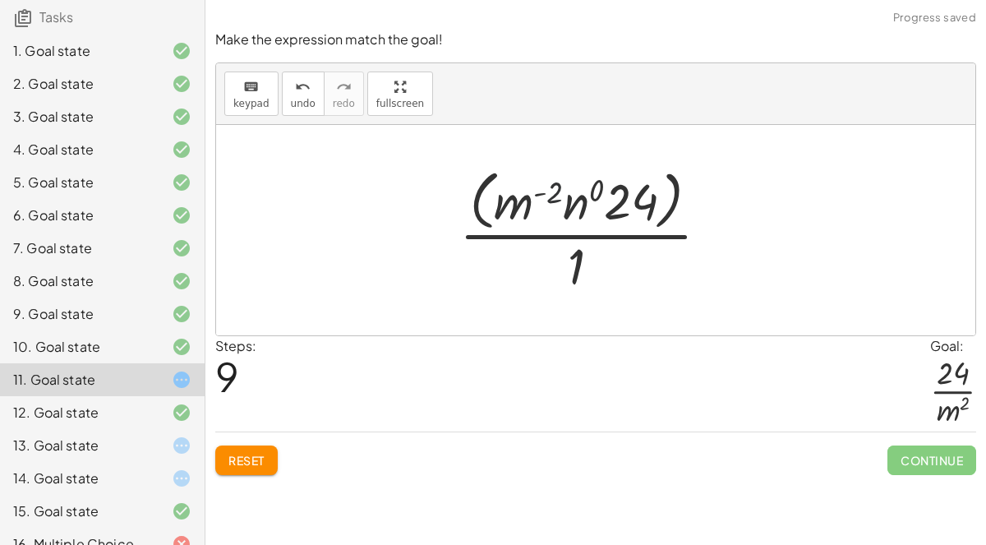
click at [556, 188] on div at bounding box center [590, 230] width 279 height 134
click at [648, 194] on div at bounding box center [590, 230] width 279 height 134
drag, startPoint x: 648, startPoint y: 194, endPoint x: 573, endPoint y: 204, distance: 75.4
click at [573, 204] on div at bounding box center [590, 230] width 279 height 134
click at [625, 199] on div at bounding box center [590, 230] width 279 height 134
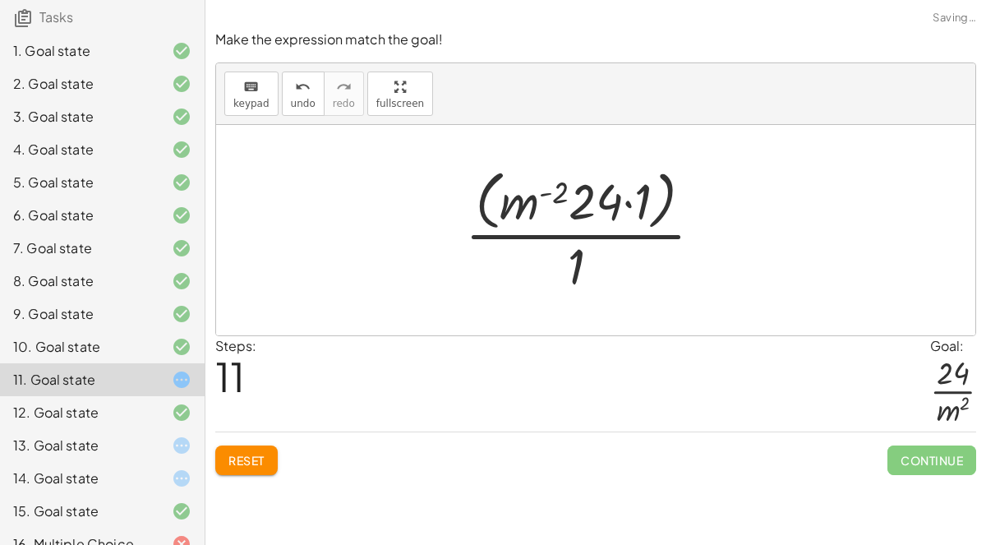
click at [628, 205] on div at bounding box center [590, 230] width 267 height 134
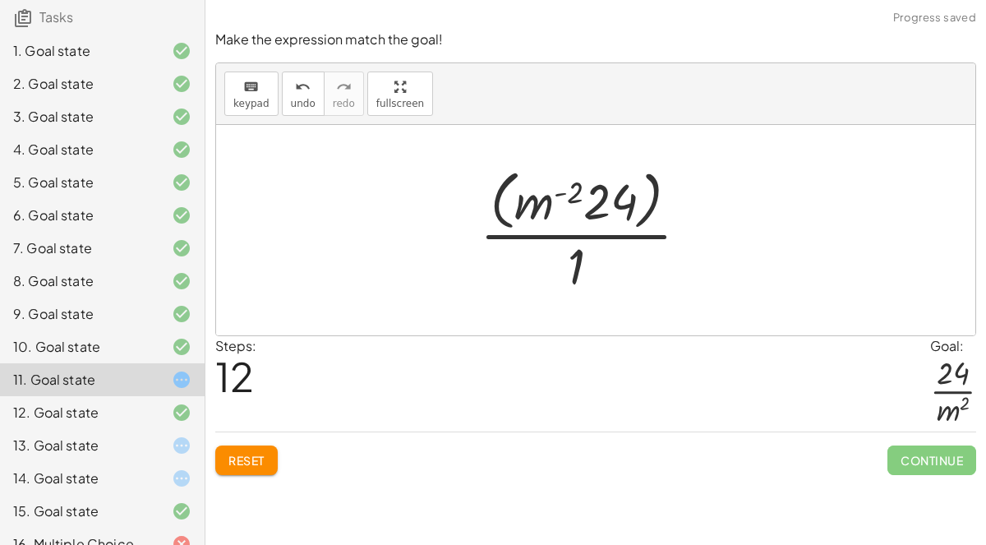
click at [609, 197] on div at bounding box center [591, 230] width 238 height 134
click at [494, 190] on div at bounding box center [591, 230] width 238 height 134
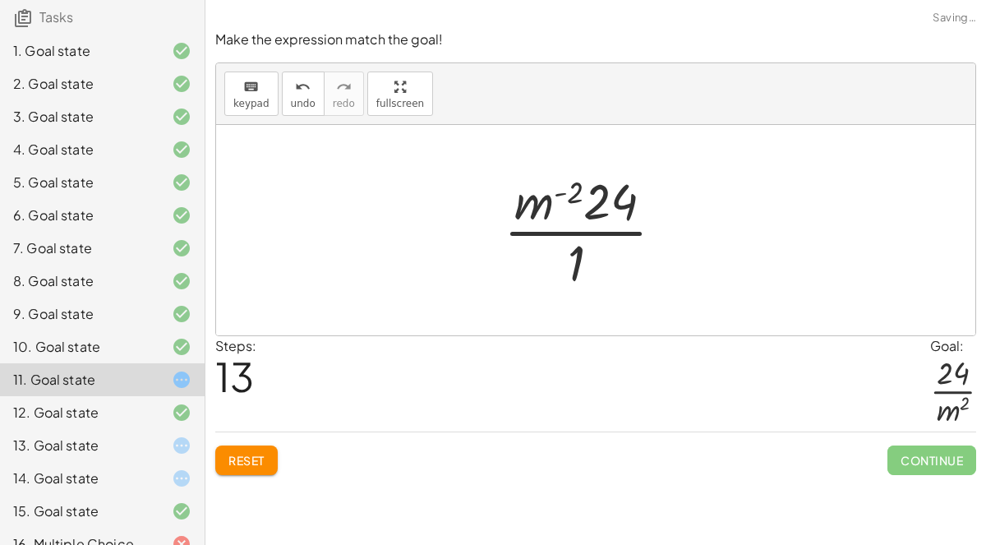
click at [539, 203] on div at bounding box center [591, 230] width 190 height 127
drag, startPoint x: 537, startPoint y: 201, endPoint x: 606, endPoint y: 247, distance: 81.8
click at [606, 247] on div at bounding box center [591, 230] width 190 height 127
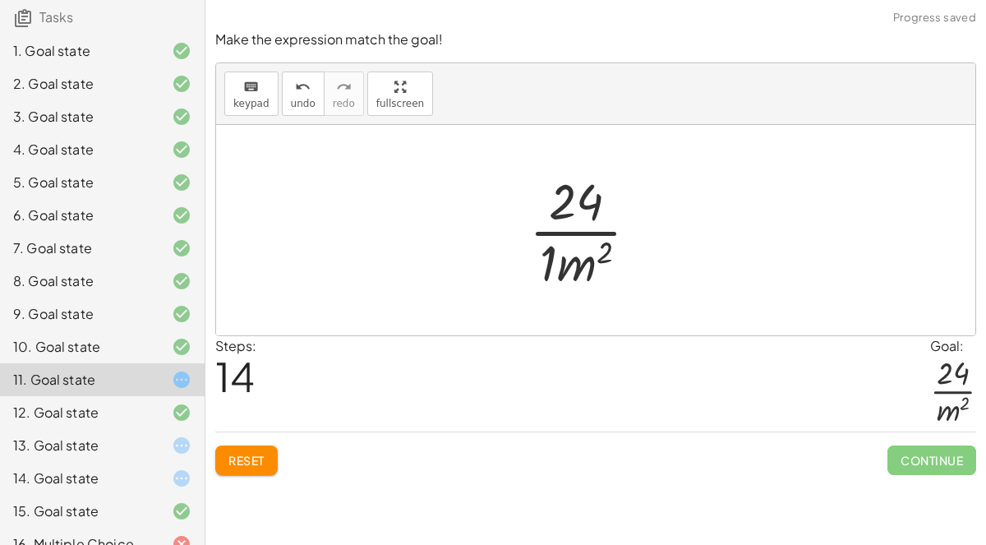
click at [550, 252] on div at bounding box center [590, 230] width 139 height 127
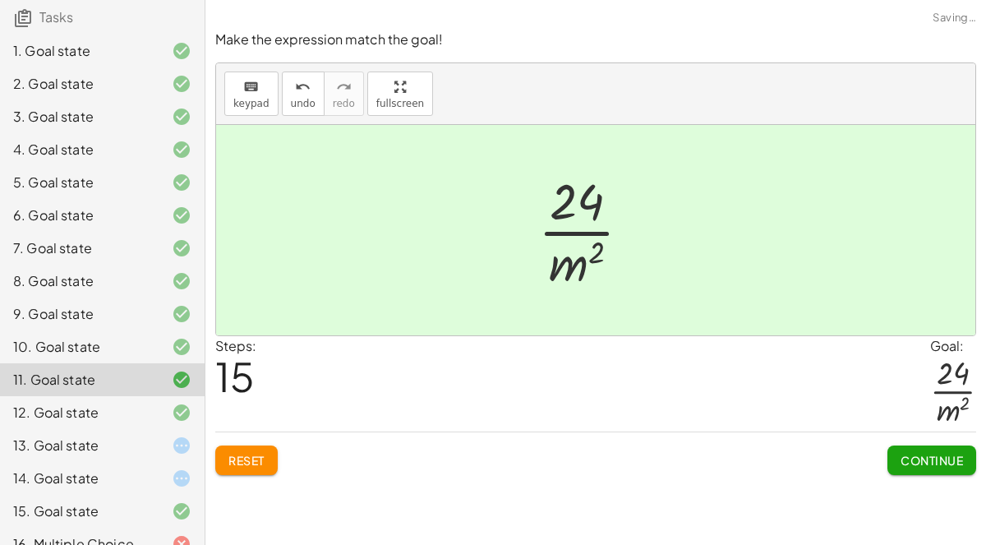
click at [937, 459] on span "Continue" at bounding box center [932, 460] width 62 height 15
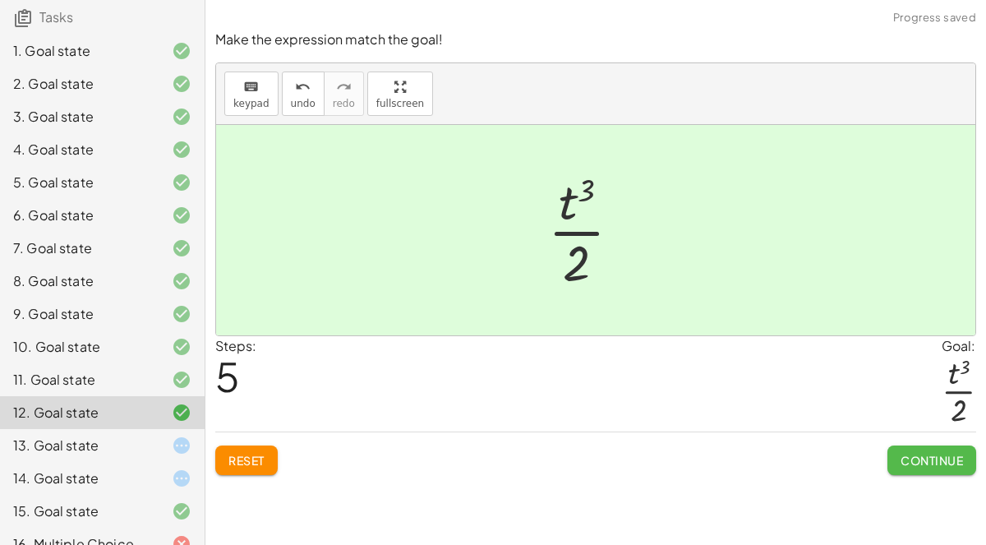
click at [901, 454] on span "Continue" at bounding box center [932, 460] width 62 height 15
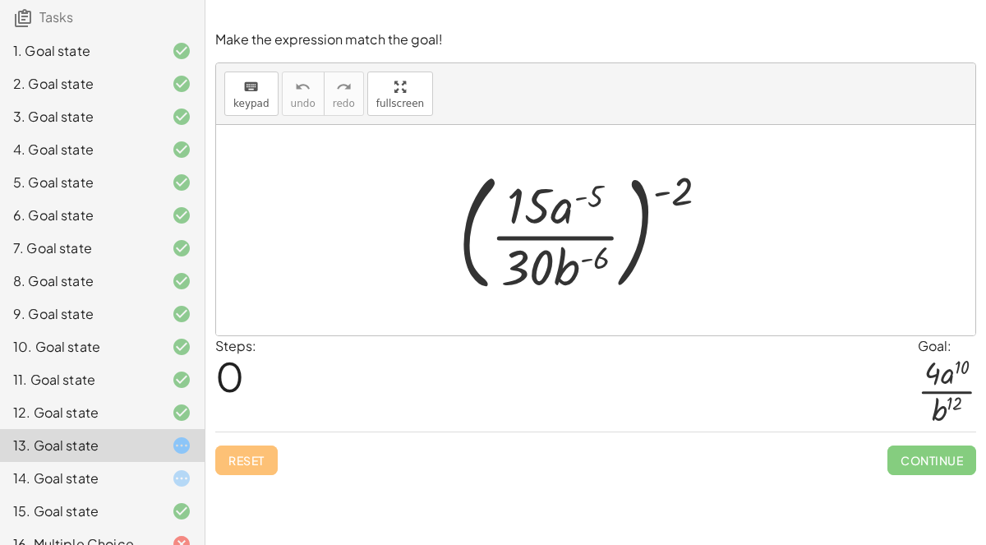
click at [565, 205] on div at bounding box center [590, 230] width 280 height 136
click at [588, 188] on div at bounding box center [590, 230] width 280 height 136
drag, startPoint x: 675, startPoint y: 182, endPoint x: 533, endPoint y: 189, distance: 141.5
click at [533, 189] on div at bounding box center [590, 230] width 280 height 136
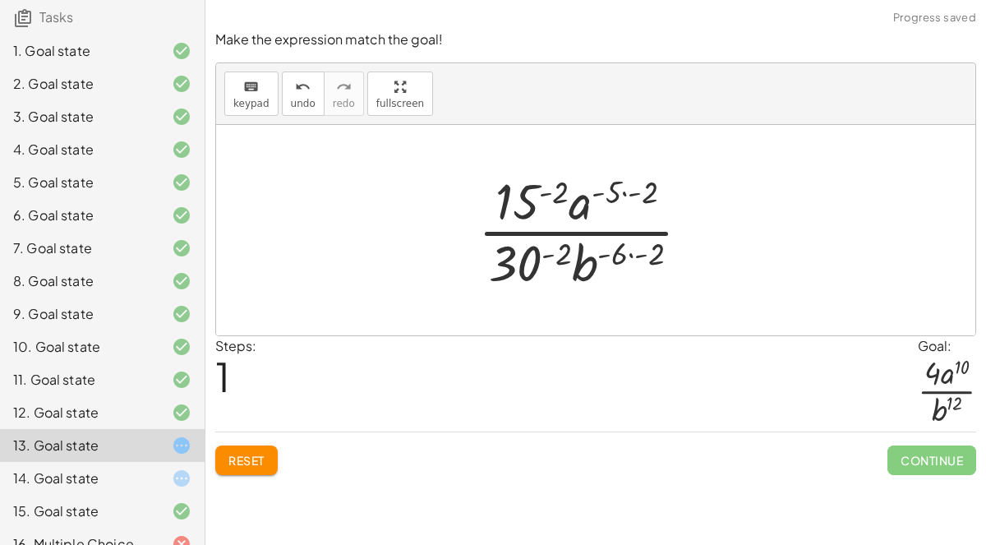
click at [649, 194] on div at bounding box center [591, 230] width 242 height 127
click at [605, 187] on div at bounding box center [591, 230] width 242 height 127
click at [658, 251] on div at bounding box center [591, 230] width 242 height 127
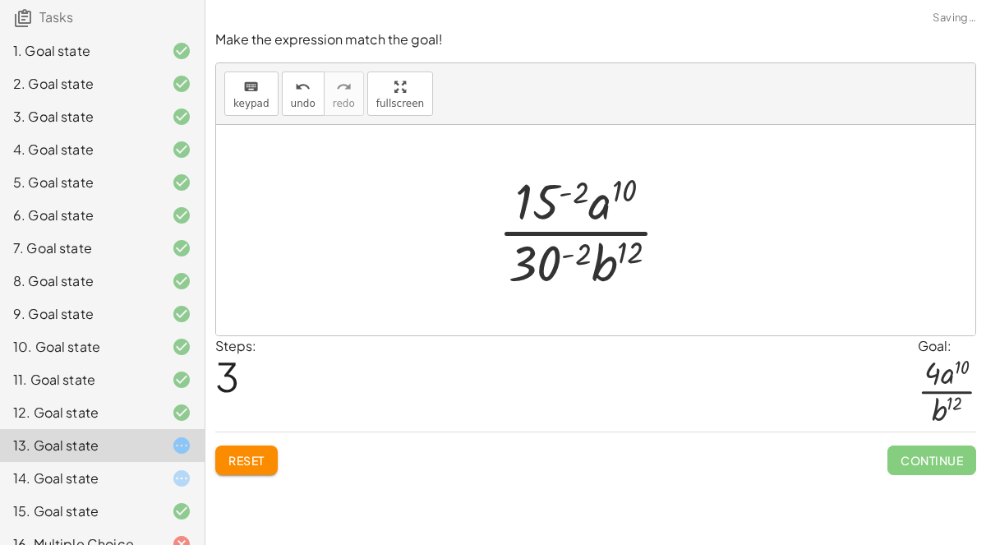
click at [581, 248] on div at bounding box center [590, 230] width 201 height 127
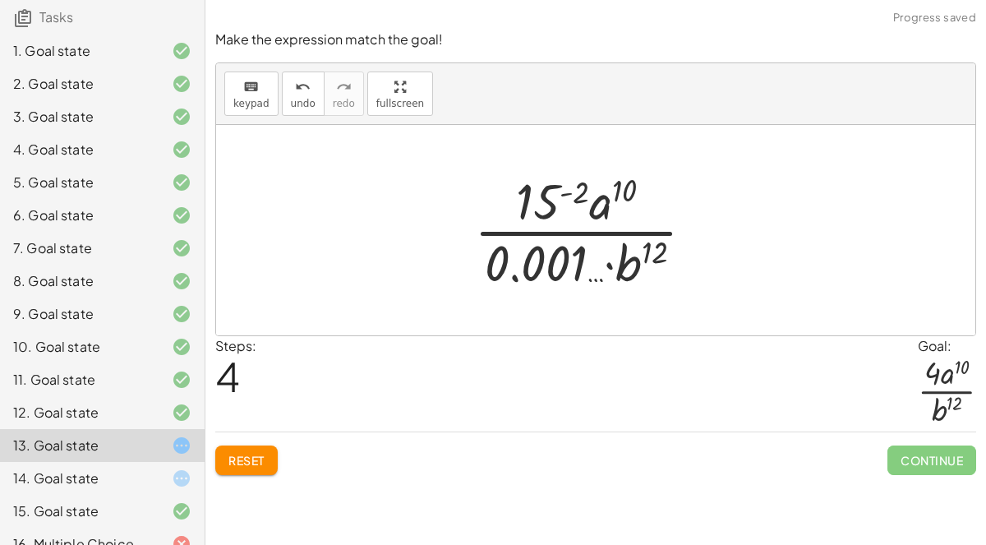
click at [241, 465] on button "Reset" at bounding box center [246, 460] width 62 height 30
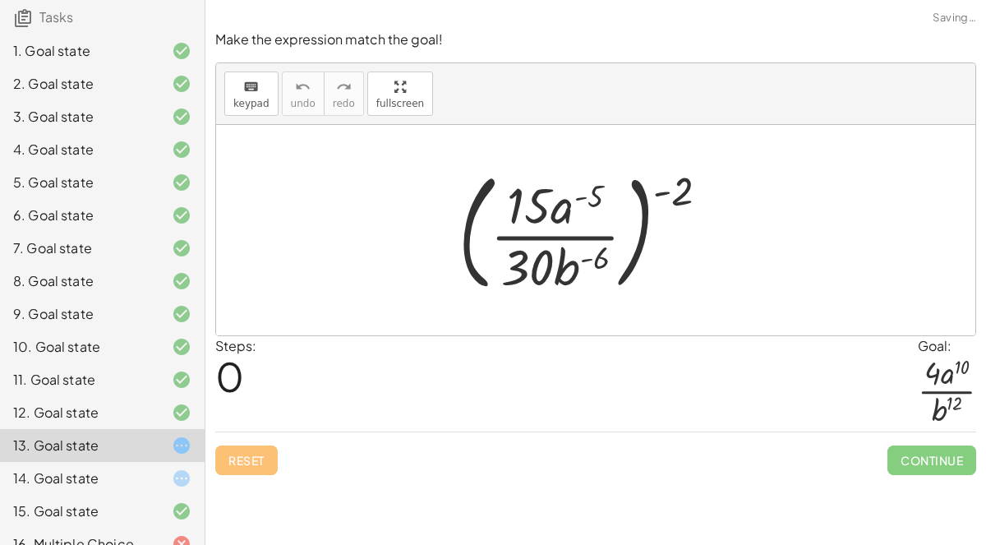
click at [676, 190] on div at bounding box center [590, 230] width 280 height 136
click at [681, 189] on div at bounding box center [590, 230] width 280 height 136
click at [671, 191] on div at bounding box center [590, 230] width 280 height 136
drag, startPoint x: 679, startPoint y: 191, endPoint x: 624, endPoint y: 207, distance: 57.5
click at [624, 207] on div at bounding box center [590, 230] width 280 height 136
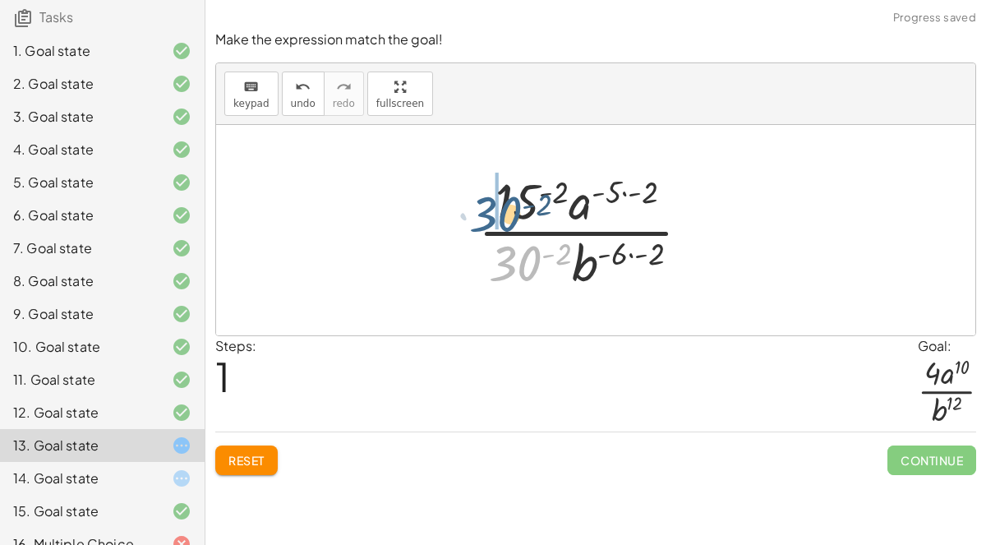
drag, startPoint x: 515, startPoint y: 264, endPoint x: 496, endPoint y: 212, distance: 55.4
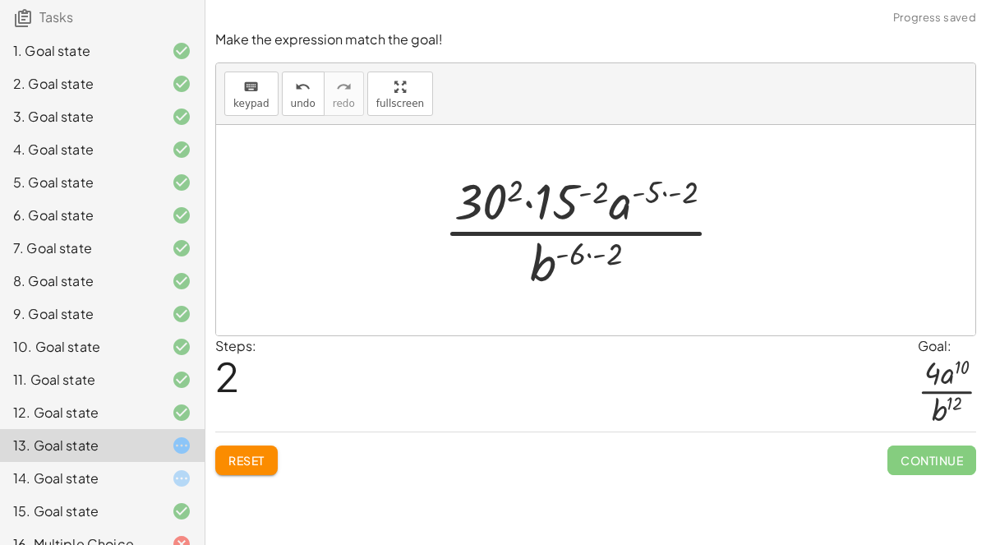
click at [609, 248] on div at bounding box center [591, 230] width 310 height 127
click at [687, 188] on div at bounding box center [591, 230] width 310 height 127
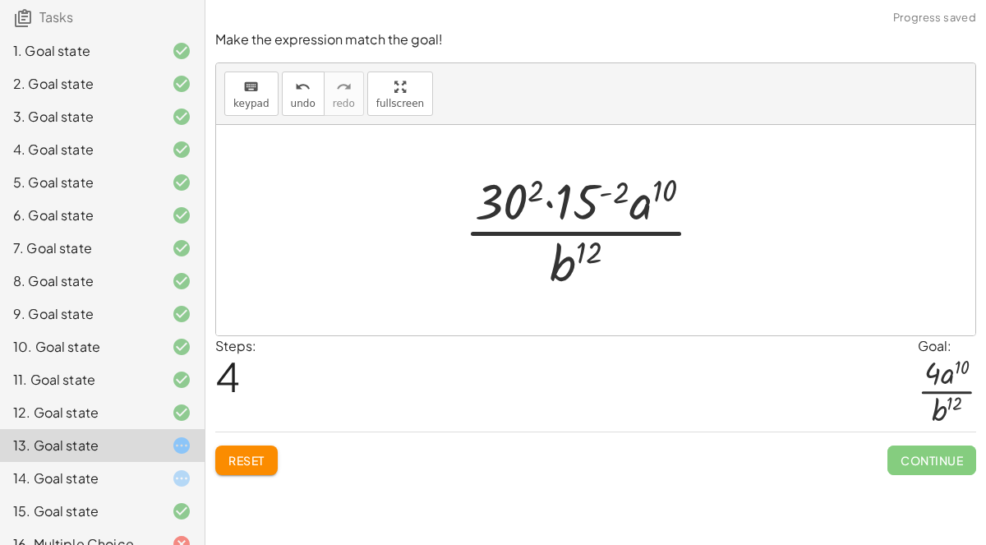
click at [618, 189] on div at bounding box center [590, 230] width 269 height 127
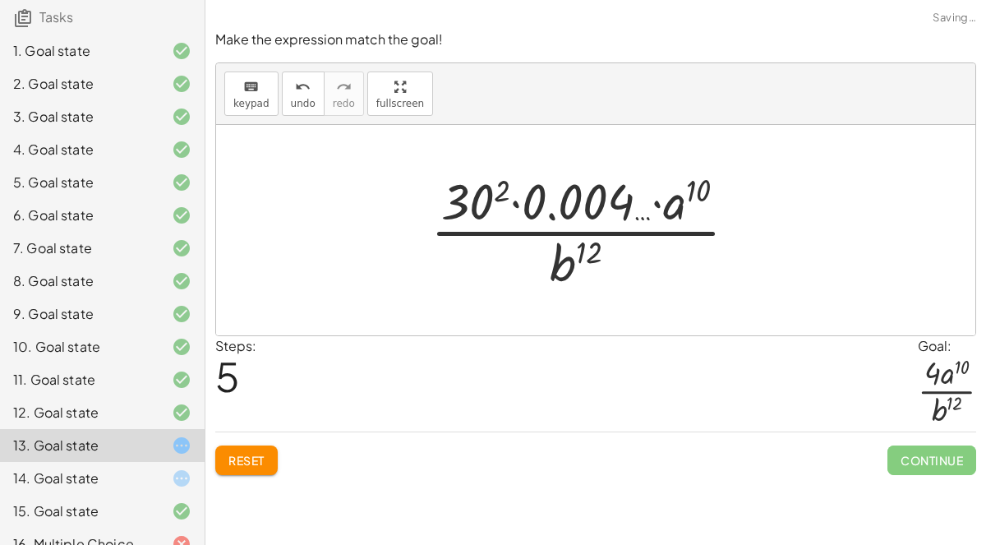
click at [232, 465] on span "Reset" at bounding box center [246, 460] width 36 height 15
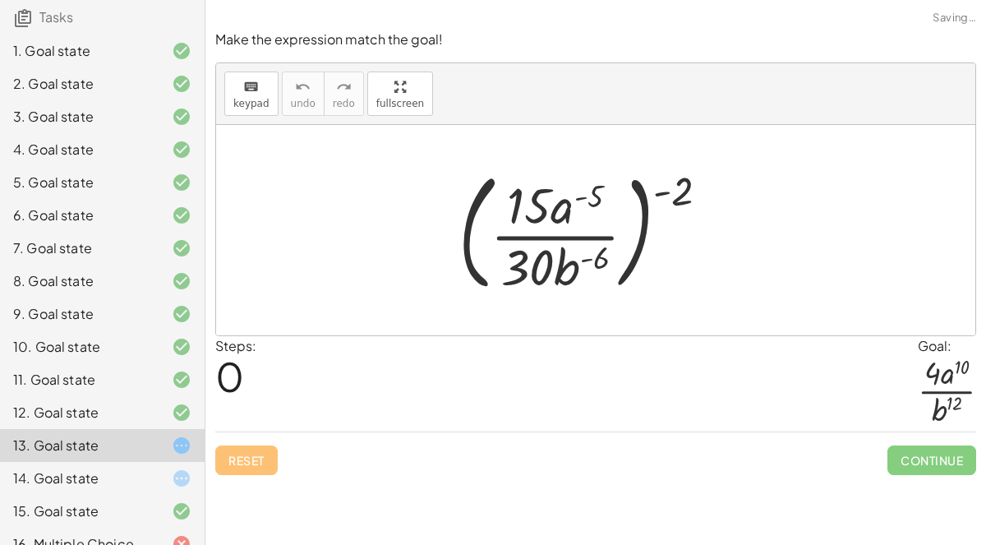
click at [677, 187] on div at bounding box center [590, 230] width 280 height 136
drag, startPoint x: 677, startPoint y: 187, endPoint x: 573, endPoint y: 224, distance: 110.7
click at [573, 224] on div at bounding box center [590, 230] width 280 height 136
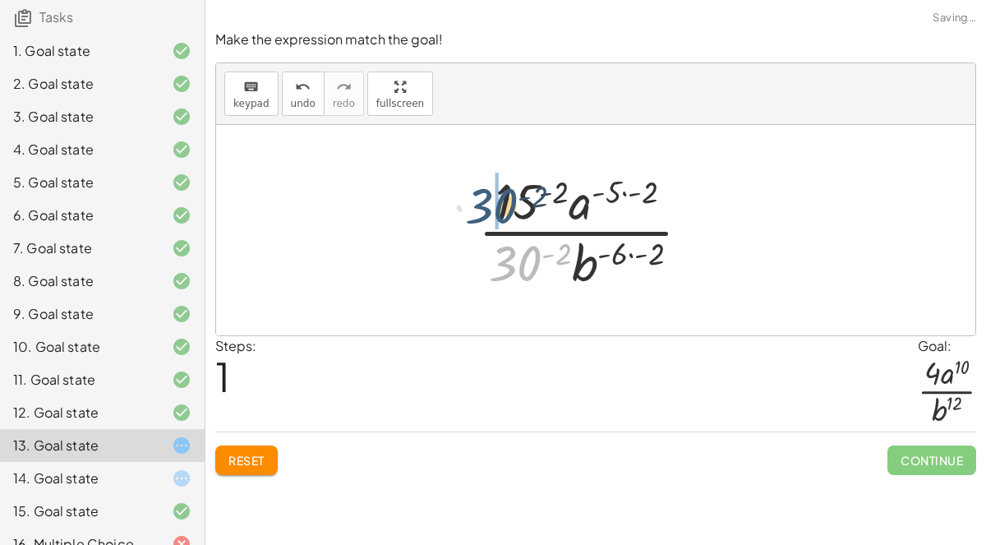
drag, startPoint x: 517, startPoint y: 251, endPoint x: 493, endPoint y: 194, distance: 62.3
click at [493, 194] on div at bounding box center [591, 230] width 242 height 127
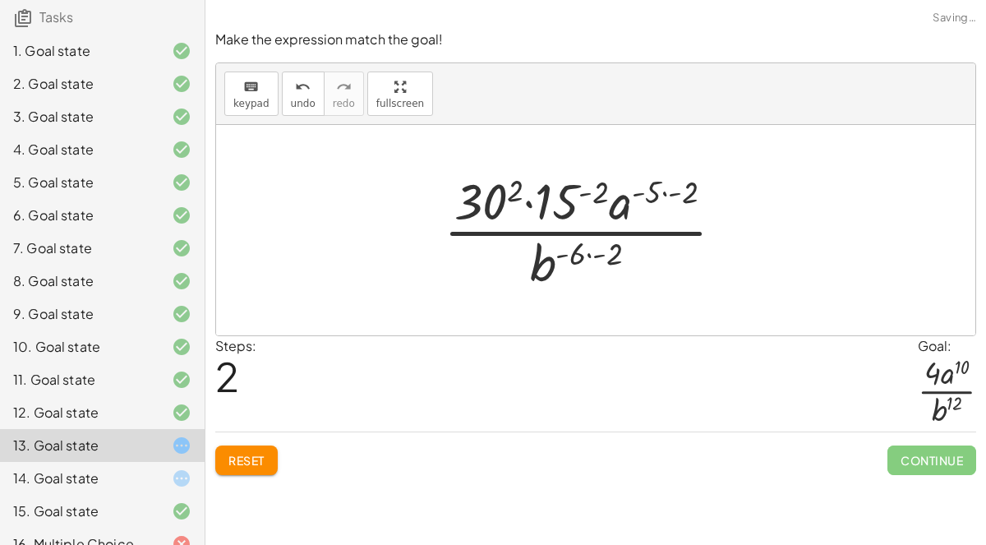
click at [606, 254] on div at bounding box center [591, 230] width 310 height 127
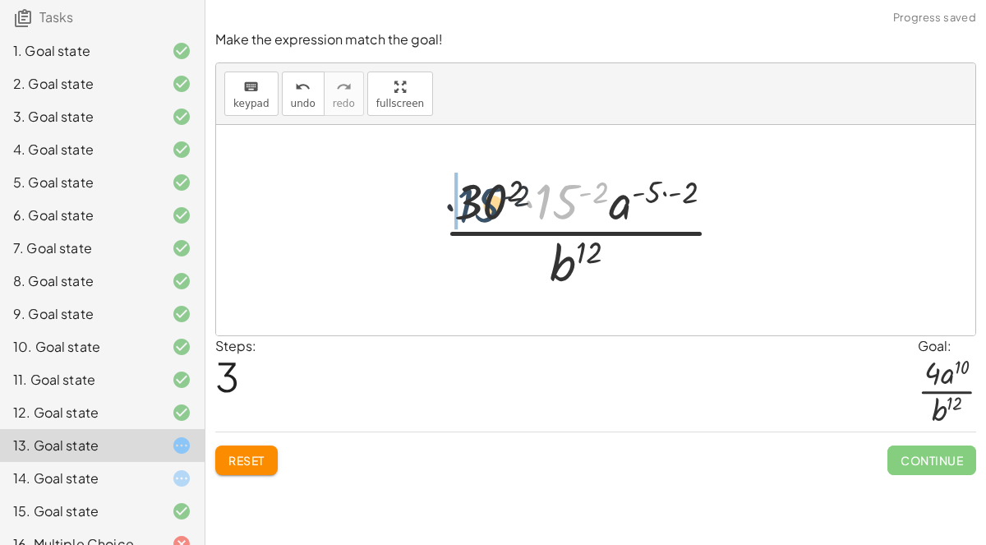
drag, startPoint x: 548, startPoint y: 197, endPoint x: 461, endPoint y: 201, distance: 87.2
click at [461, 201] on div at bounding box center [591, 230] width 310 height 127
drag, startPoint x: 577, startPoint y: 191, endPoint x: 491, endPoint y: 195, distance: 86.3
click at [491, 195] on div at bounding box center [591, 230] width 310 height 127
drag, startPoint x: 546, startPoint y: 188, endPoint x: 603, endPoint y: 263, distance: 93.8
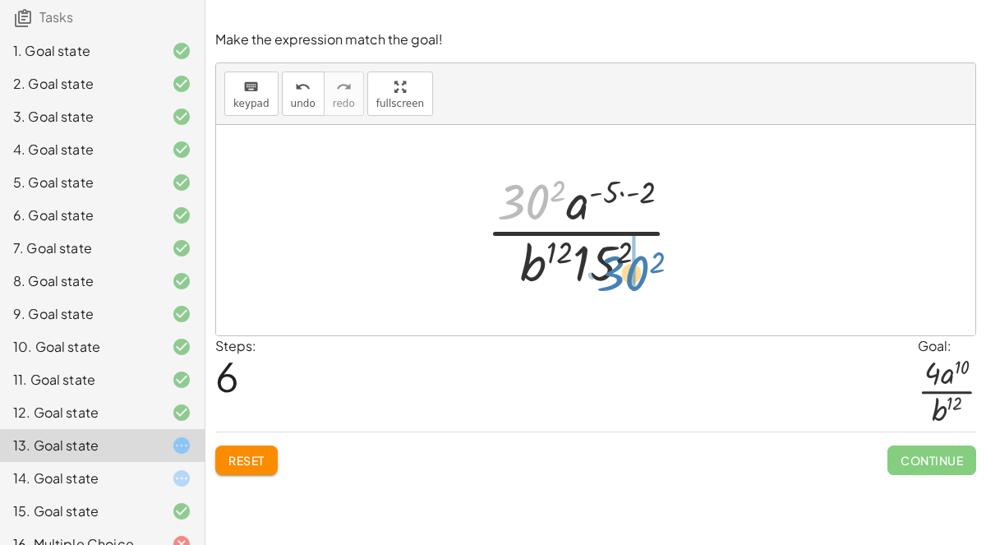
drag, startPoint x: 524, startPoint y: 182, endPoint x: 623, endPoint y: 252, distance: 121.3
click at [623, 252] on div at bounding box center [590, 230] width 225 height 127
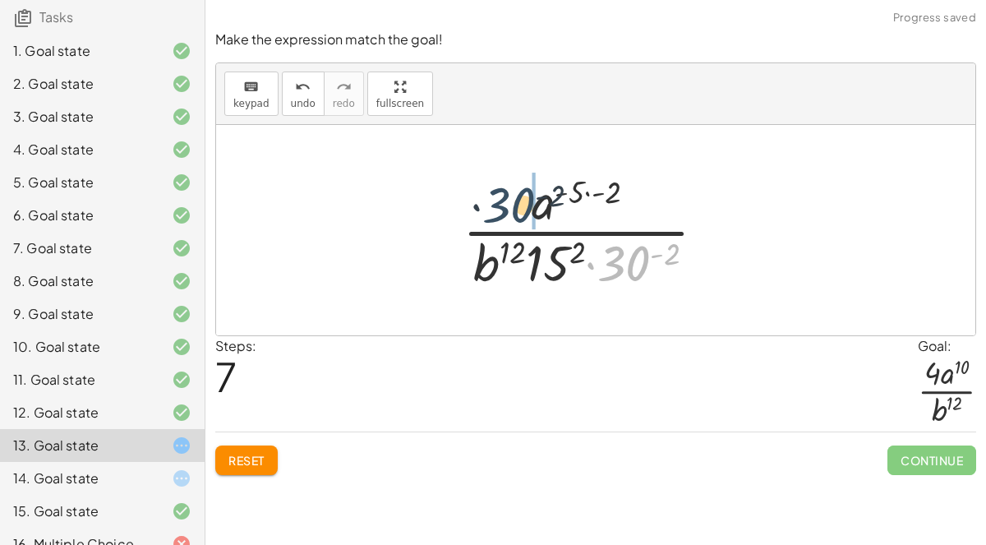
drag, startPoint x: 621, startPoint y: 251, endPoint x: 485, endPoint y: 187, distance: 151.1
click at [485, 187] on div at bounding box center [590, 230] width 273 height 127
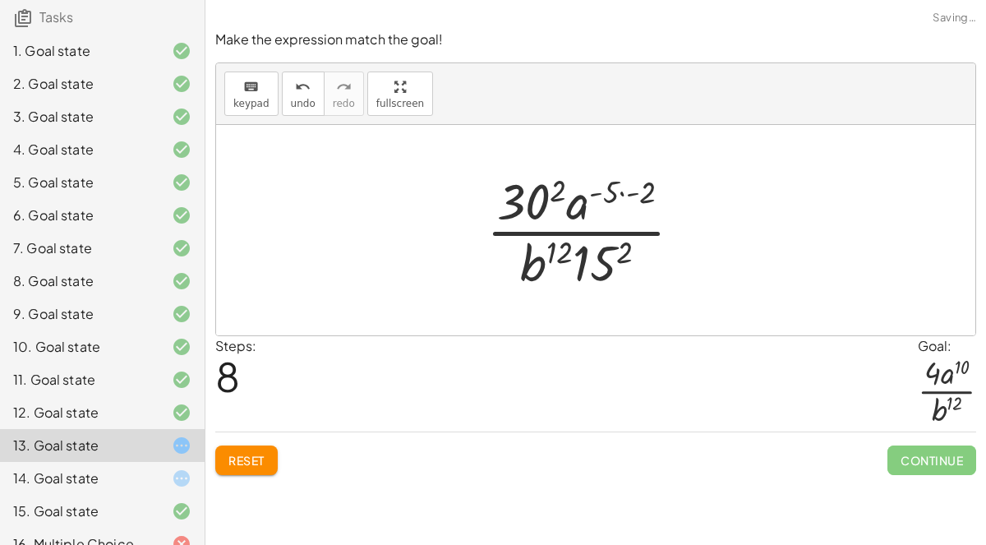
click at [648, 190] on div at bounding box center [590, 230] width 225 height 127
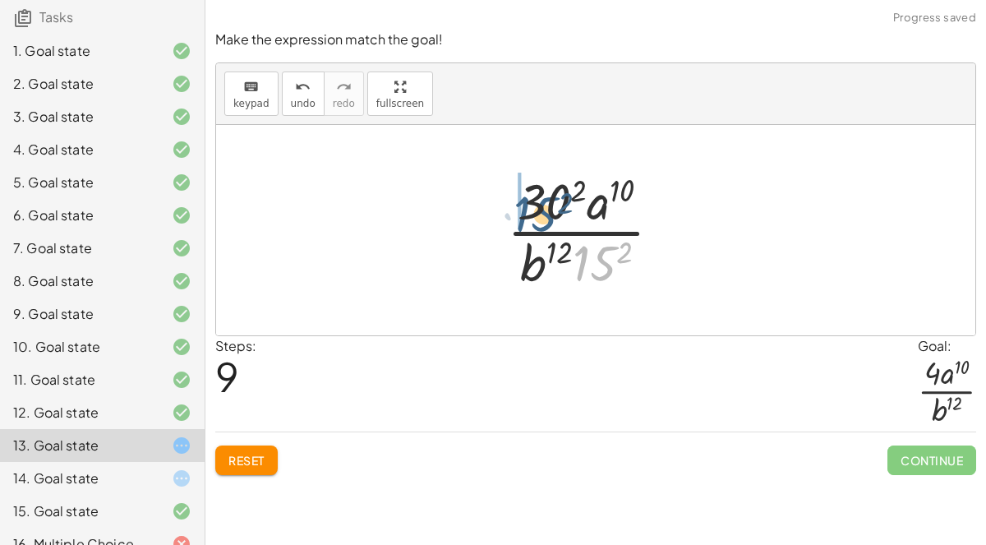
drag, startPoint x: 593, startPoint y: 259, endPoint x: 534, endPoint y: 209, distance: 77.5
click at [534, 209] on div at bounding box center [591, 230] width 184 height 127
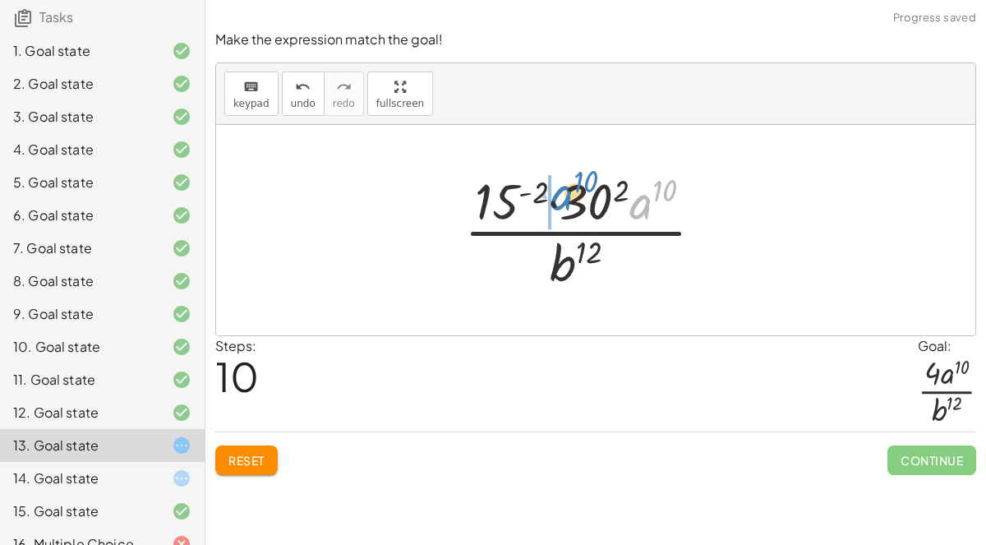
drag, startPoint x: 639, startPoint y: 208, endPoint x: 556, endPoint y: 199, distance: 82.7
click at [556, 199] on div at bounding box center [590, 230] width 269 height 127
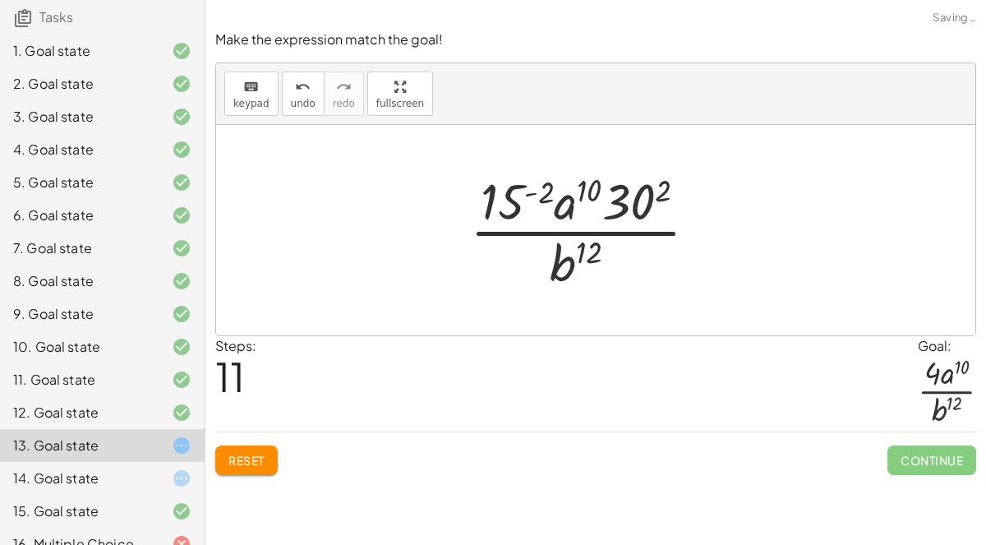
click at [569, 210] on div at bounding box center [590, 230] width 257 height 127
drag, startPoint x: 545, startPoint y: 190, endPoint x: 517, endPoint y: 193, distance: 28.1
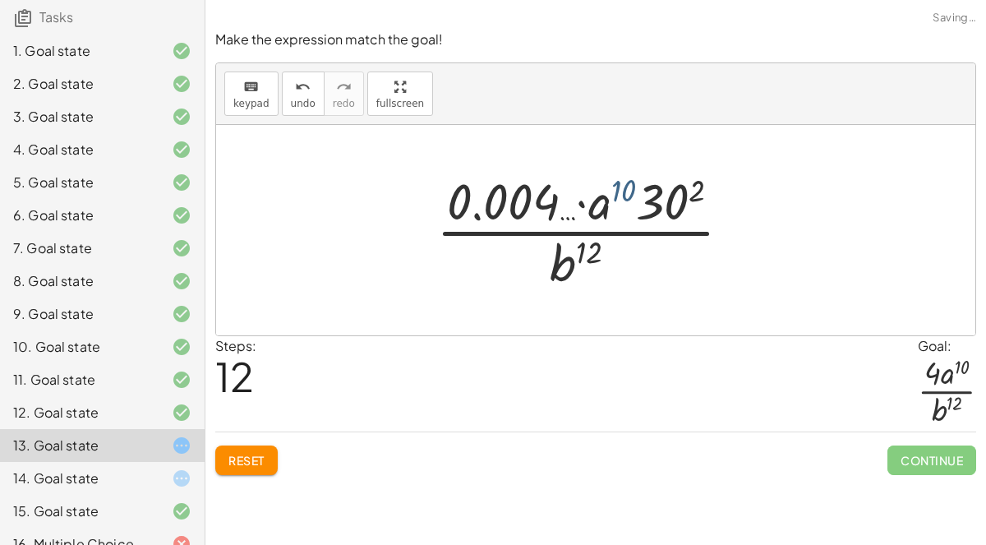
click at [625, 187] on div at bounding box center [590, 230] width 325 height 127
drag, startPoint x: 604, startPoint y: 202, endPoint x: 500, endPoint y: 202, distance: 103.5
click at [500, 202] on div at bounding box center [590, 230] width 325 height 127
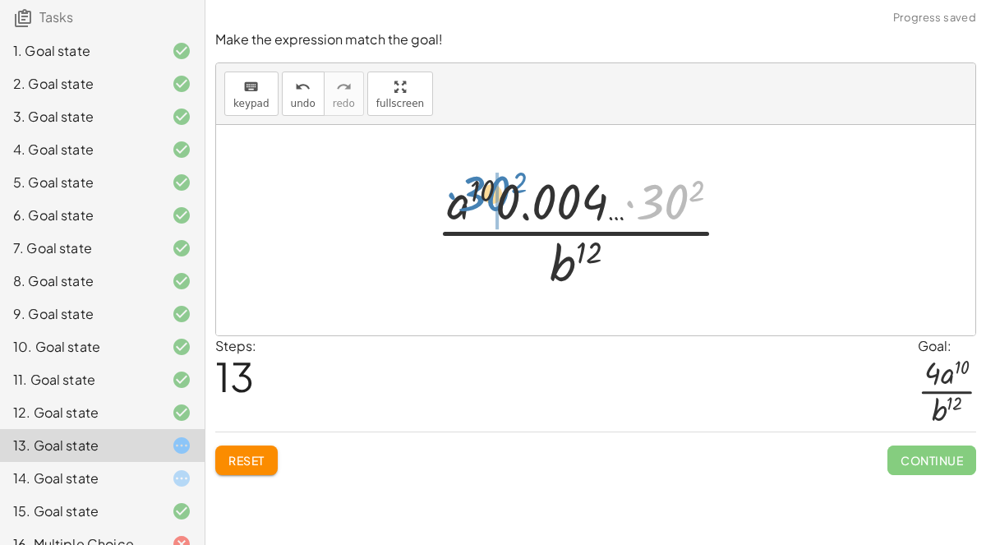
drag, startPoint x: 685, startPoint y: 201, endPoint x: 510, endPoint y: 194, distance: 175.2
click at [510, 194] on div at bounding box center [590, 230] width 325 height 127
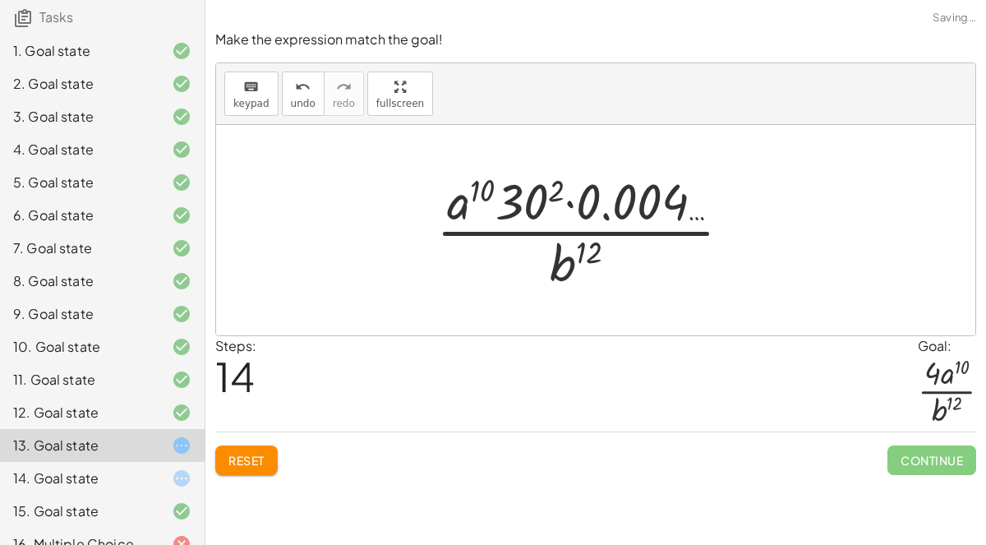
click at [551, 191] on div at bounding box center [590, 230] width 325 height 127
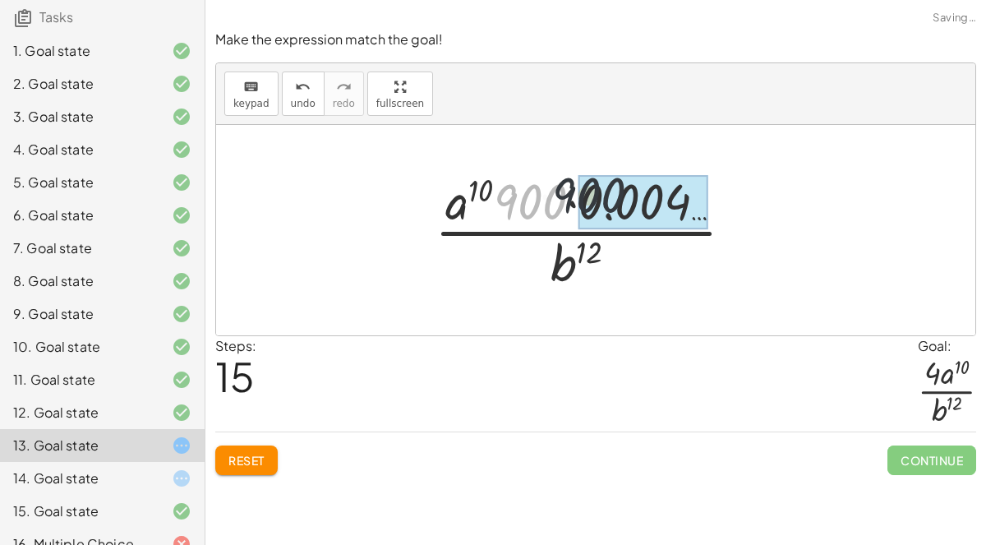
drag, startPoint x: 534, startPoint y: 190, endPoint x: 606, endPoint y: 186, distance: 72.4
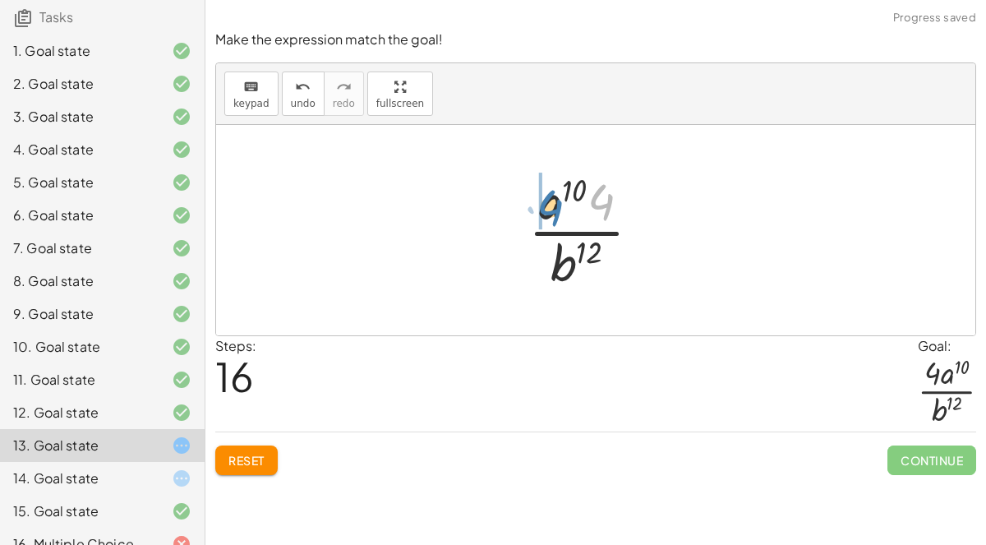
drag, startPoint x: 597, startPoint y: 195, endPoint x: 531, endPoint y: 199, distance: 65.9
click at [531, 199] on div at bounding box center [591, 230] width 142 height 127
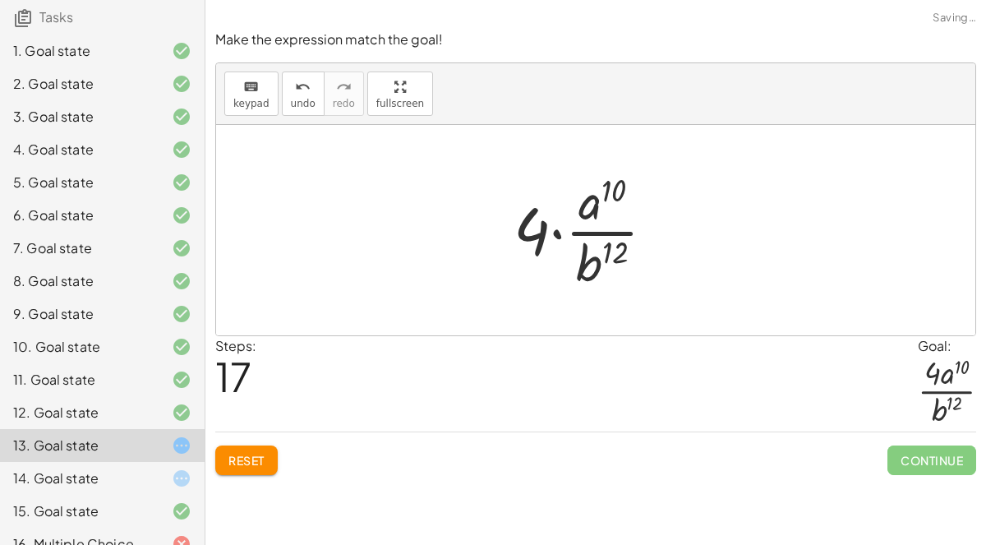
click at [537, 236] on div at bounding box center [590, 230] width 171 height 127
drag, startPoint x: 532, startPoint y: 228, endPoint x: 577, endPoint y: 214, distance: 47.1
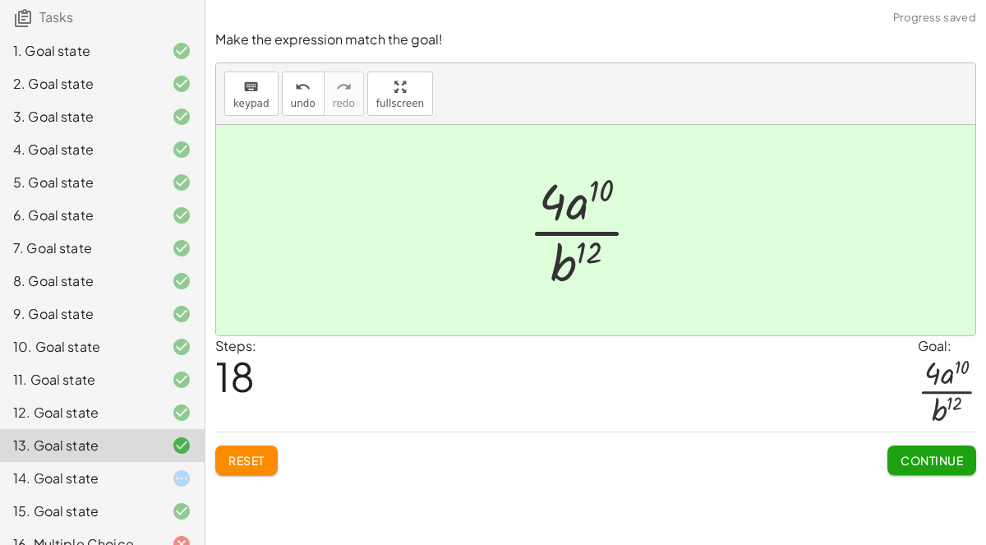
click at [952, 453] on span "Continue" at bounding box center [932, 460] width 62 height 15
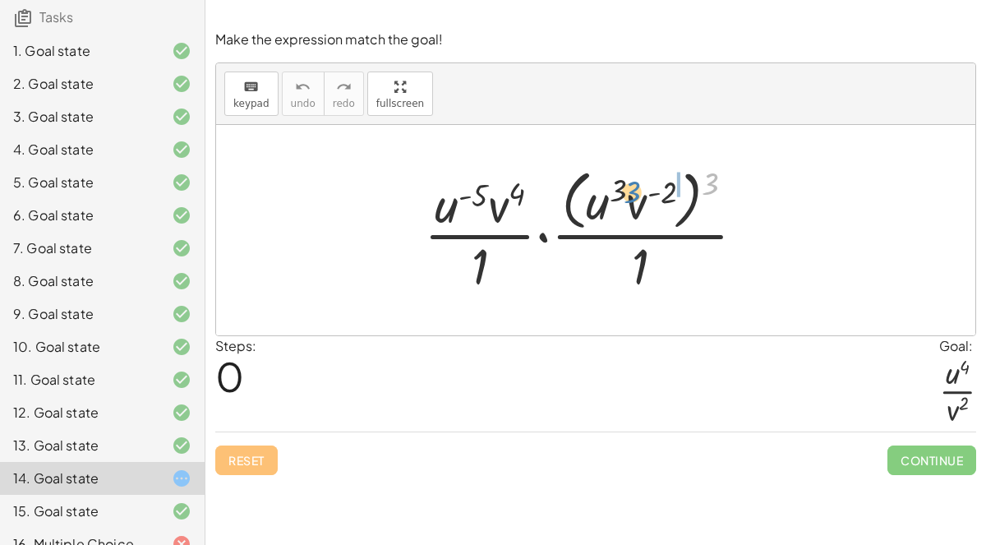
drag, startPoint x: 704, startPoint y: 181, endPoint x: 625, endPoint y: 189, distance: 80.1
click at [625, 189] on div at bounding box center [591, 230] width 351 height 134
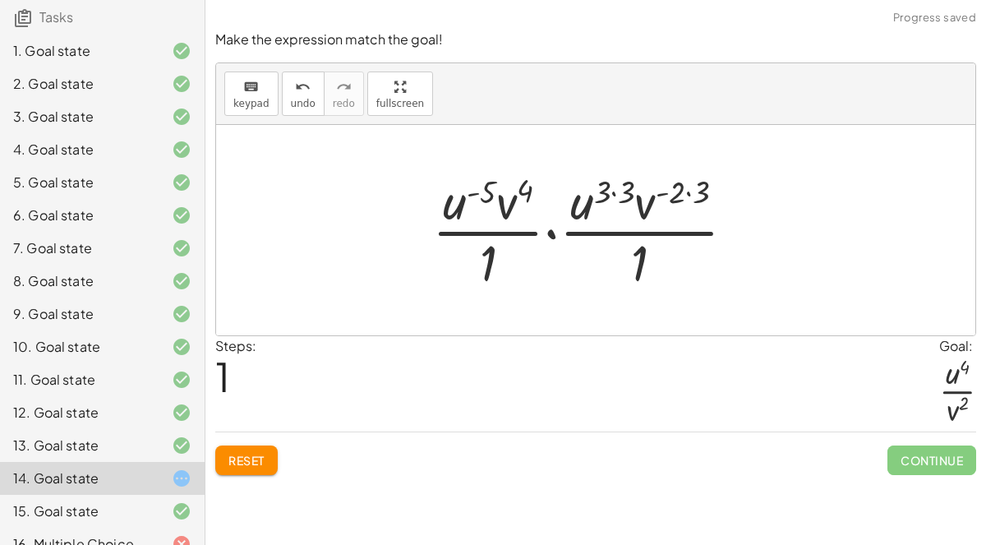
click at [699, 186] on div at bounding box center [590, 230] width 333 height 127
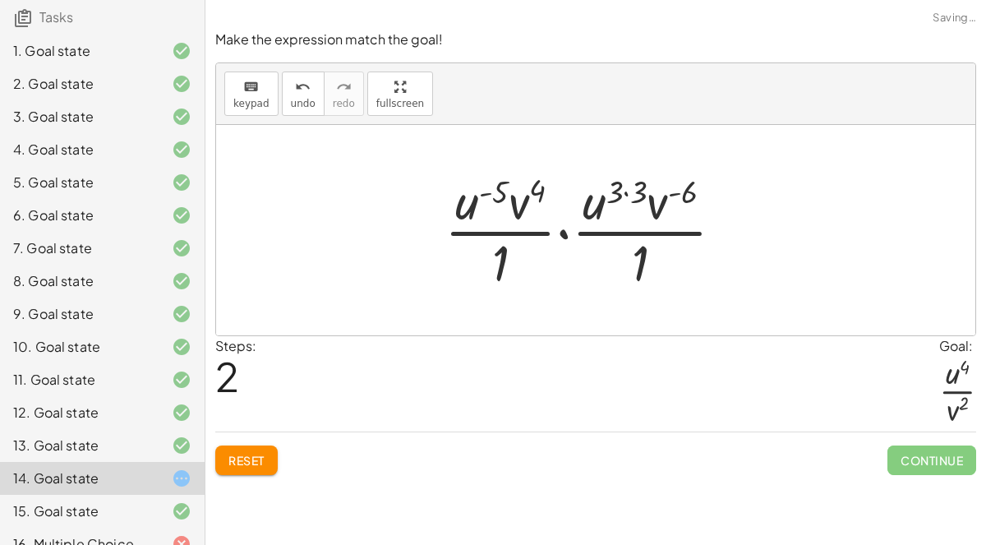
click at [639, 187] on div at bounding box center [590, 230] width 309 height 127
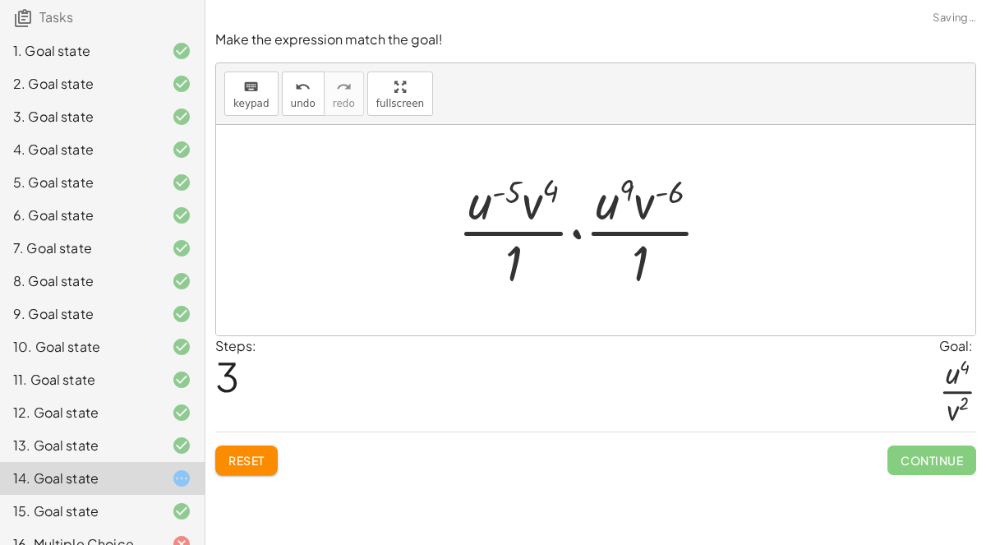
click at [551, 183] on div at bounding box center [591, 230] width 283 height 127
drag, startPoint x: 646, startPoint y: 200, endPoint x: 590, endPoint y: 202, distance: 55.9
click at [590, 202] on div at bounding box center [591, 230] width 283 height 127
drag, startPoint x: 662, startPoint y: 201, endPoint x: 482, endPoint y: 205, distance: 180.0
click at [482, 205] on div at bounding box center [591, 230] width 283 height 127
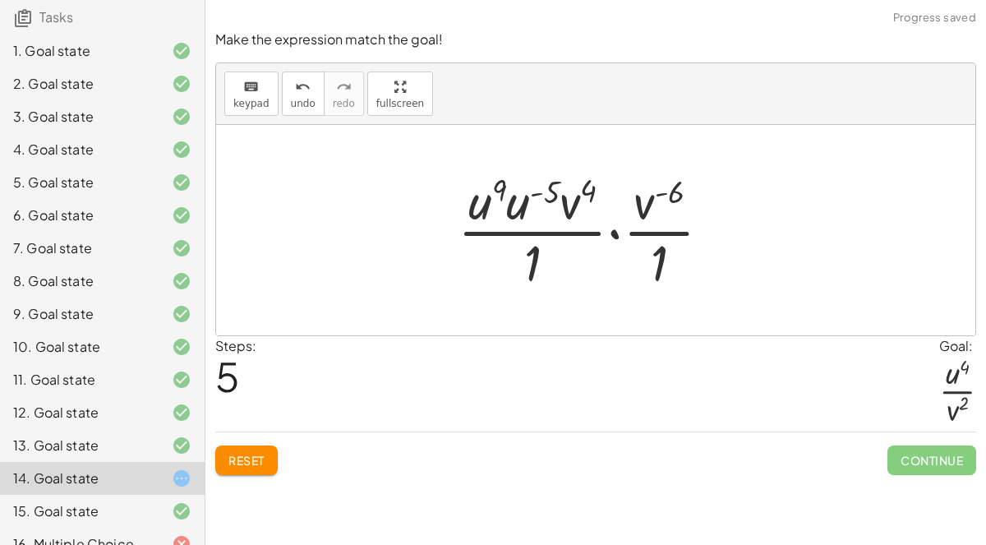
click at [551, 185] on div at bounding box center [591, 230] width 283 height 127
drag, startPoint x: 521, startPoint y: 201, endPoint x: 466, endPoint y: 199, distance: 55.1
click at [466, 199] on div at bounding box center [591, 230] width 283 height 127
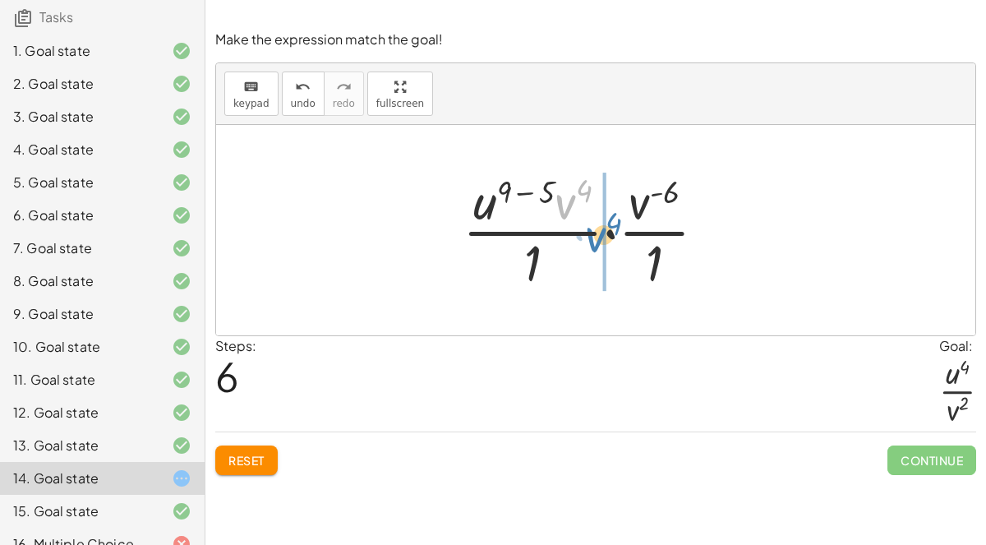
drag, startPoint x: 563, startPoint y: 201, endPoint x: 596, endPoint y: 237, distance: 48.9
click at [596, 237] on div at bounding box center [590, 230] width 273 height 127
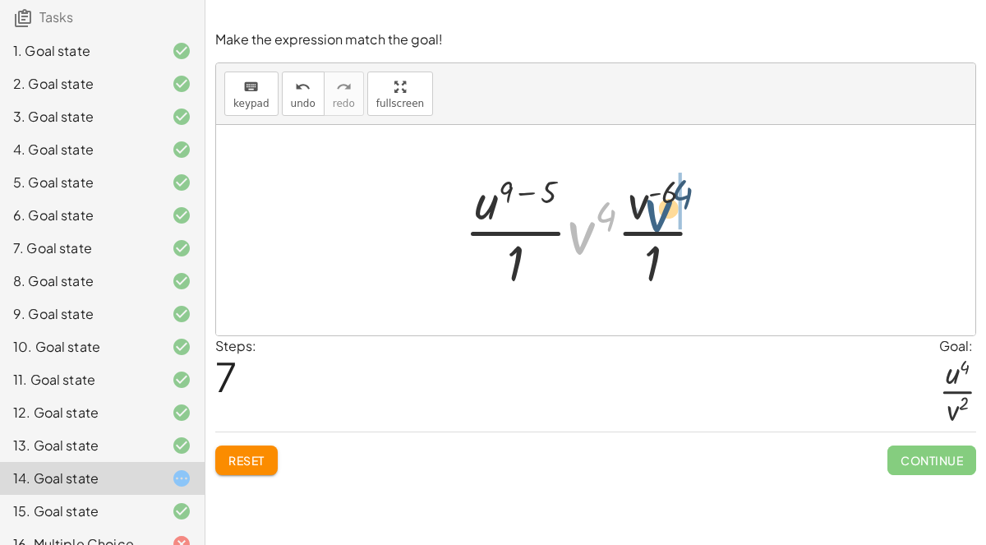
drag, startPoint x: 579, startPoint y: 229, endPoint x: 654, endPoint y: 207, distance: 78.0
click at [654, 207] on div at bounding box center [591, 230] width 270 height 127
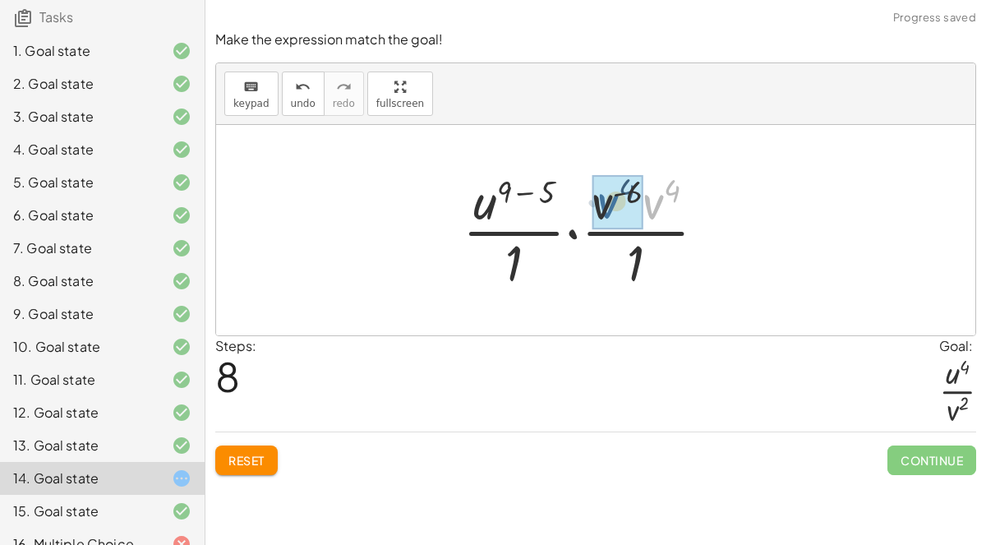
drag, startPoint x: 654, startPoint y: 201, endPoint x: 609, endPoint y: 201, distance: 45.2
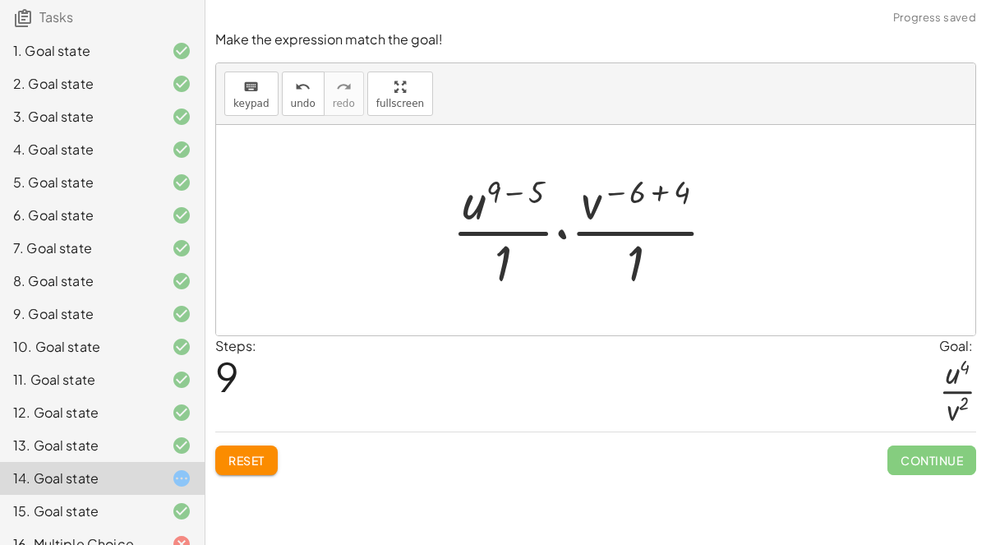
click at [97, 534] on div "16. Multiple Choice" at bounding box center [79, 544] width 132 height 20
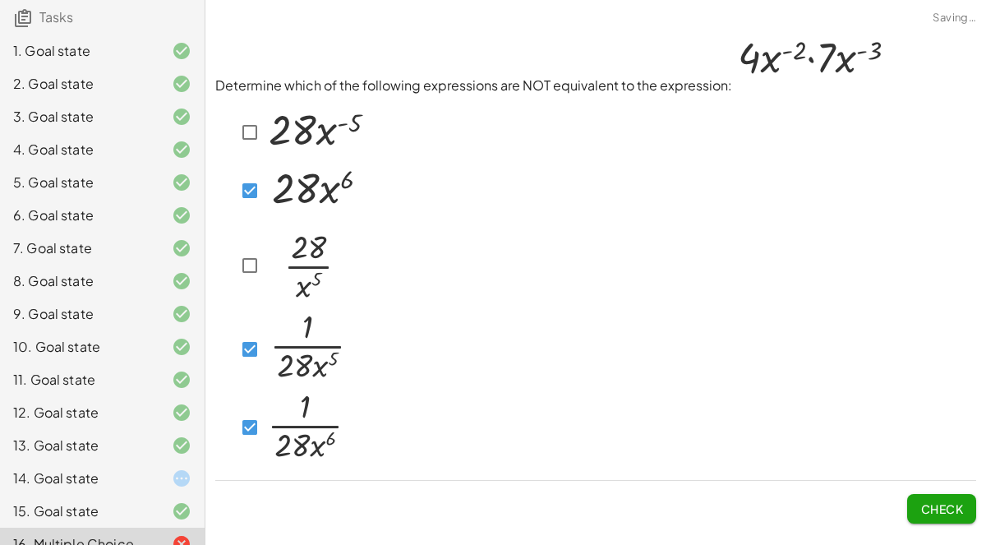
click at [954, 501] on span "Check" at bounding box center [941, 508] width 43 height 15
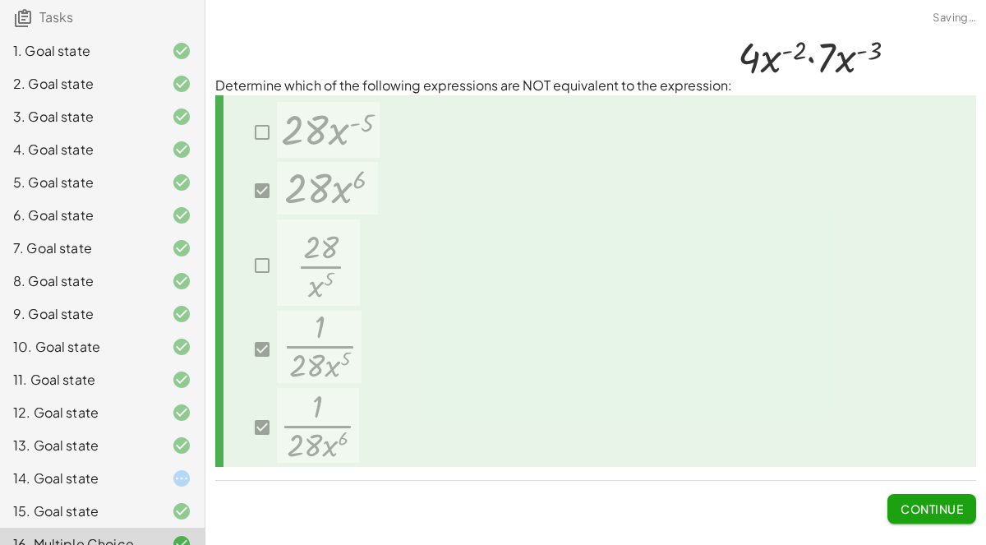
click at [144, 468] on div "14. Goal state" at bounding box center [79, 478] width 132 height 20
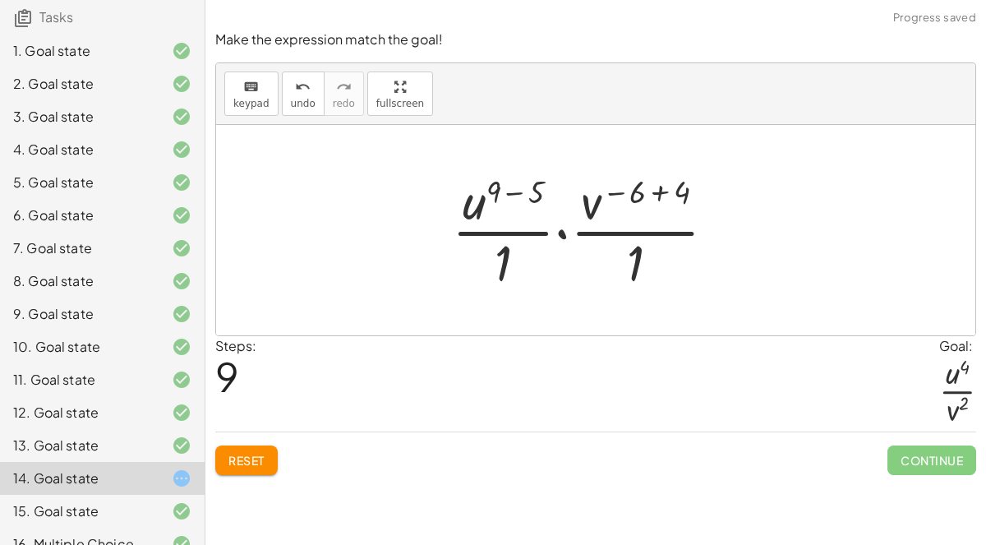
click at [676, 195] on div at bounding box center [591, 230] width 294 height 127
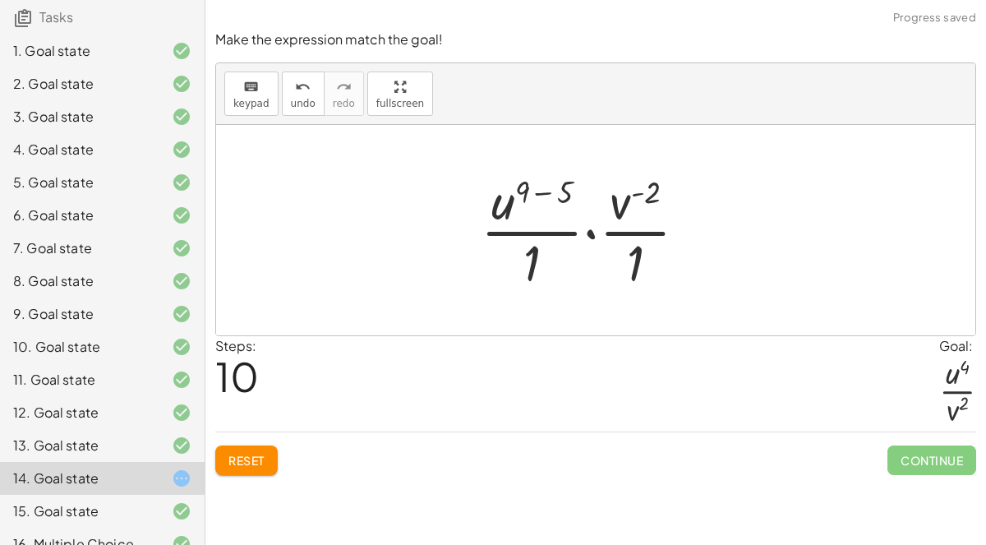
click at [568, 192] on div at bounding box center [591, 230] width 236 height 127
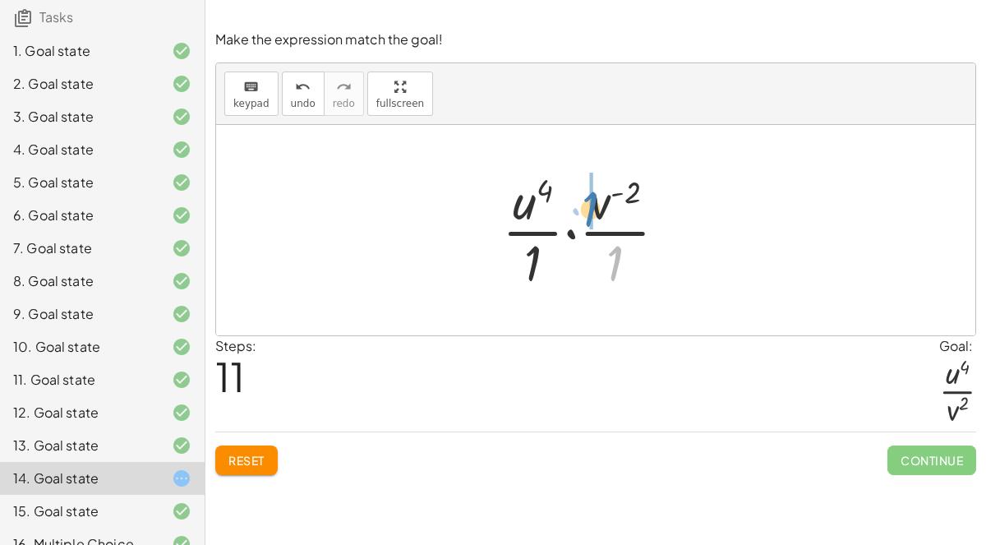
drag, startPoint x: 610, startPoint y: 252, endPoint x: 585, endPoint y: 196, distance: 61.8
click at [585, 196] on div at bounding box center [591, 230] width 194 height 127
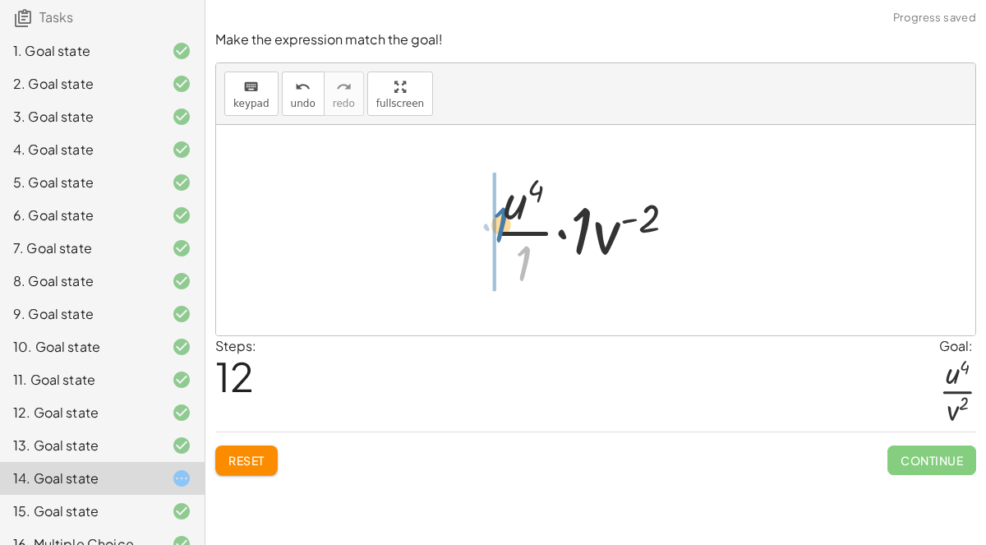
drag, startPoint x: 519, startPoint y: 260, endPoint x: 496, endPoint y: 220, distance: 46.8
click at [496, 220] on div at bounding box center [591, 230] width 213 height 127
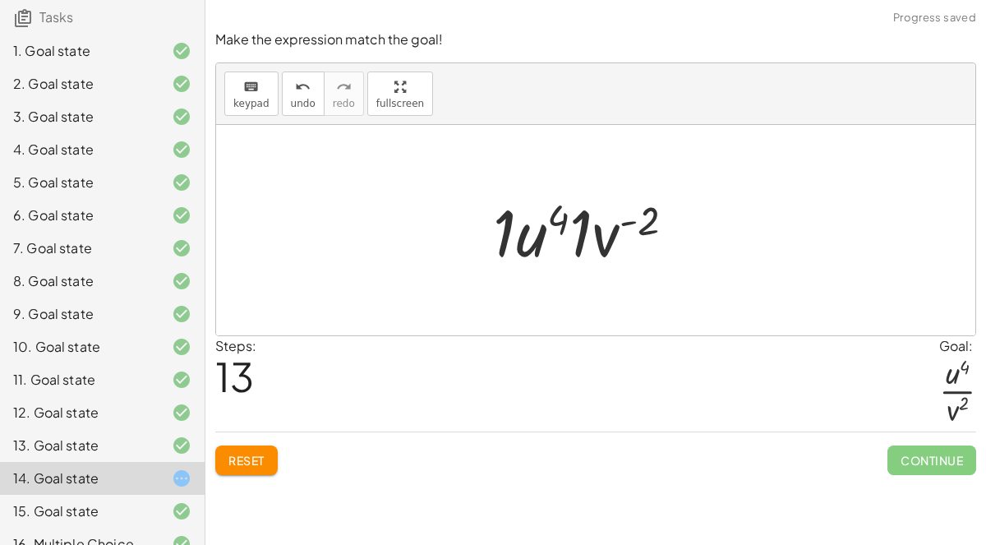
click at [501, 225] on div at bounding box center [590, 230] width 211 height 85
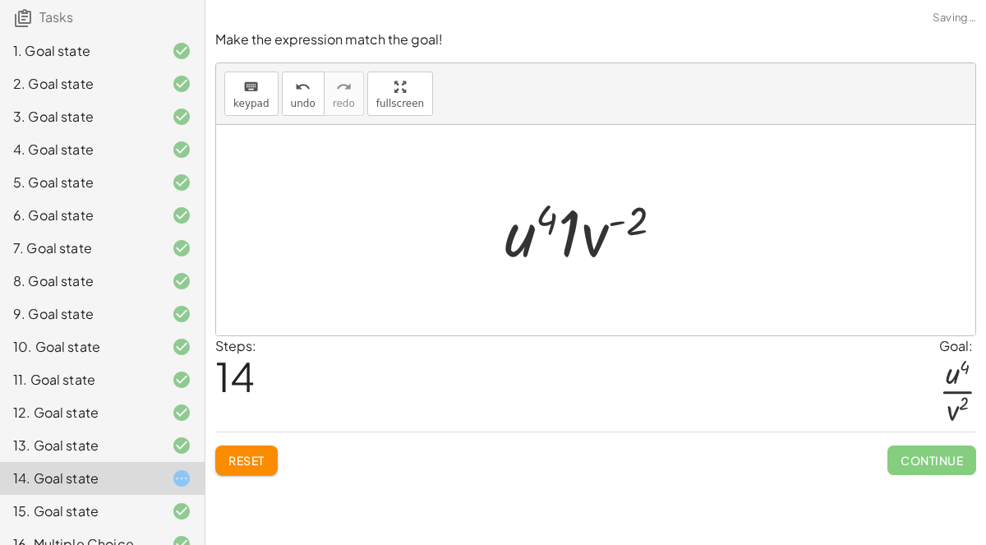
click at [571, 228] on div at bounding box center [590, 230] width 189 height 85
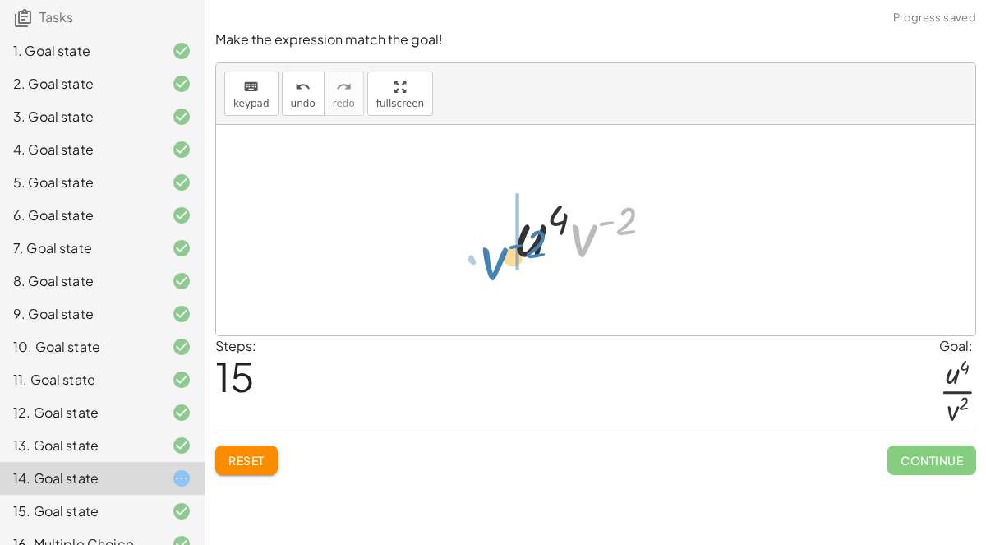
drag, startPoint x: 588, startPoint y: 225, endPoint x: 503, endPoint y: 248, distance: 88.5
click at [503, 248] on div "· · [GEOGRAPHIC_DATA] ( - 5 ) · v 4 · 1 · · ( · [GEOGRAPHIC_DATA] 3 · v ( - 2 )…" at bounding box center [596, 230] width 210 height 93
click at [267, 448] on button "Reset" at bounding box center [246, 460] width 62 height 30
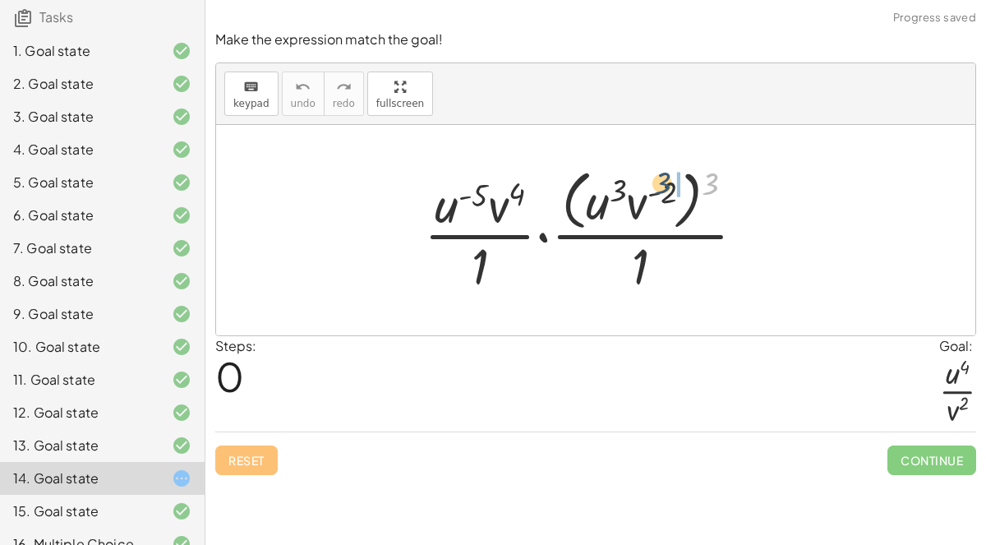
drag, startPoint x: 706, startPoint y: 184, endPoint x: 655, endPoint y: 184, distance: 50.9
click at [655, 184] on div at bounding box center [591, 230] width 351 height 134
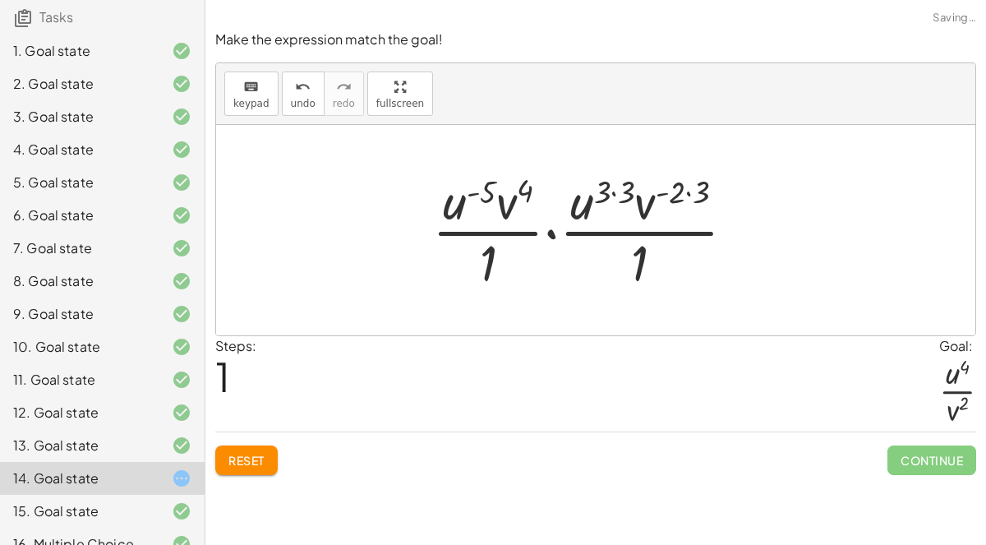
click at [703, 187] on div at bounding box center [590, 230] width 333 height 127
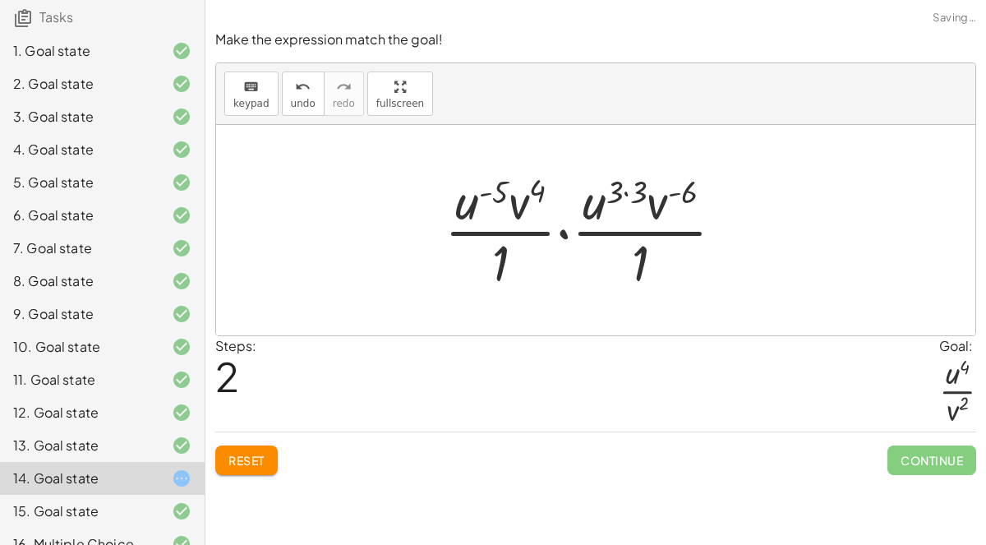
click at [642, 187] on div at bounding box center [590, 230] width 309 height 127
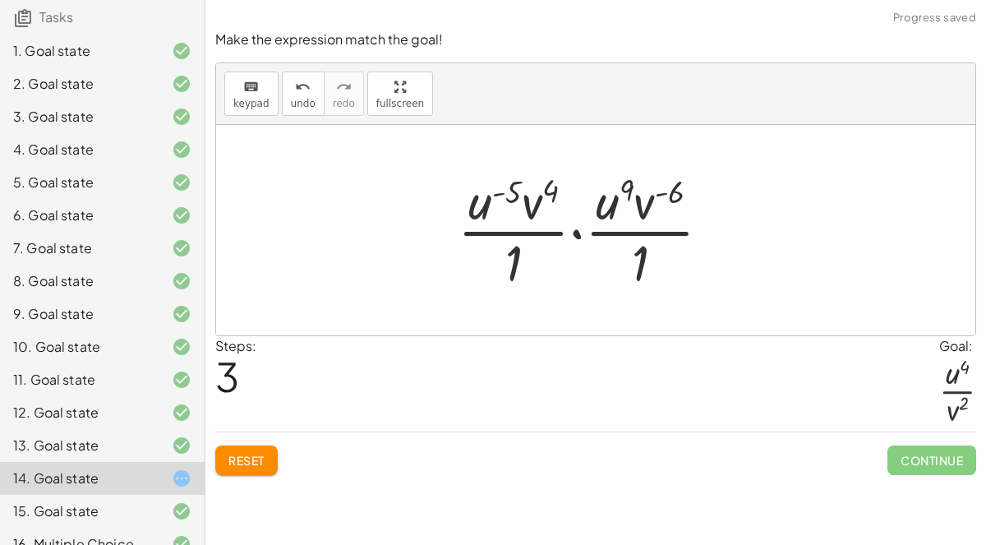
click at [557, 186] on div at bounding box center [591, 230] width 283 height 127
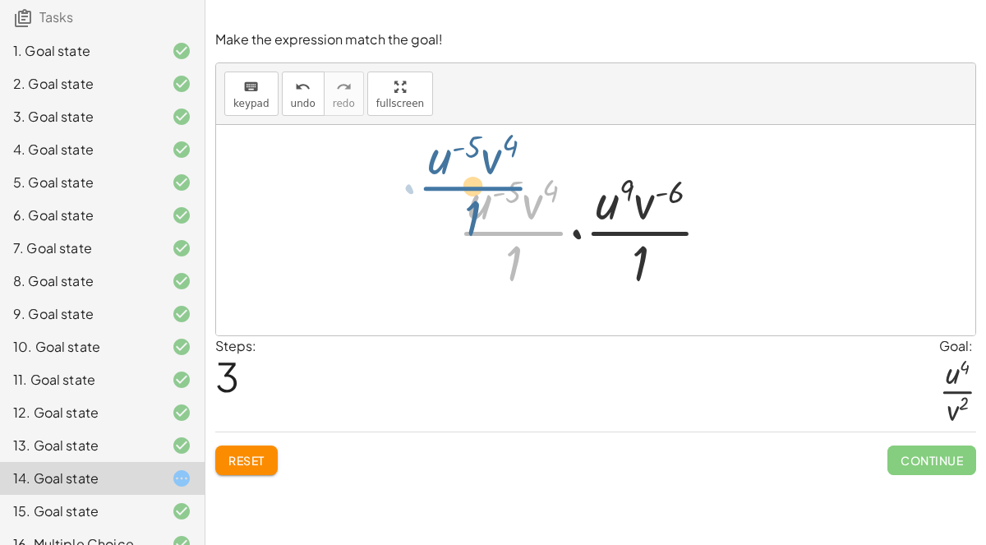
drag, startPoint x: 509, startPoint y: 244, endPoint x: 475, endPoint y: 202, distance: 54.3
click at [475, 202] on div at bounding box center [591, 230] width 283 height 127
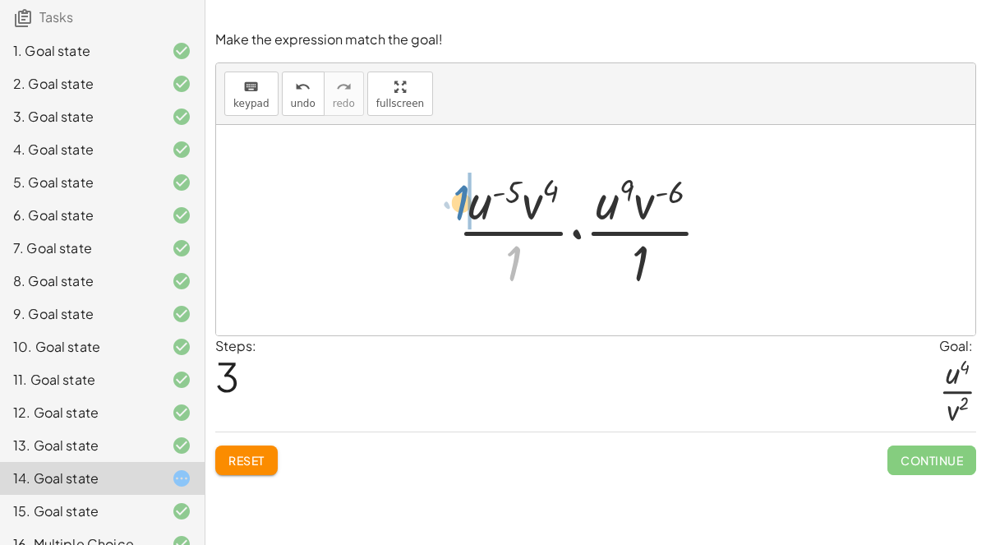
drag, startPoint x: 510, startPoint y: 252, endPoint x: 456, endPoint y: 191, distance: 82.1
click at [456, 191] on div at bounding box center [591, 230] width 283 height 127
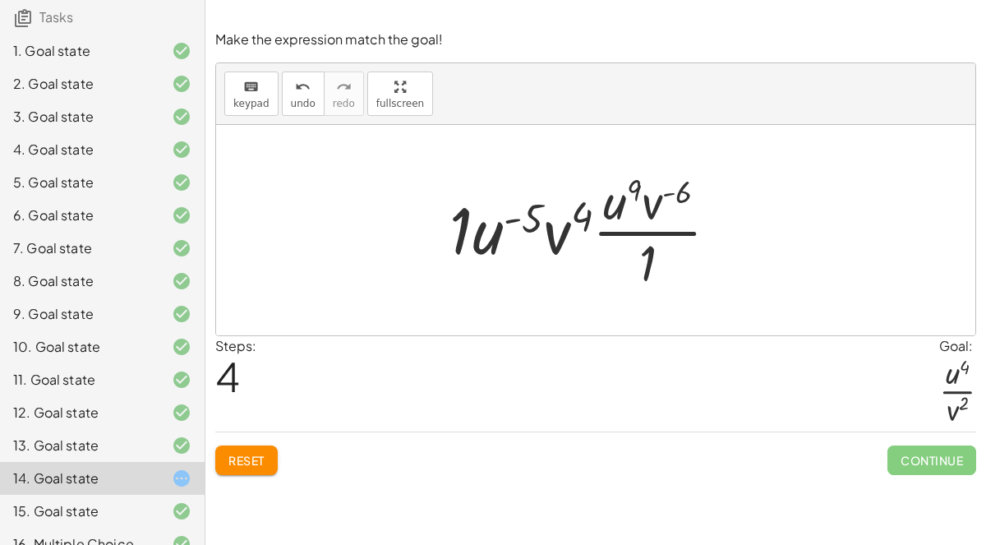
click at [580, 210] on div at bounding box center [590, 230] width 299 height 127
click at [533, 205] on div at bounding box center [590, 230] width 299 height 127
click at [577, 221] on div at bounding box center [590, 230] width 299 height 127
drag, startPoint x: 670, startPoint y: 196, endPoint x: 641, endPoint y: 199, distance: 28.9
click at [641, 199] on div at bounding box center [590, 230] width 299 height 127
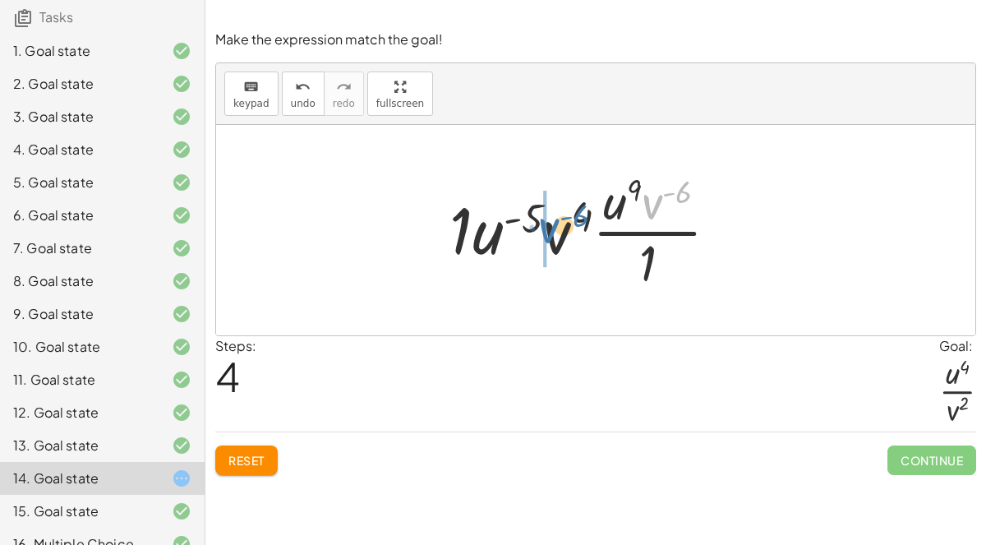
drag, startPoint x: 652, startPoint y: 205, endPoint x: 550, endPoint y: 228, distance: 104.5
click at [550, 228] on div at bounding box center [590, 230] width 299 height 127
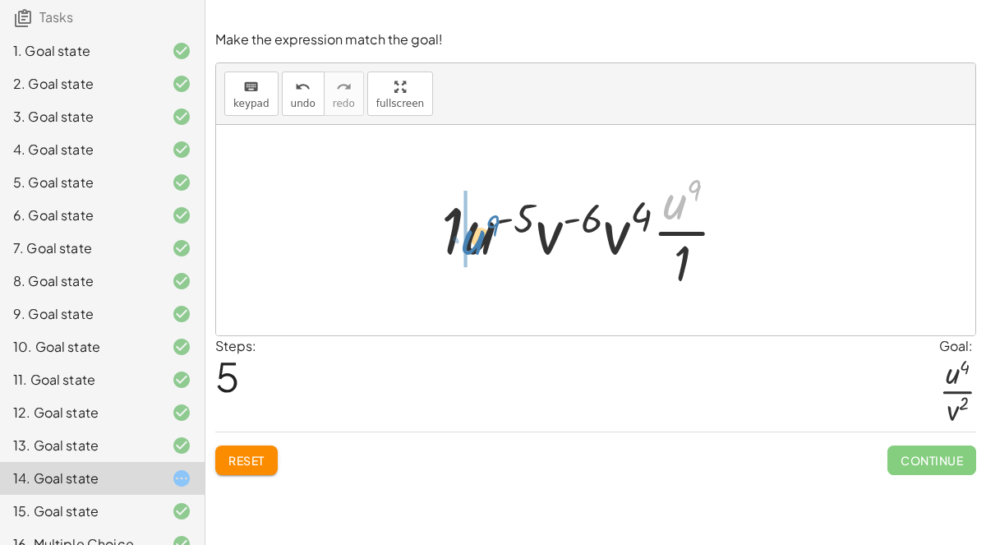
drag, startPoint x: 675, startPoint y: 202, endPoint x: 470, endPoint y: 237, distance: 208.5
click at [470, 237] on div at bounding box center [591, 230] width 316 height 127
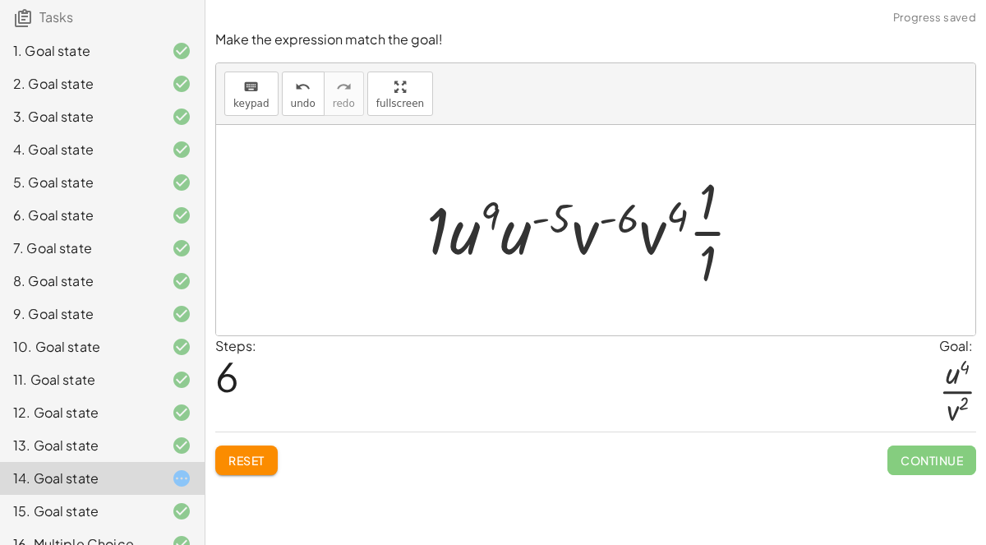
click at [558, 210] on div at bounding box center [590, 230] width 345 height 127
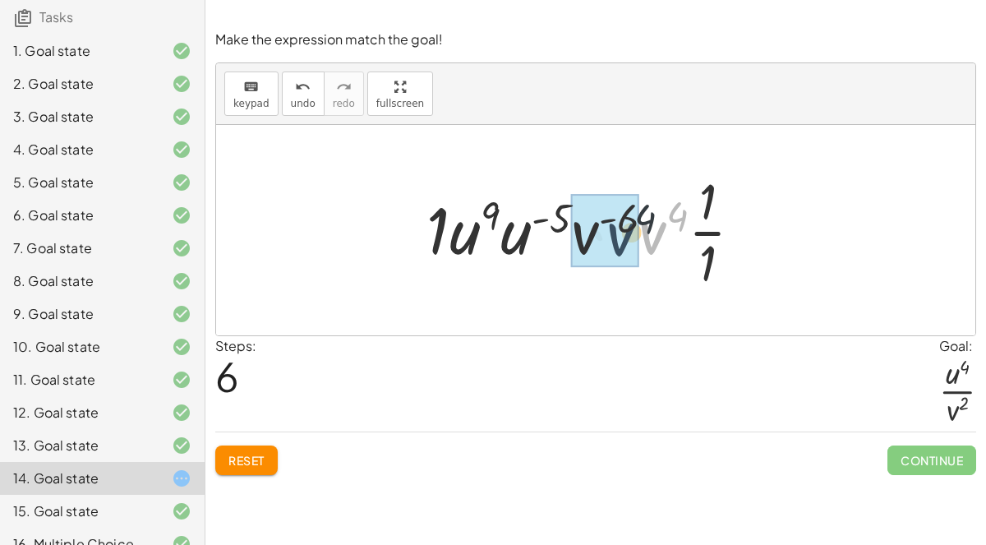
drag, startPoint x: 646, startPoint y: 224, endPoint x: 606, endPoint y: 227, distance: 39.5
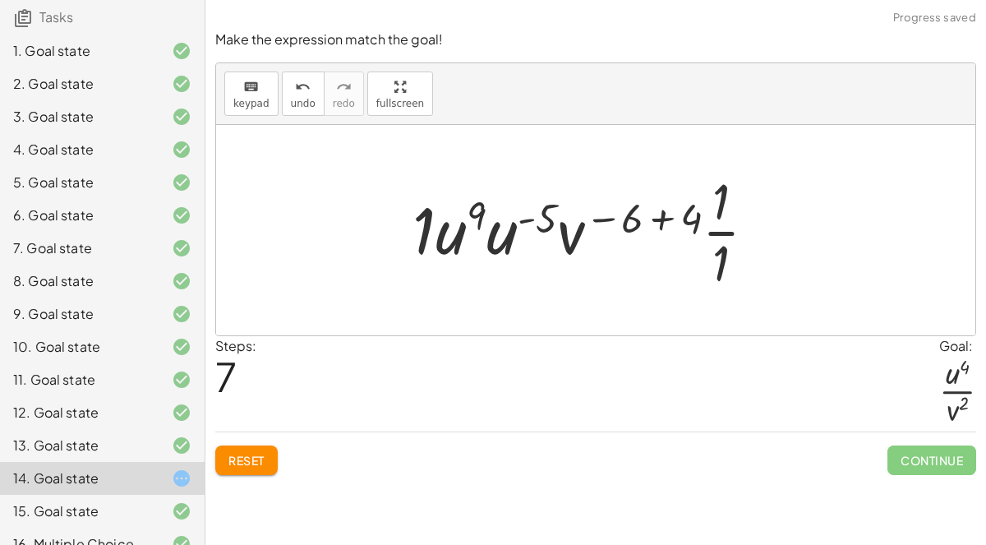
click at [690, 214] on div at bounding box center [590, 230] width 373 height 127
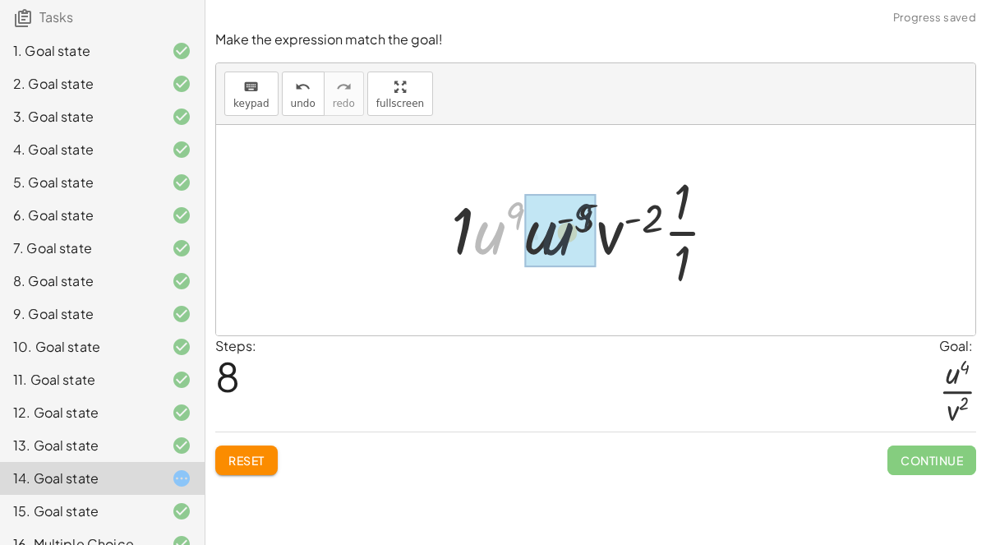
drag, startPoint x: 540, startPoint y: 234, endPoint x: 547, endPoint y: 230, distance: 8.5
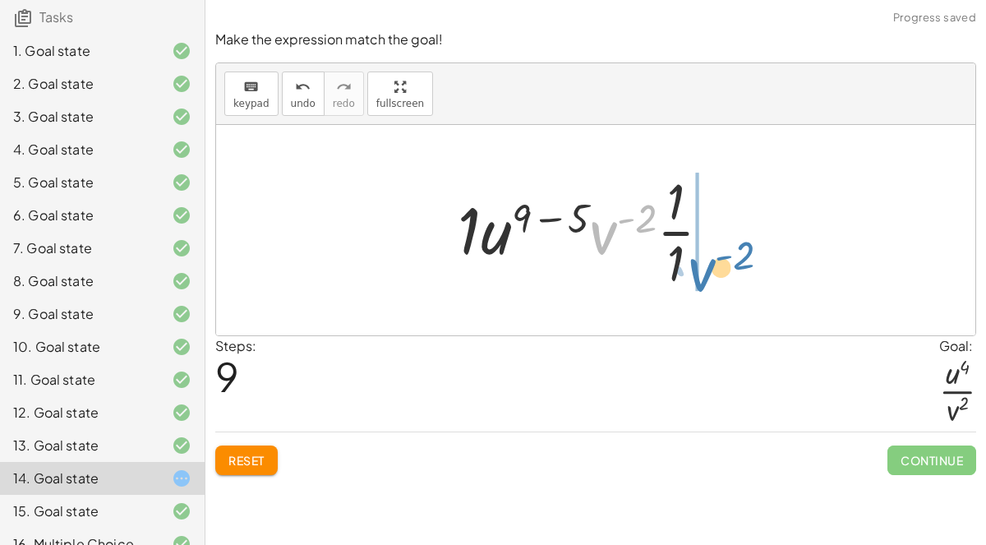
drag, startPoint x: 606, startPoint y: 230, endPoint x: 702, endPoint y: 266, distance: 102.7
click at [702, 266] on div at bounding box center [591, 230] width 283 height 127
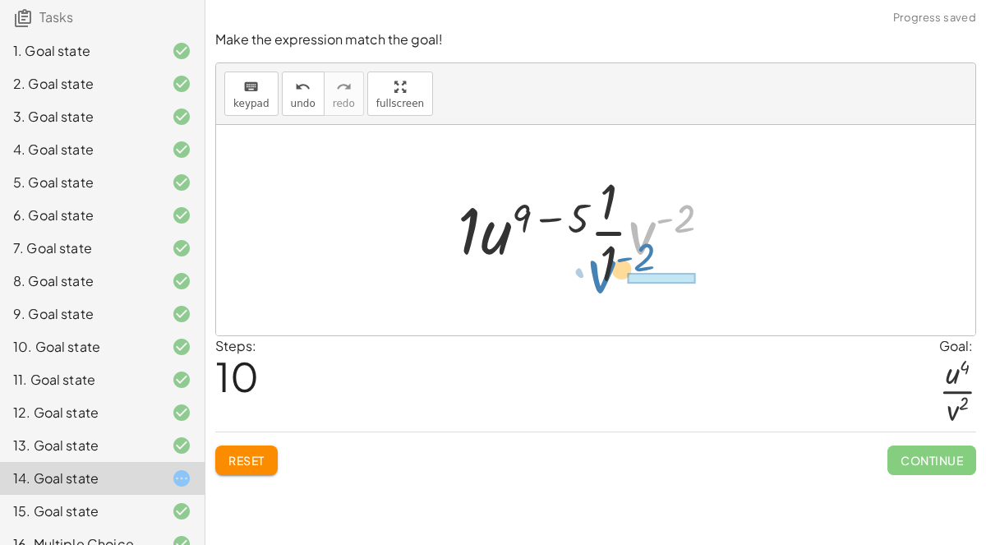
drag, startPoint x: 649, startPoint y: 223, endPoint x: 609, endPoint y: 261, distance: 55.8
click at [609, 261] on div at bounding box center [591, 230] width 283 height 127
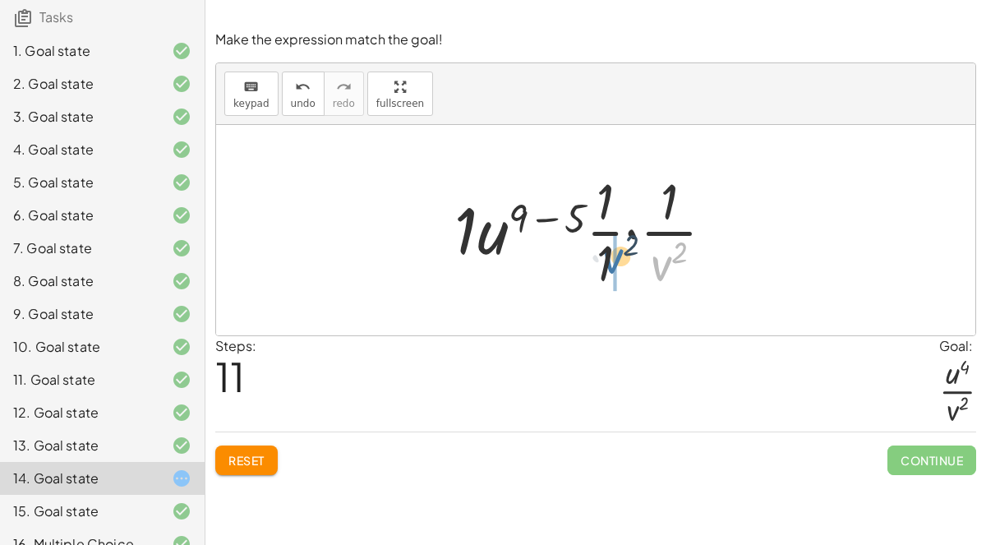
drag, startPoint x: 657, startPoint y: 257, endPoint x: 592, endPoint y: 250, distance: 65.3
click at [592, 250] on div at bounding box center [590, 230] width 289 height 127
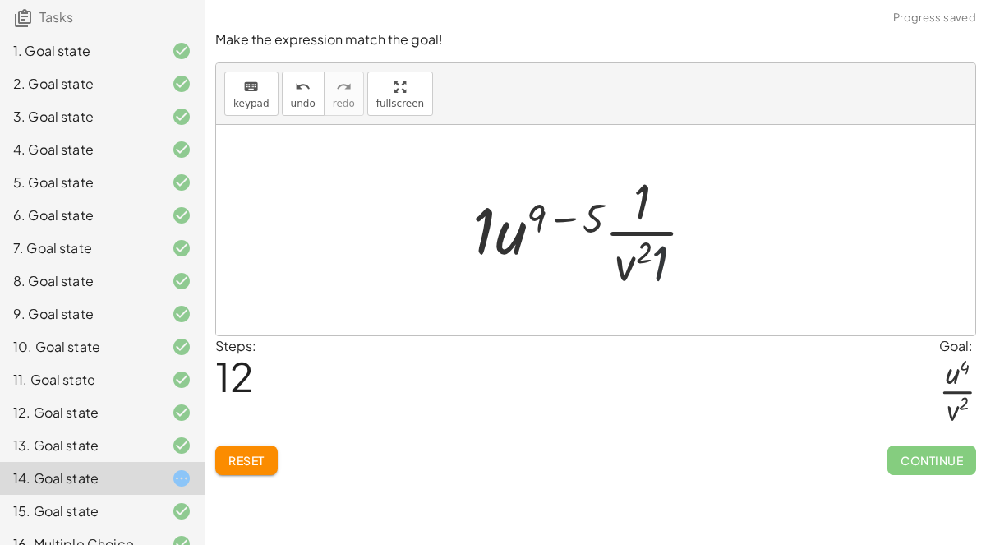
click at [662, 260] on div at bounding box center [590, 230] width 252 height 127
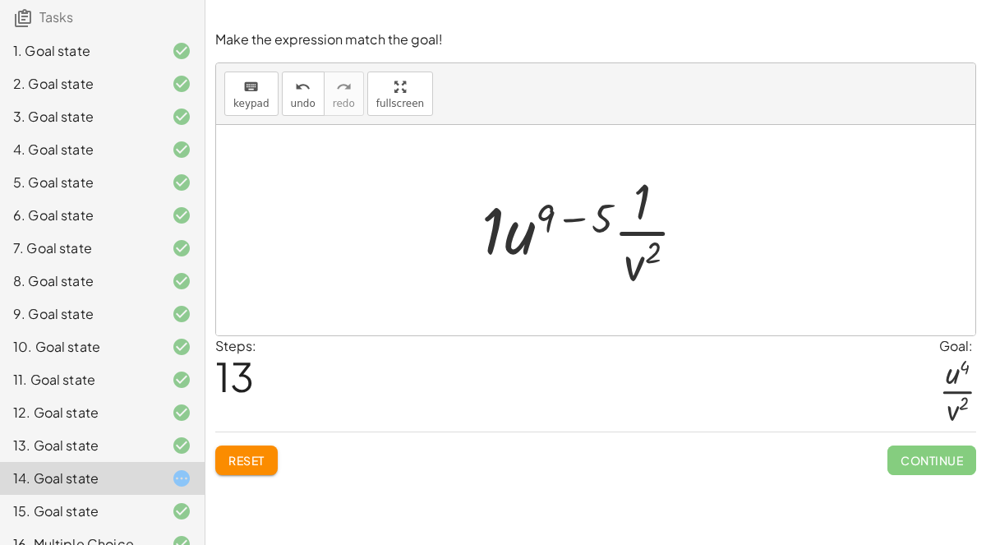
click at [597, 214] on div at bounding box center [590, 230] width 235 height 127
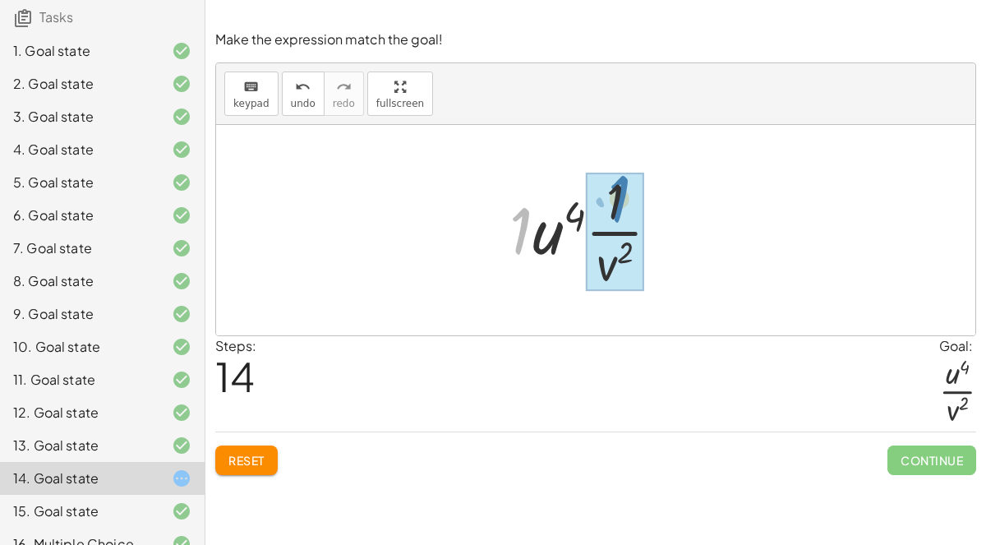
drag, startPoint x: 524, startPoint y: 232, endPoint x: 622, endPoint y: 201, distance: 102.7
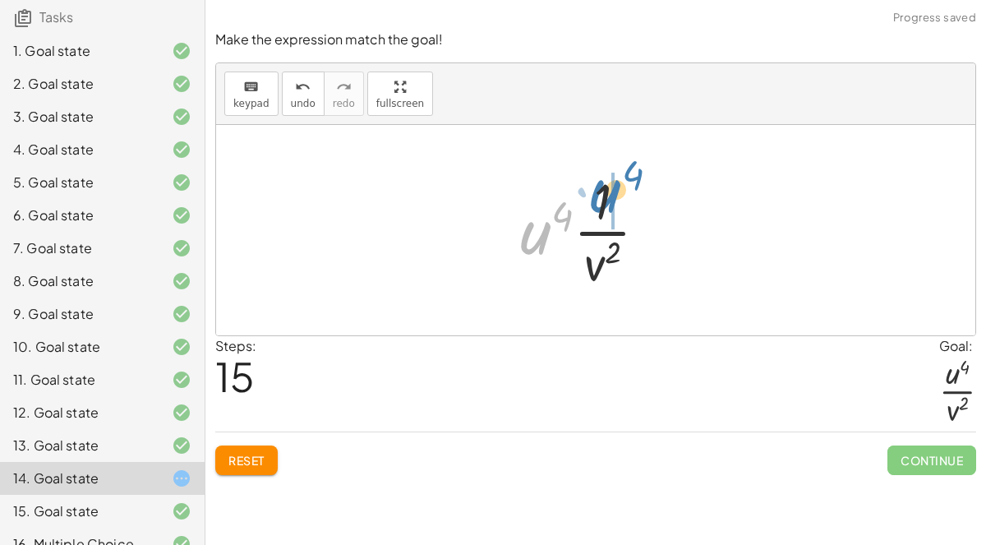
drag, startPoint x: 522, startPoint y: 240, endPoint x: 592, endPoint y: 199, distance: 81.7
click at [592, 199] on div at bounding box center [590, 230] width 157 height 127
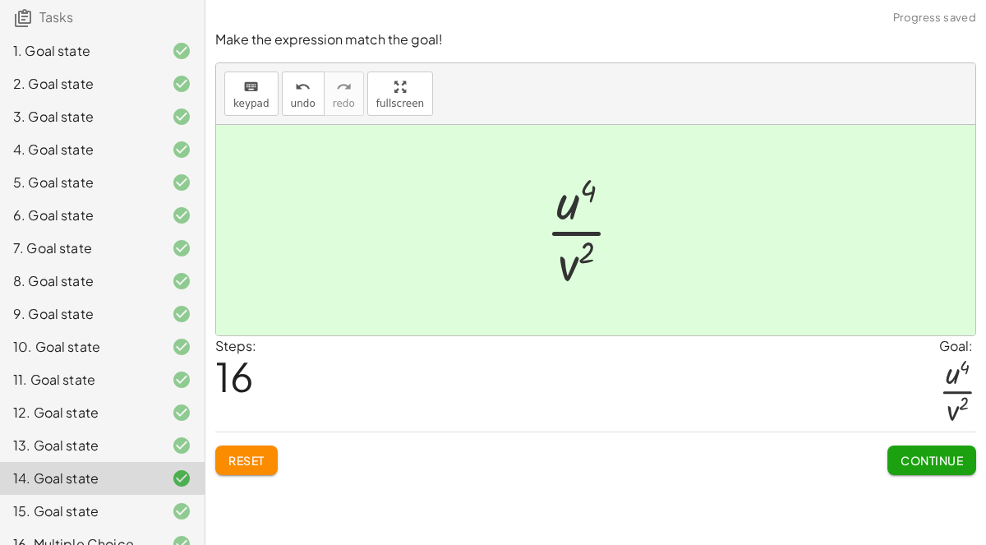
click at [915, 464] on span "Continue" at bounding box center [932, 460] width 62 height 15
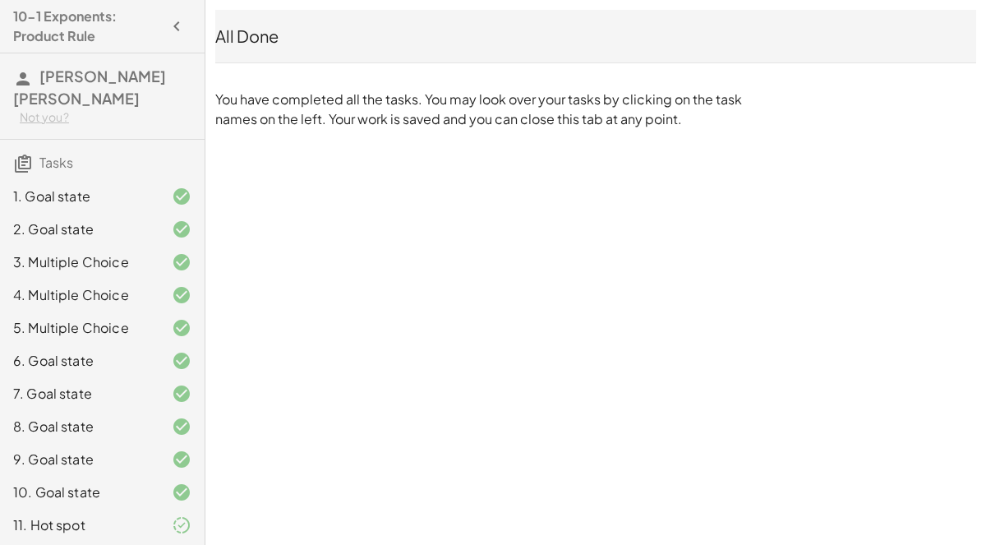
scroll to position [14, 0]
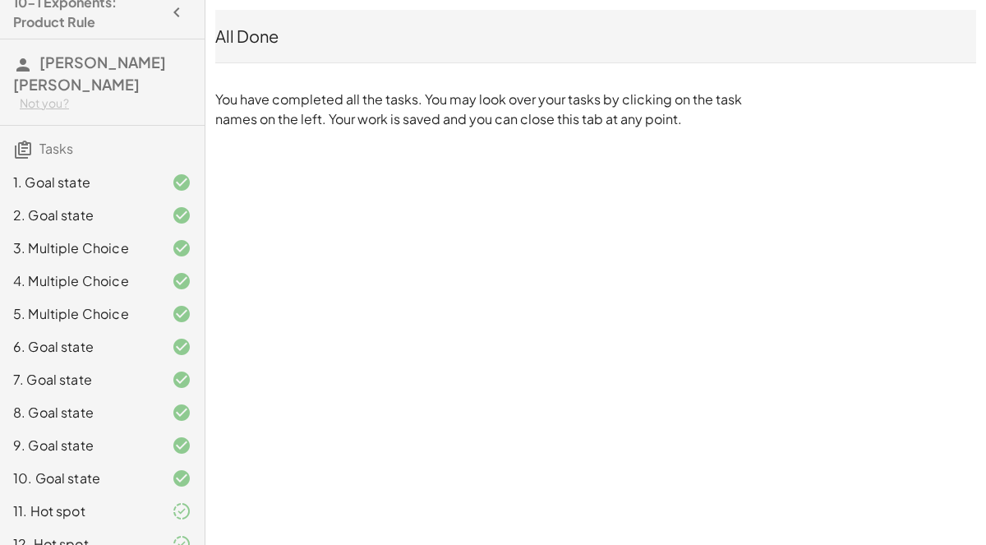
click at [119, 472] on div "10. Goal state" at bounding box center [102, 478] width 205 height 33
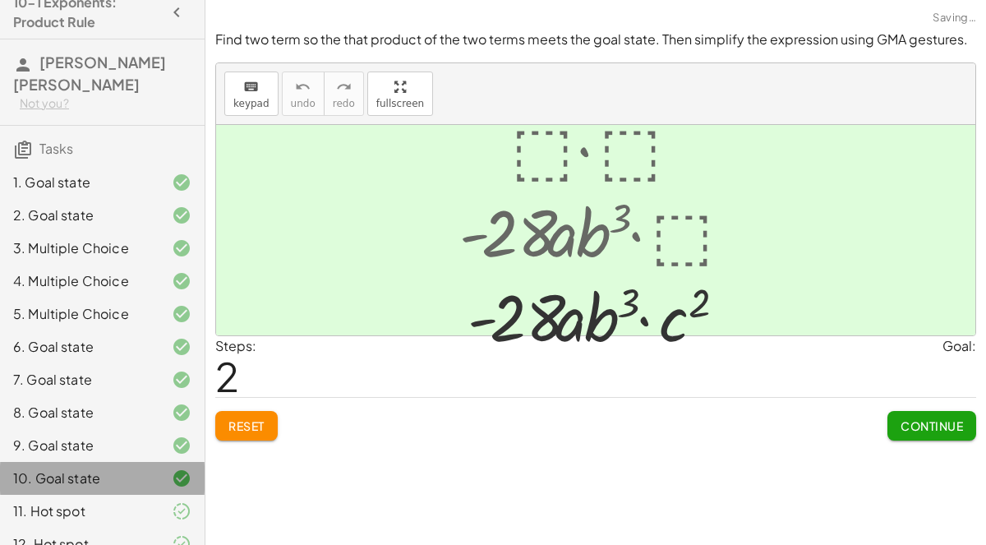
click at [102, 501] on div "11. Hot spot" at bounding box center [79, 511] width 132 height 20
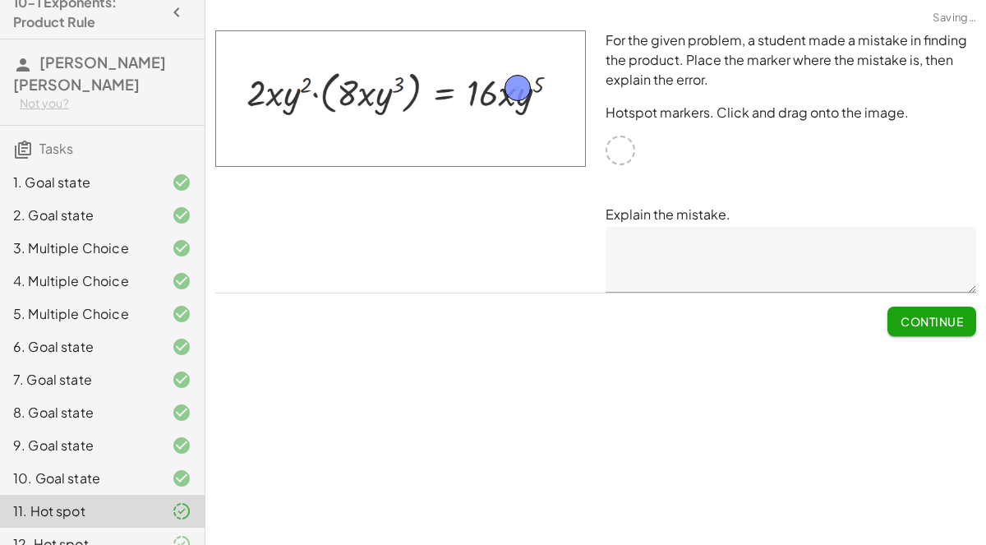
click at [92, 533] on div "12. Hot spot" at bounding box center [102, 544] width 205 height 33
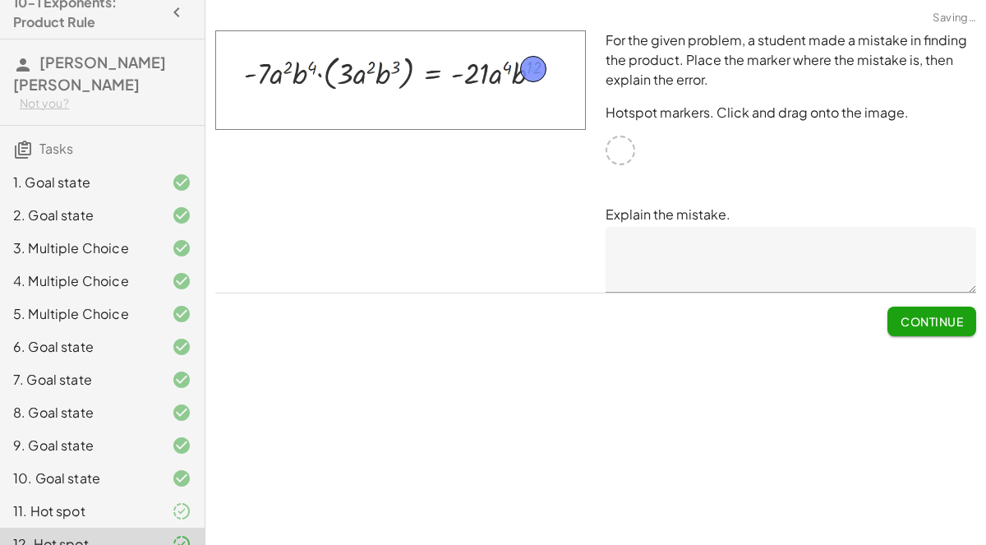
click at [251, 13] on div at bounding box center [595, 10] width 781 height 21
